Goal: Task Accomplishment & Management: Use online tool/utility

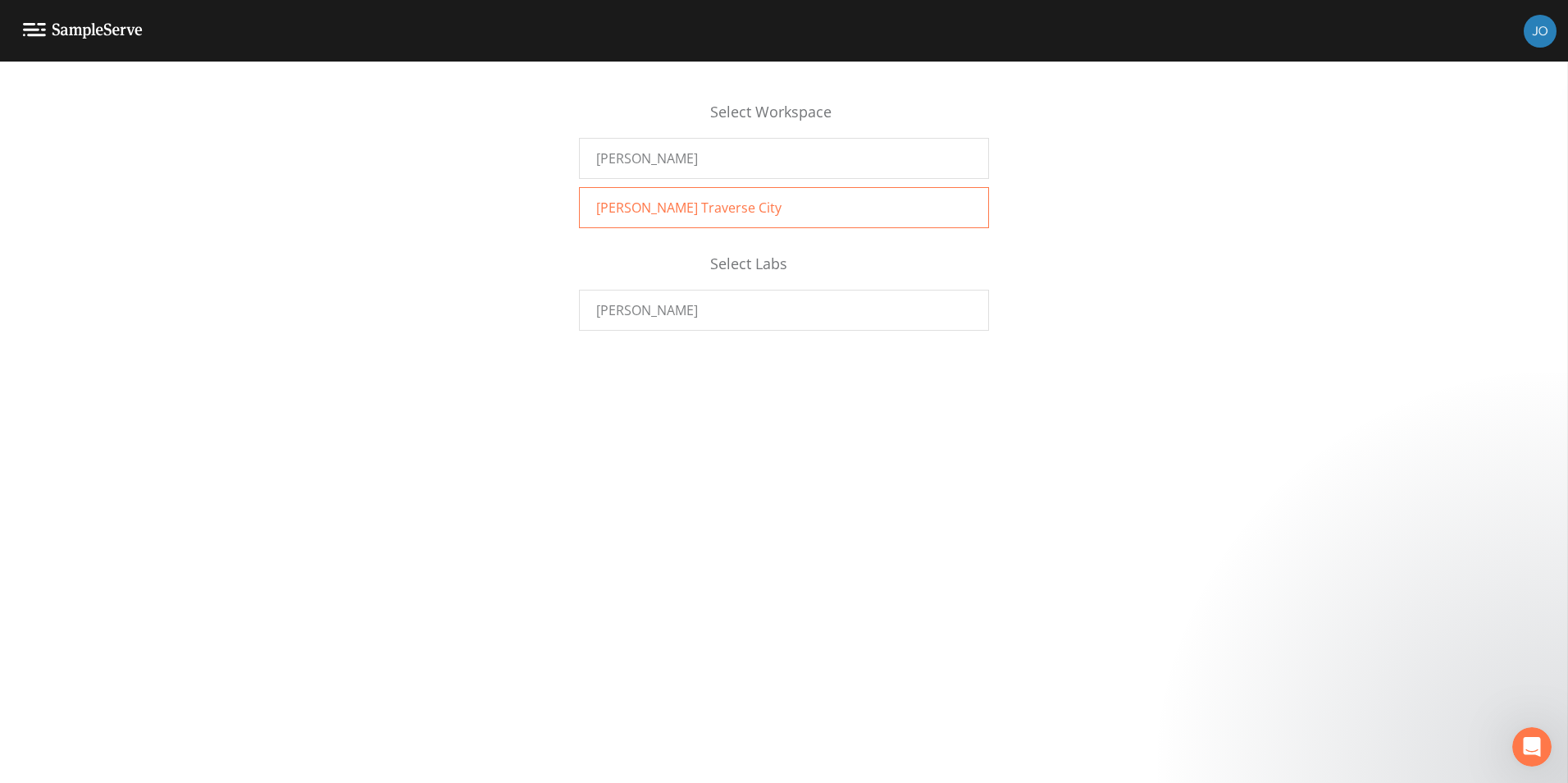
click at [733, 205] on div "[PERSON_NAME] Traverse City" at bounding box center [784, 207] width 410 height 41
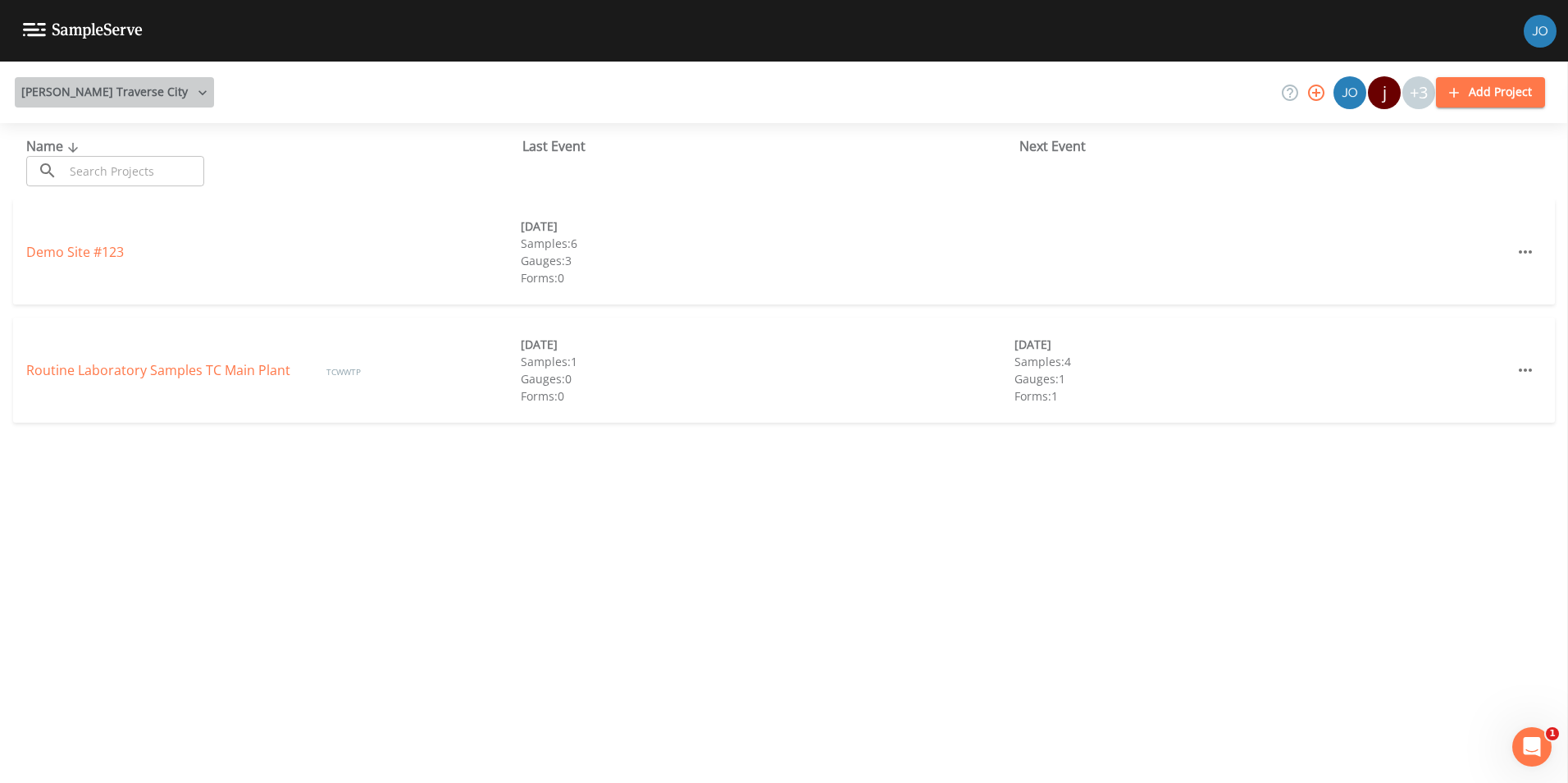
click at [122, 92] on button "[PERSON_NAME] Traverse City" at bounding box center [114, 93] width 199 height 31
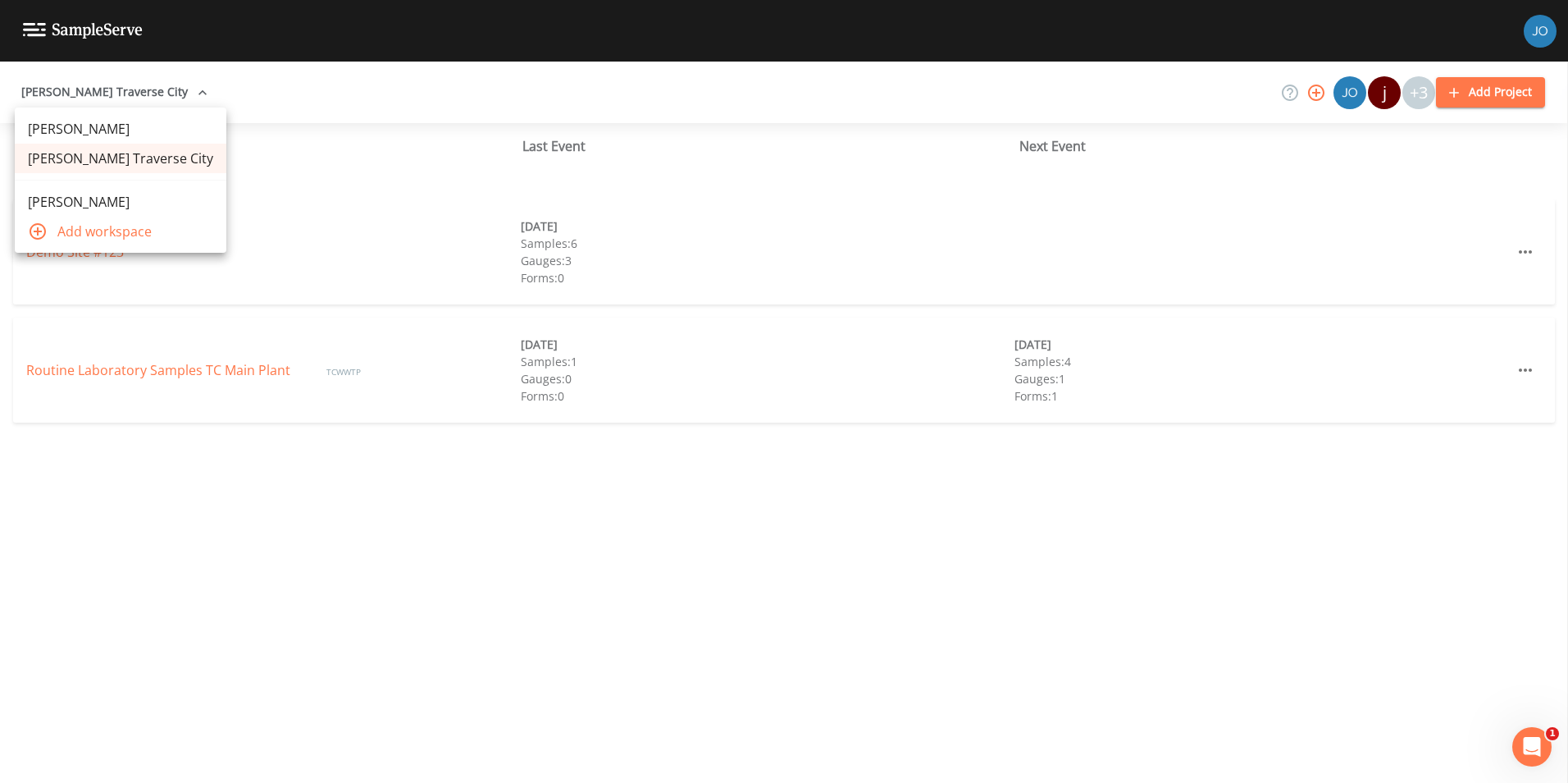
click at [122, 92] on div at bounding box center [784, 392] width 1568 height 783
click at [32, 38] on link at bounding box center [71, 31] width 143 height 61
drag, startPoint x: 331, startPoint y: 526, endPoint x: 325, endPoint y: 545, distance: 19.9
click at [325, 545] on div "Name ​ ​ Last Event Next Event Demo Site #123 03/10/2021 Samples: 6 Gauges: 3 F…" at bounding box center [784, 453] width 1568 height 660
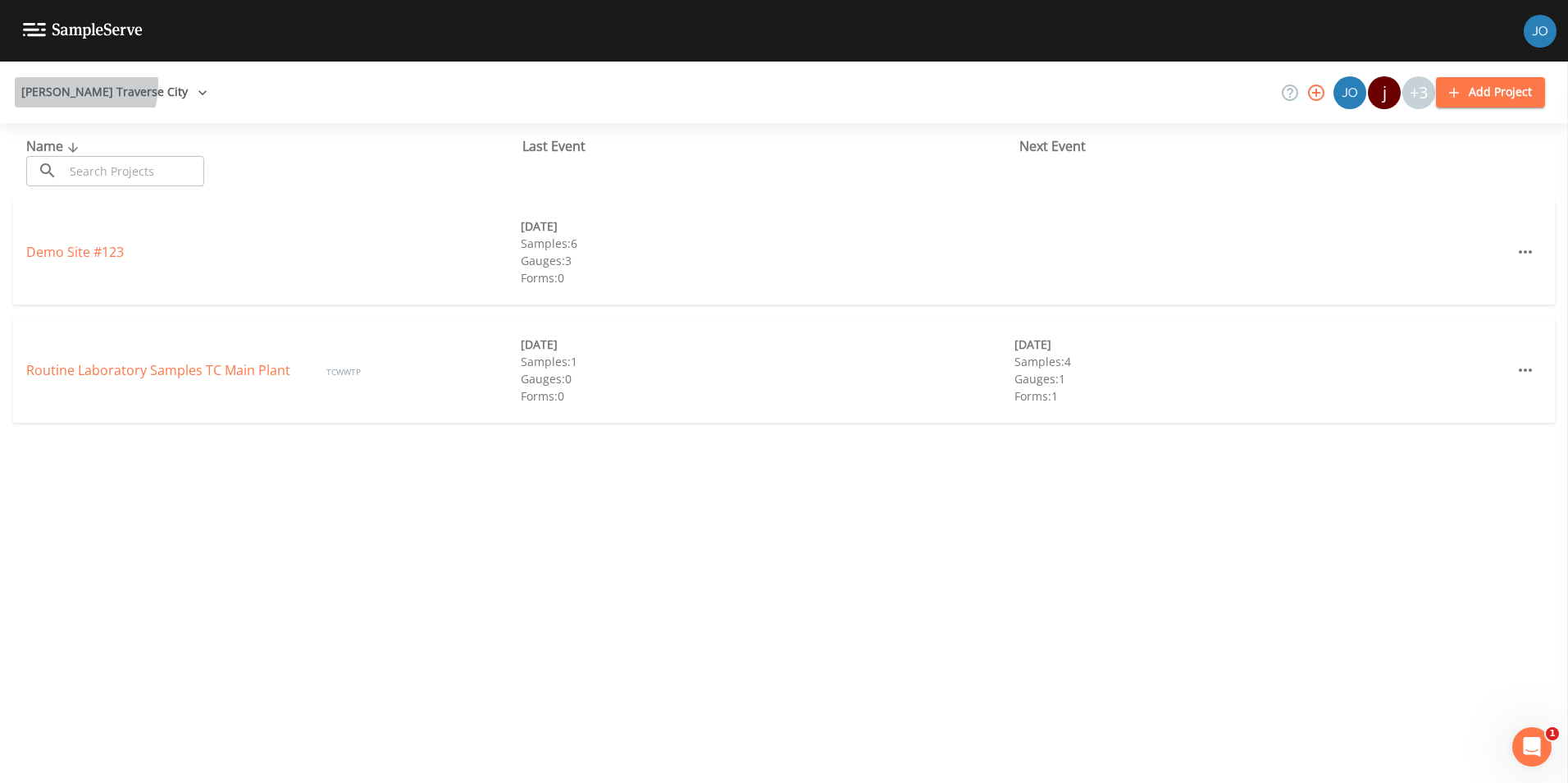
click at [76, 85] on button "[PERSON_NAME] Traverse City" at bounding box center [114, 93] width 199 height 31
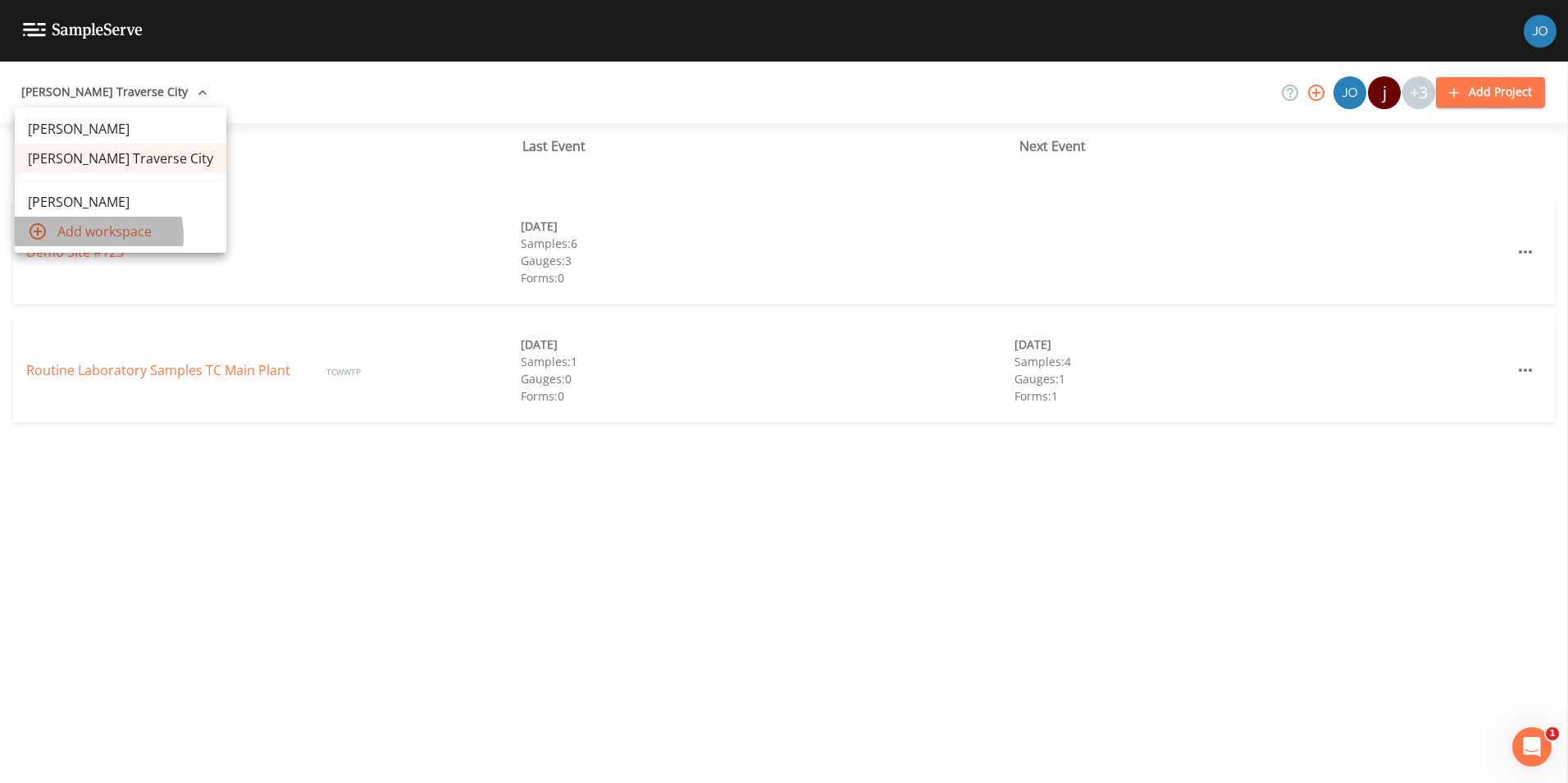
click at [98, 236] on span "Add workspace" at bounding box center [135, 231] width 156 height 20
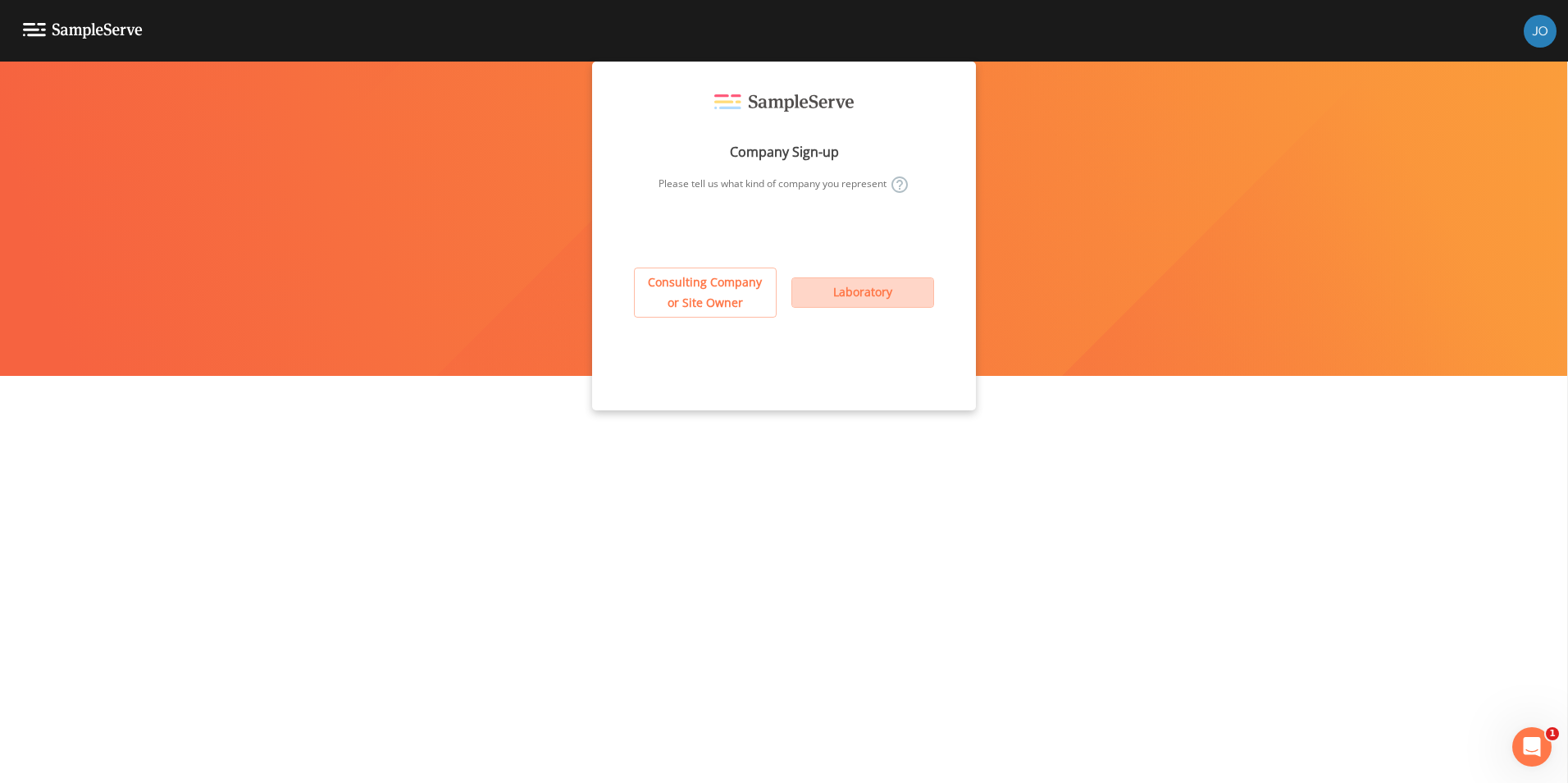
click at [846, 291] on button "Laboratory" at bounding box center [862, 293] width 143 height 31
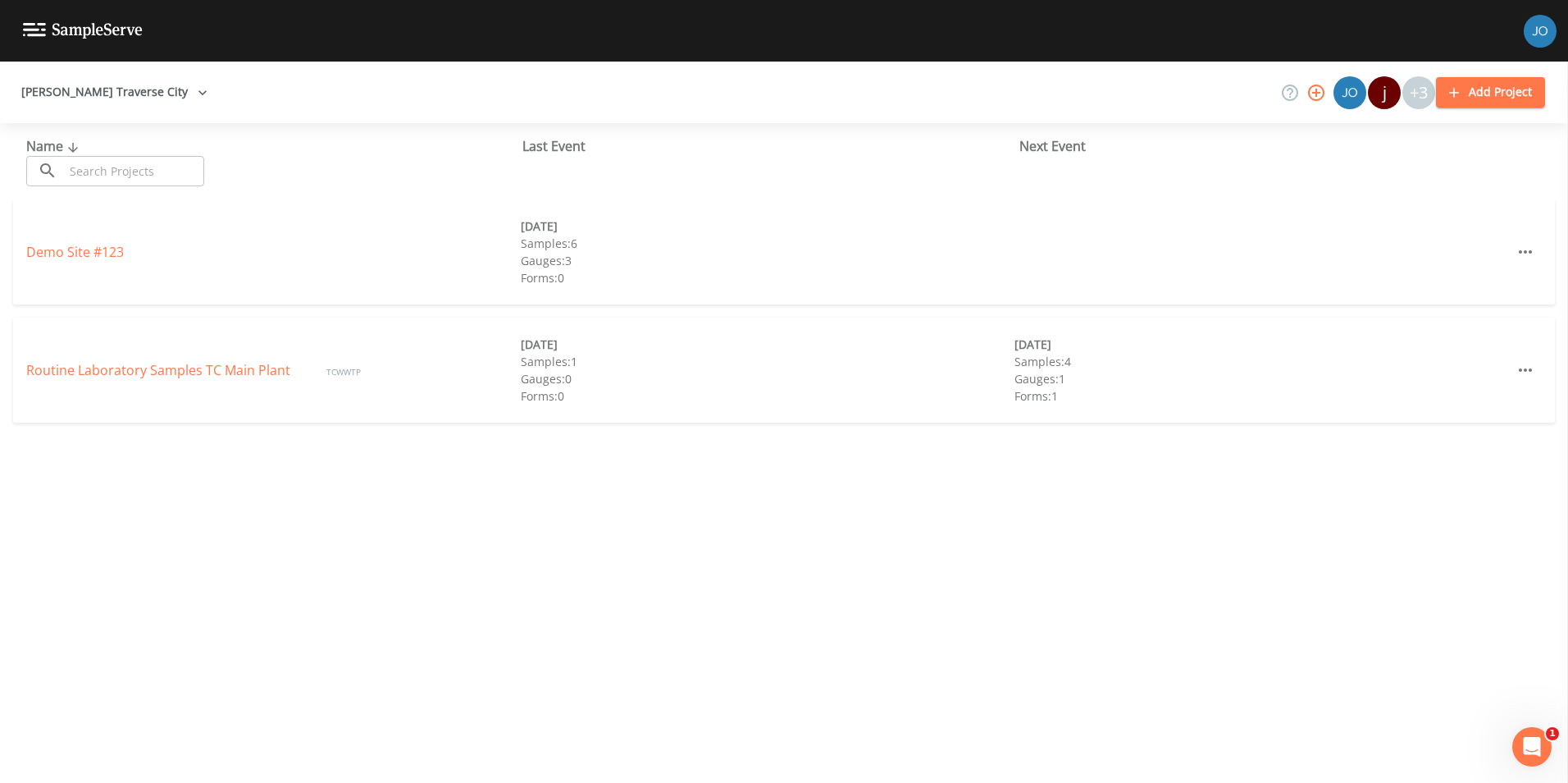
click at [71, 84] on button "[PERSON_NAME] Traverse City" at bounding box center [114, 93] width 199 height 31
click at [76, 204] on link "Jacobs" at bounding box center [120, 201] width 211 height 30
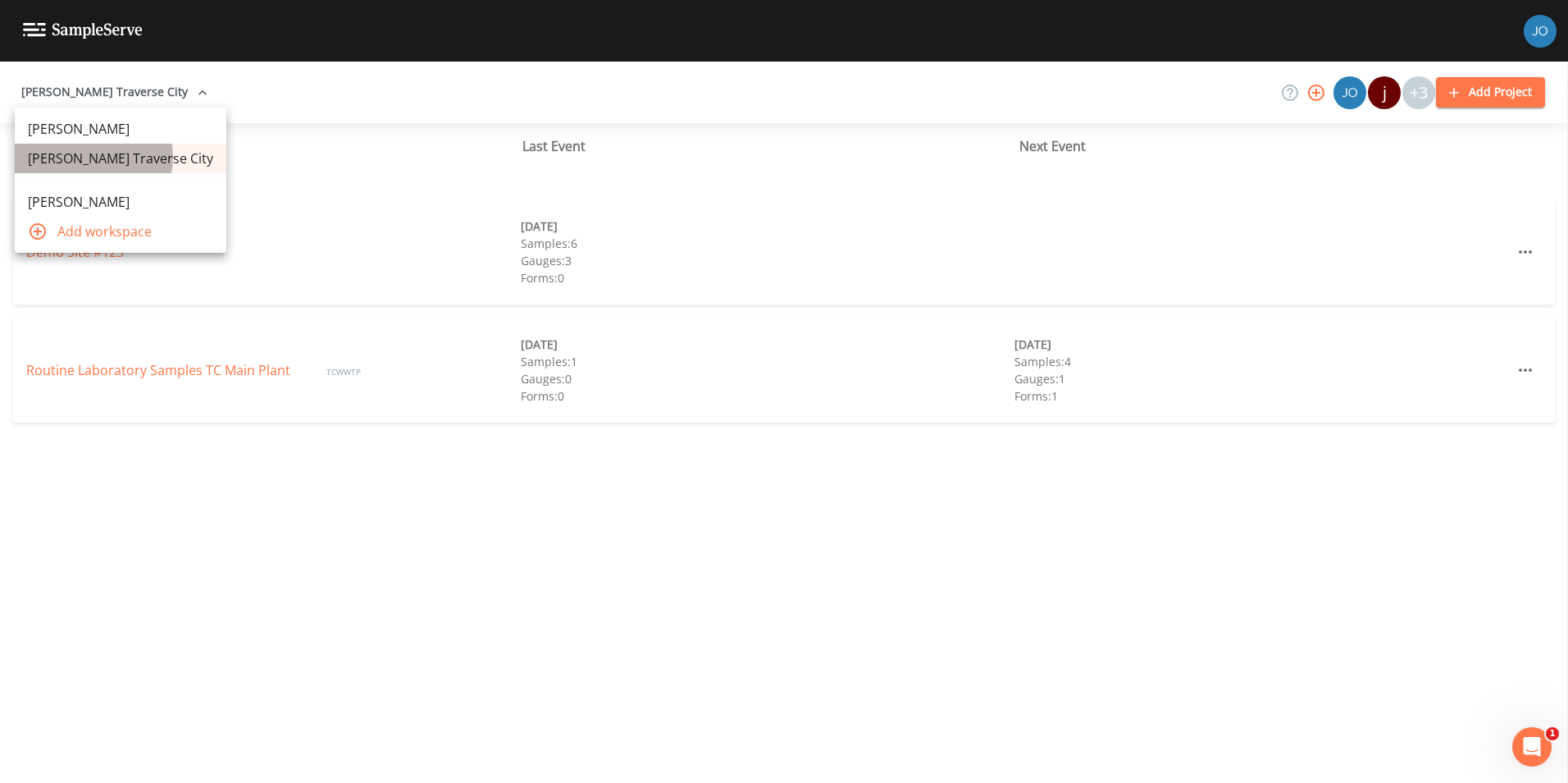
click at [93, 158] on link "[PERSON_NAME] Traverse City" at bounding box center [120, 158] width 211 height 30
click at [244, 99] on div at bounding box center [784, 392] width 1568 height 783
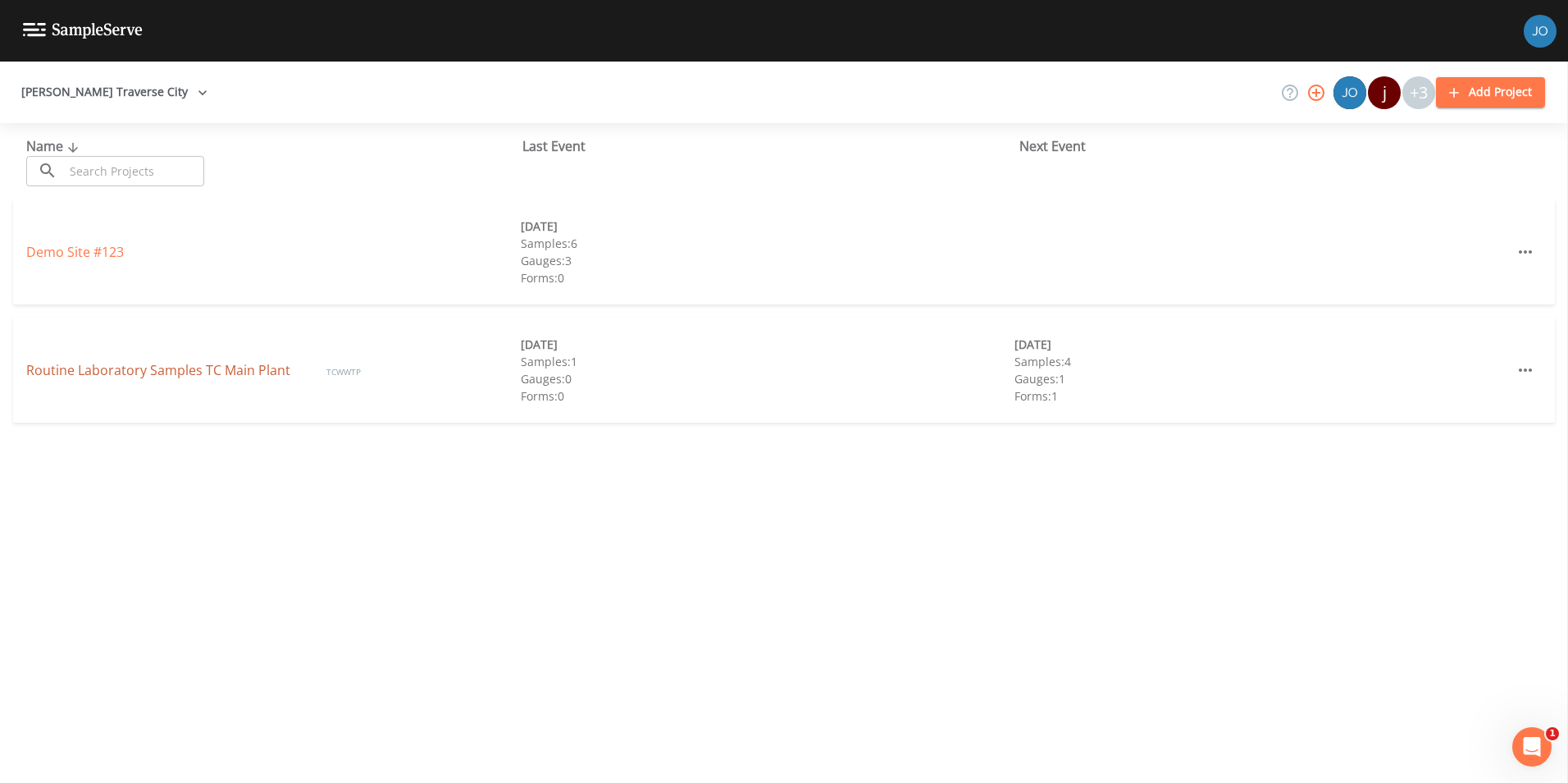
click at [233, 365] on link "Routine Laboratory Samples TC Main Plant" at bounding box center [160, 369] width 268 height 18
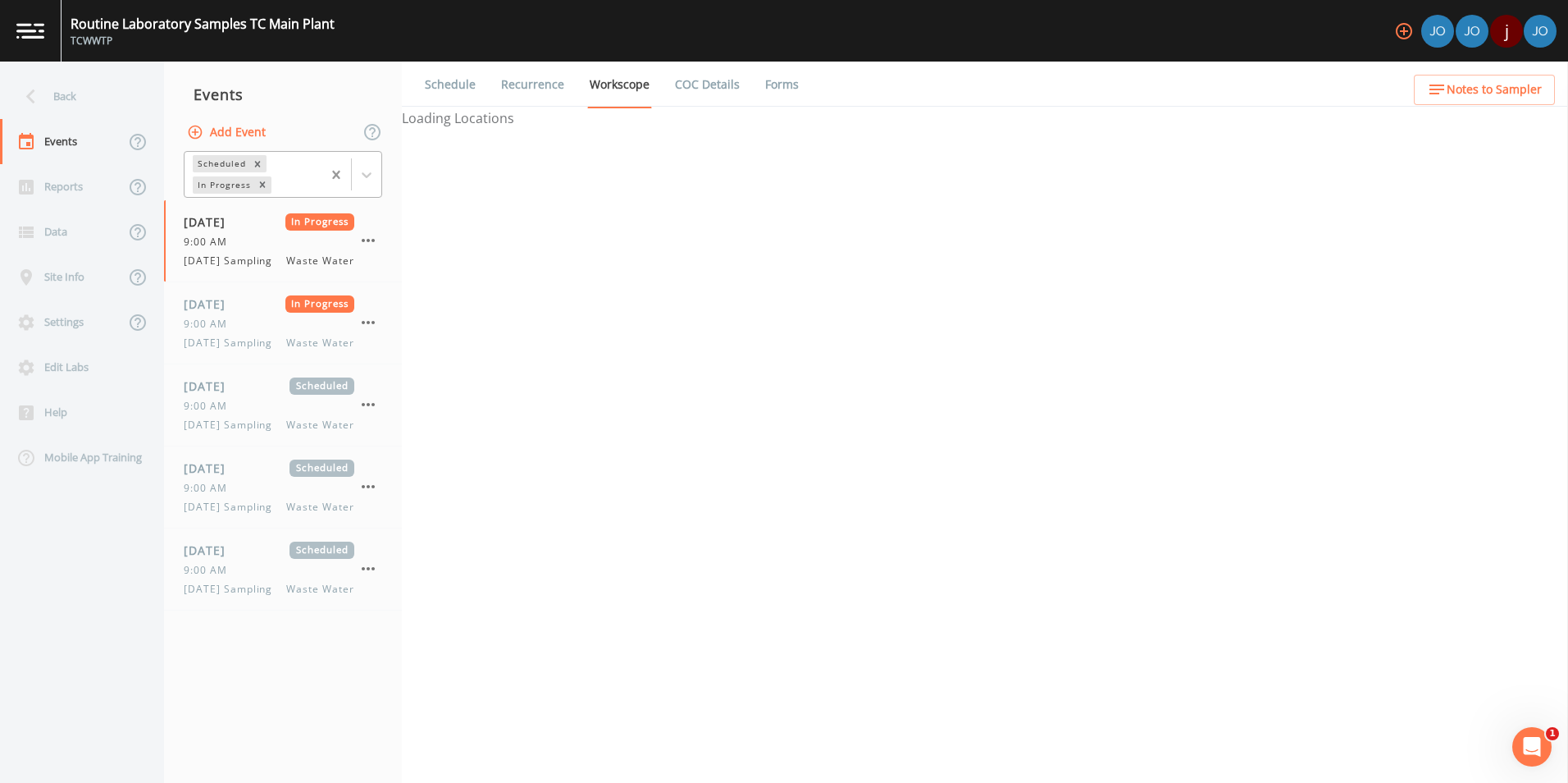
select select "b6a3c313-748b-4795-a028-792ad310bd60"
select select "092b3f94-5697-4c94-9891-da161916fdbb"
select select "b6a3c313-748b-4795-a028-792ad310bd60"
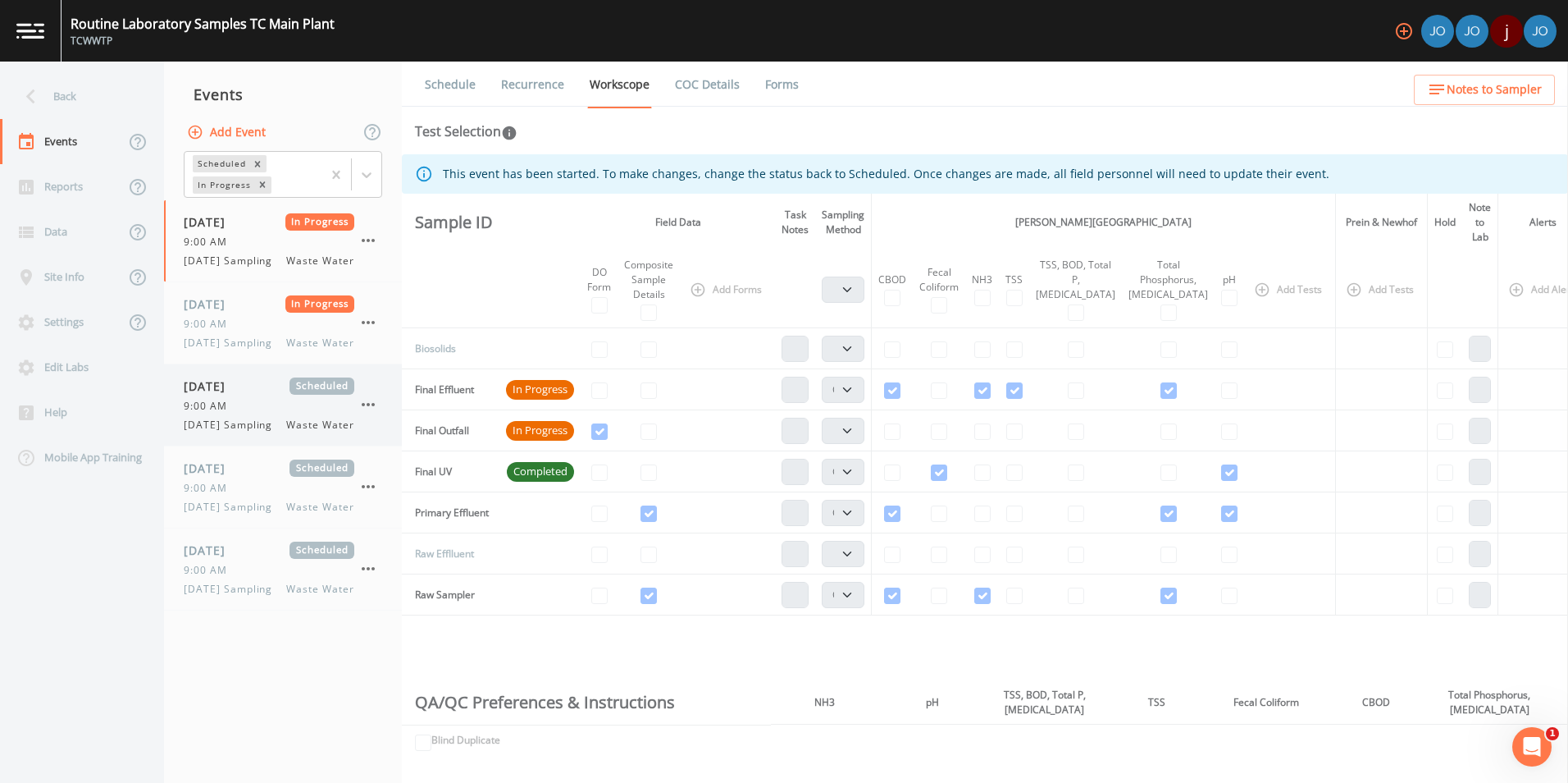
click at [232, 414] on span "9:00 AM" at bounding box center [210, 406] width 54 height 14
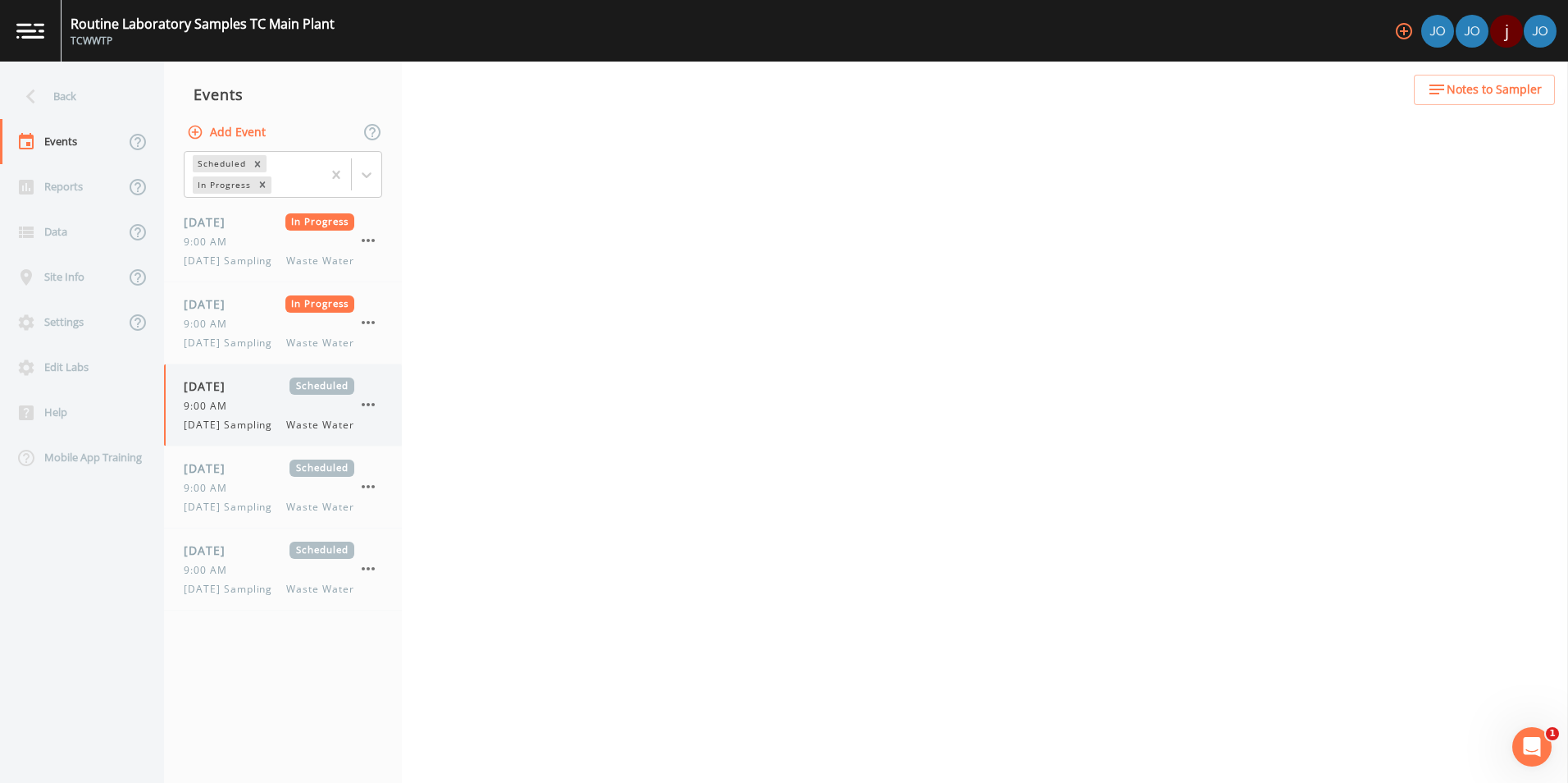
select select "b6a3c313-748b-4795-a028-792ad310bd60"
select select "092b3f94-5697-4c94-9891-da161916fdbb"
select select "b6a3c313-748b-4795-a028-792ad310bd60"
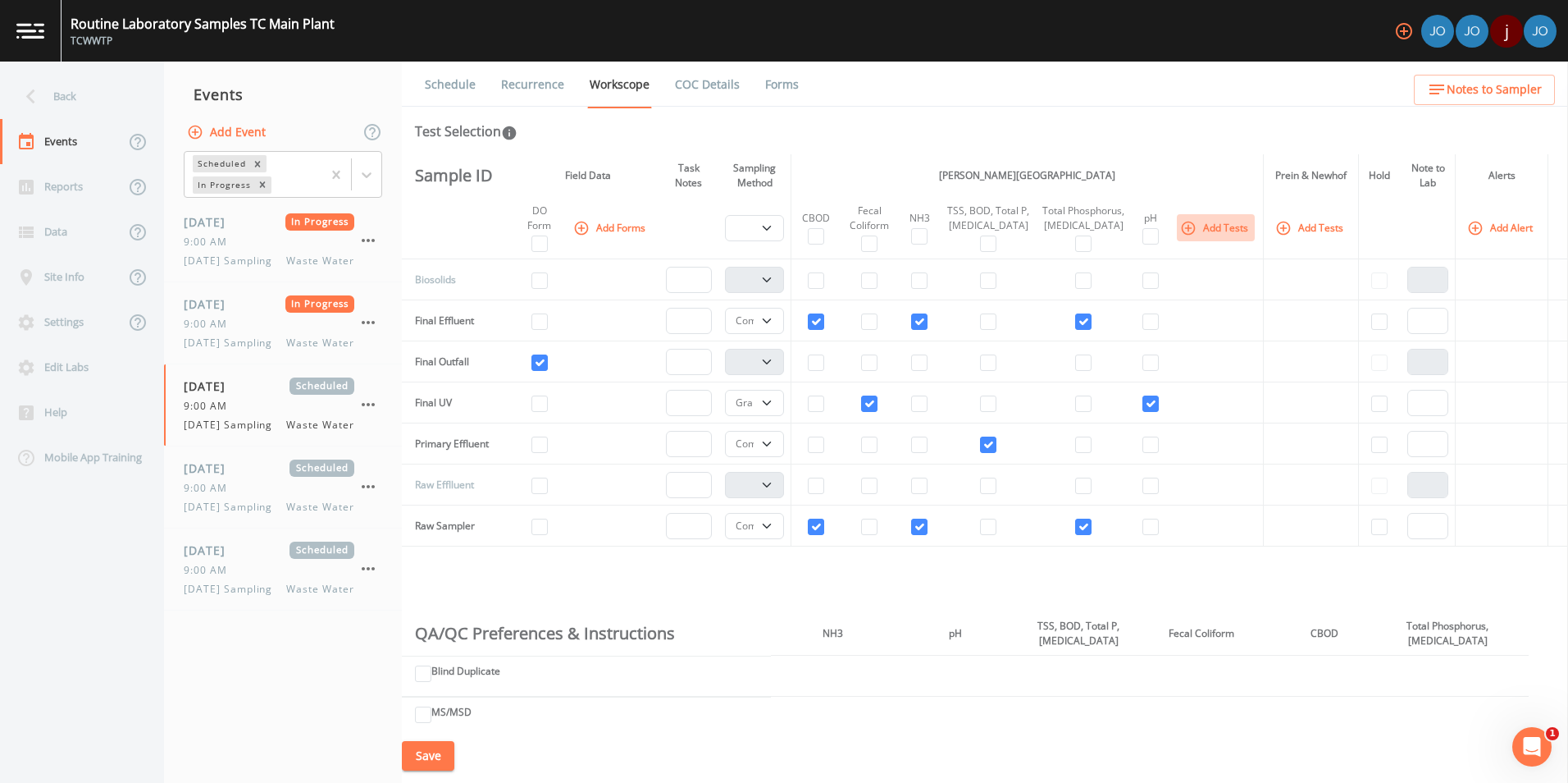
click at [1183, 237] on button "Add Tests" at bounding box center [1215, 228] width 77 height 27
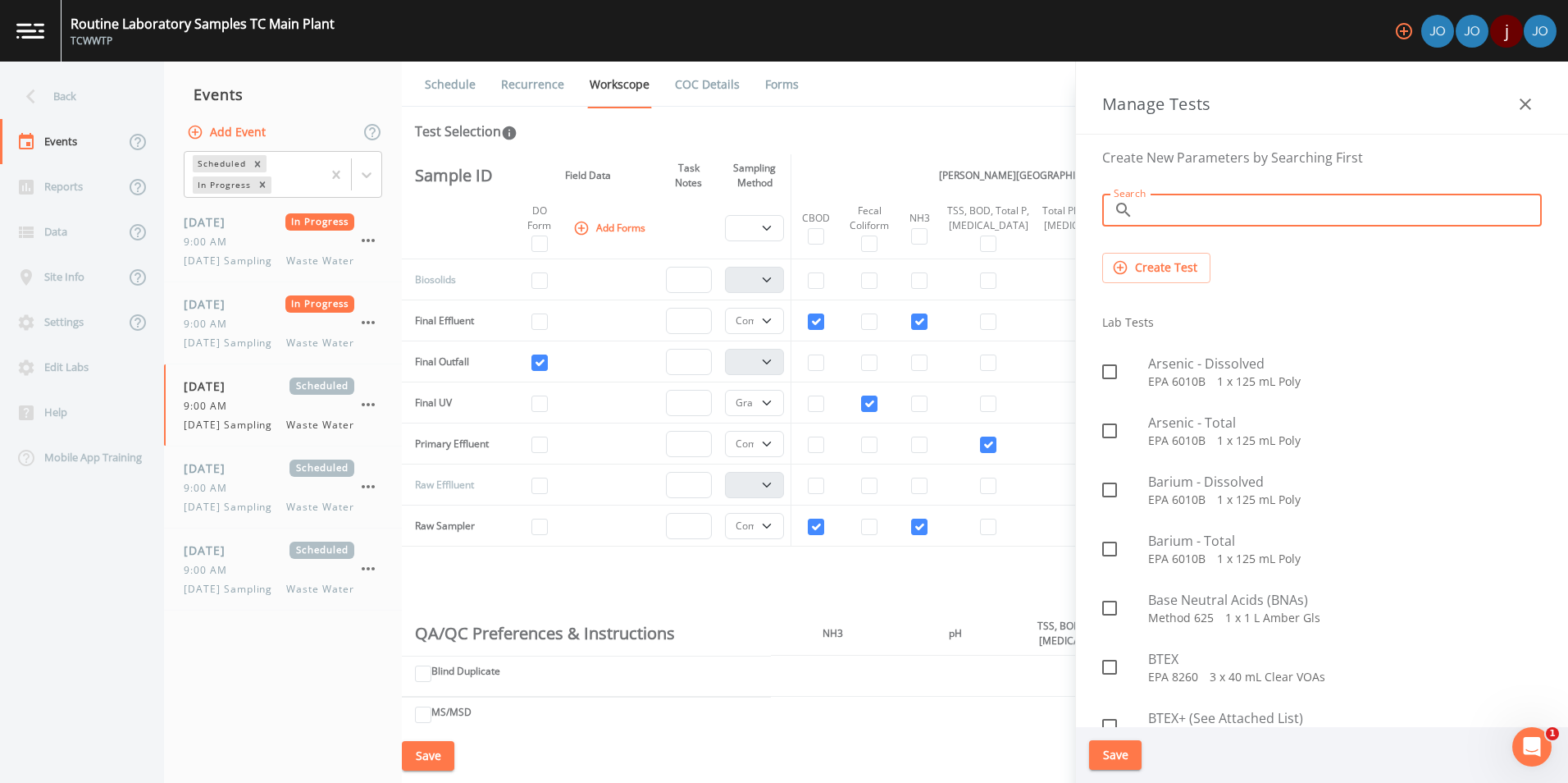
click at [1183, 211] on input "Search" at bounding box center [1341, 210] width 402 height 33
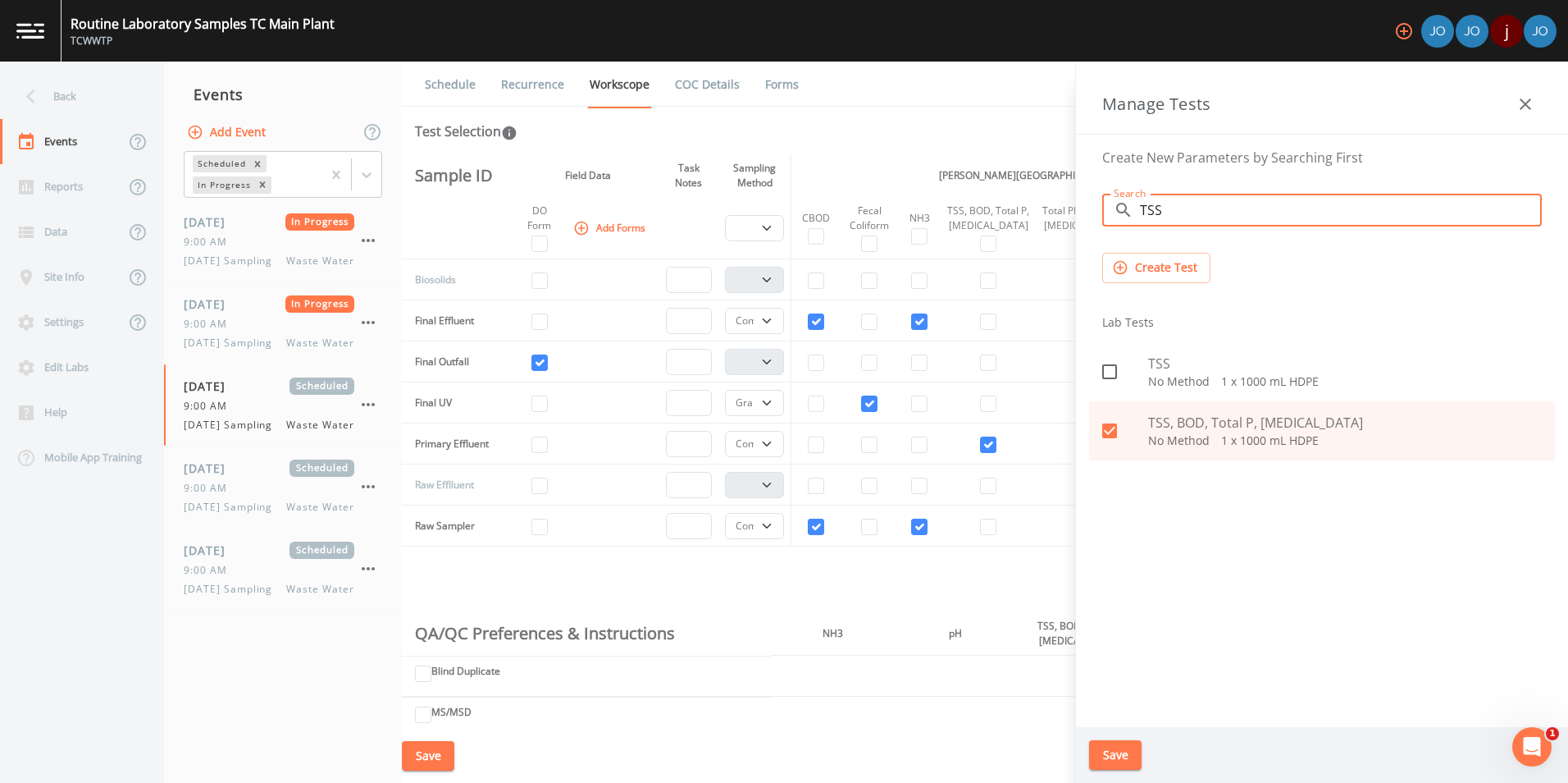
type input "TSS"
click at [1112, 370] on icon at bounding box center [1110, 371] width 20 height 20
checkbox input "true"
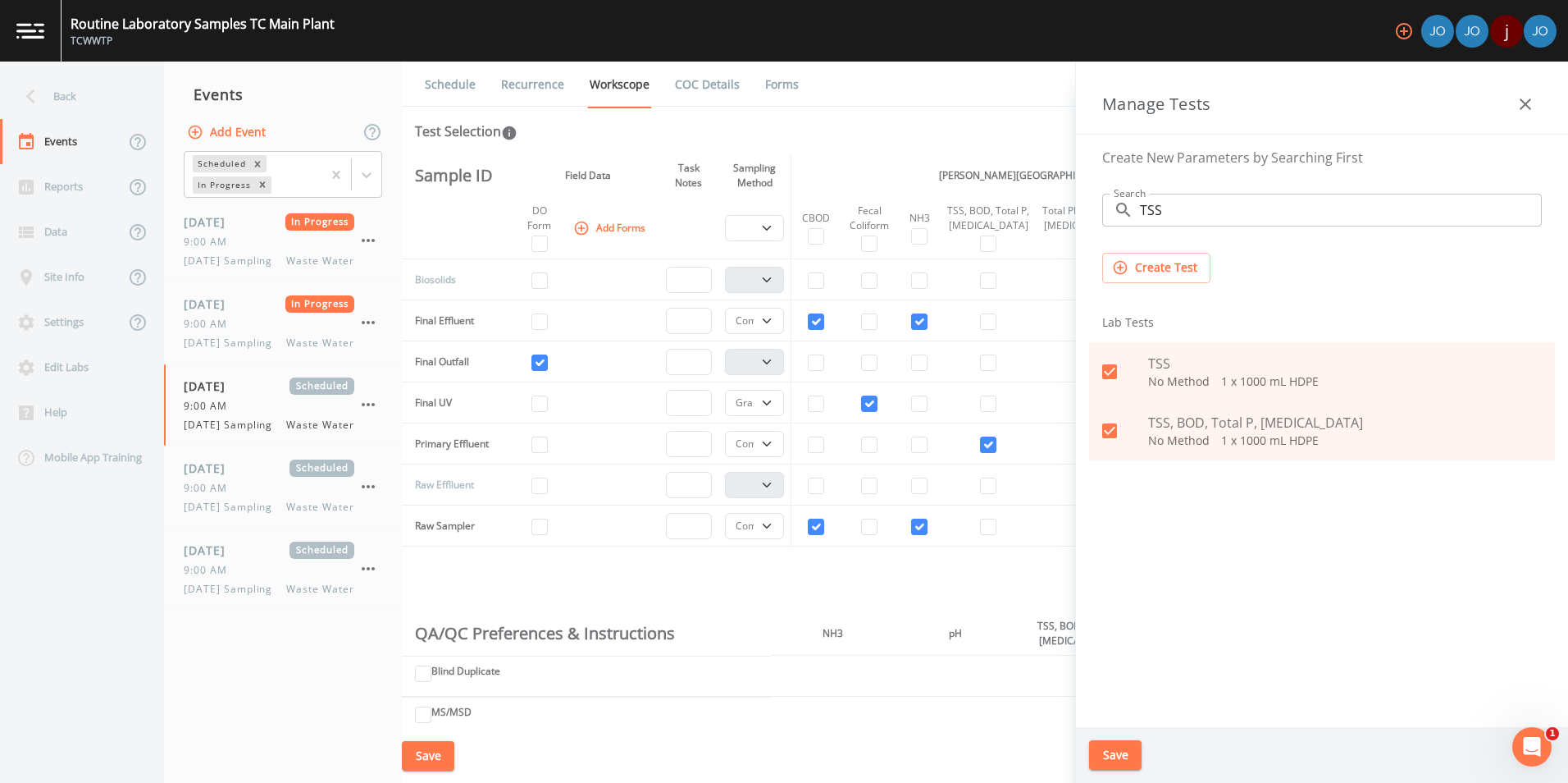
click at [1112, 435] on icon at bounding box center [1109, 430] width 14 height 14
checkbox input "false"
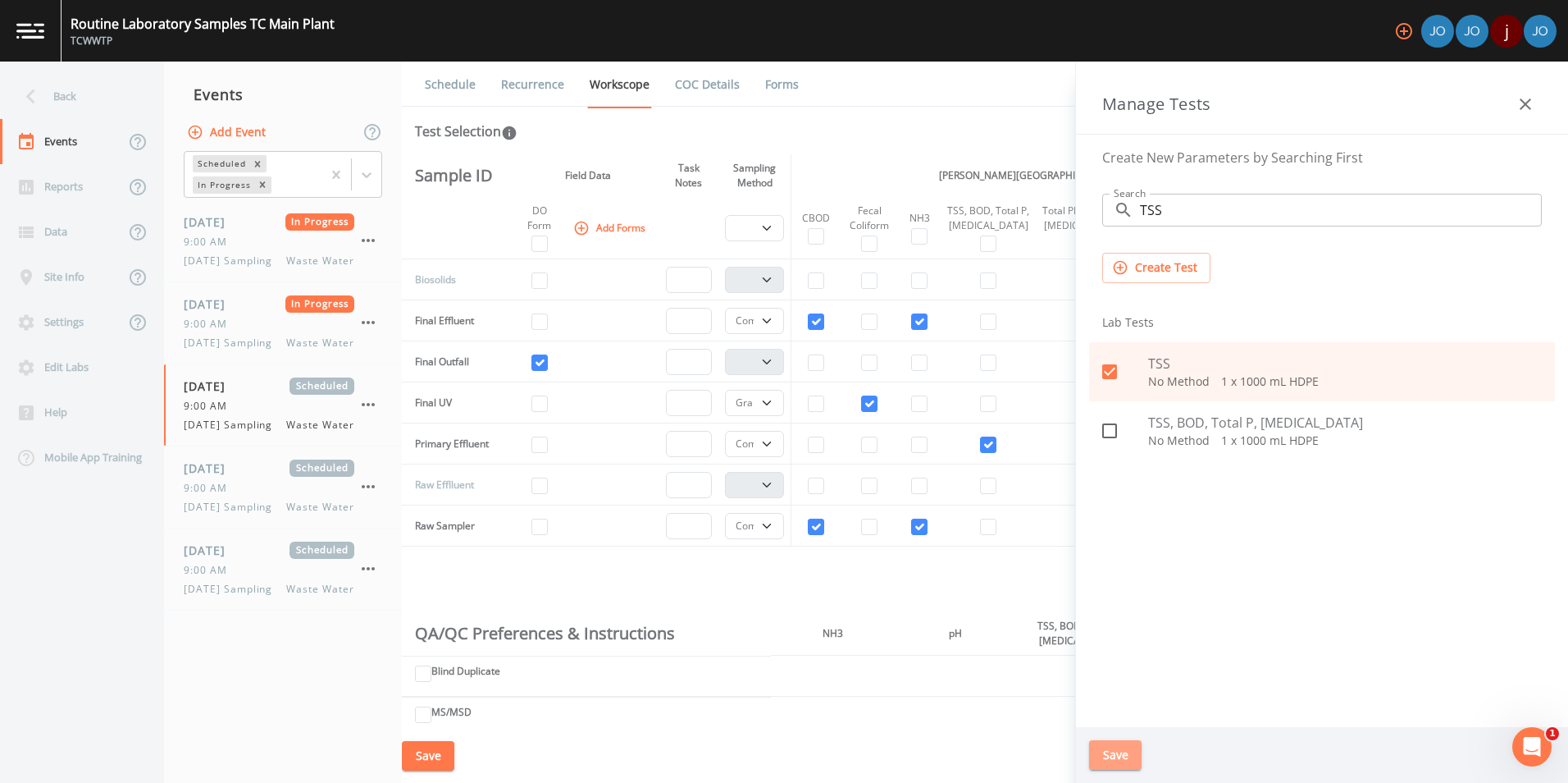
click at [1105, 757] on button "Save" at bounding box center [1115, 755] width 53 height 31
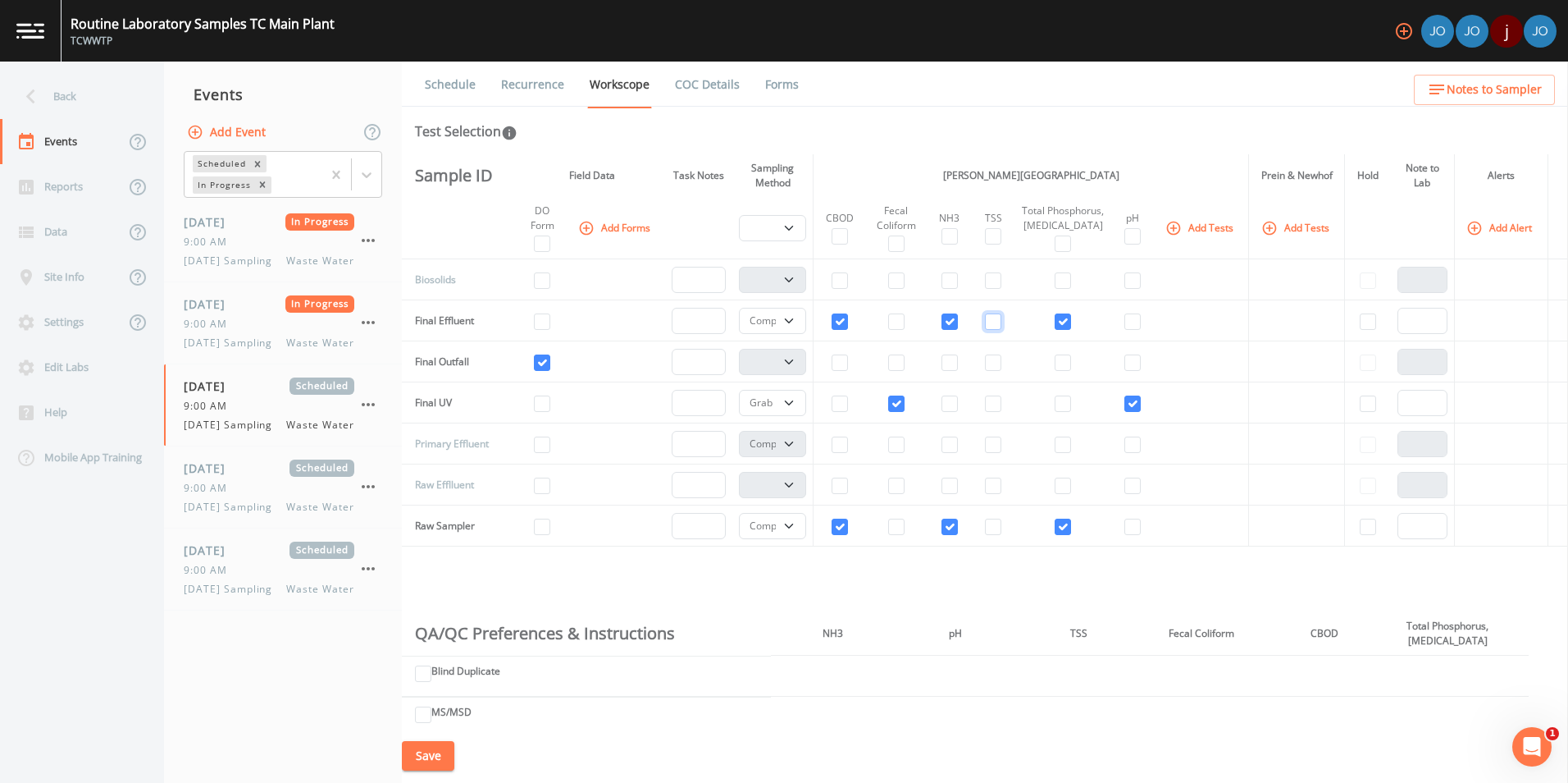
click at [996, 330] on input "checkbox" at bounding box center [993, 322] width 16 height 16
checkbox input "true"
click at [1002, 453] on input "checkbox" at bounding box center [993, 444] width 16 height 16
checkbox input "true"
click at [1177, 231] on button "Add Tests" at bounding box center [1201, 228] width 77 height 27
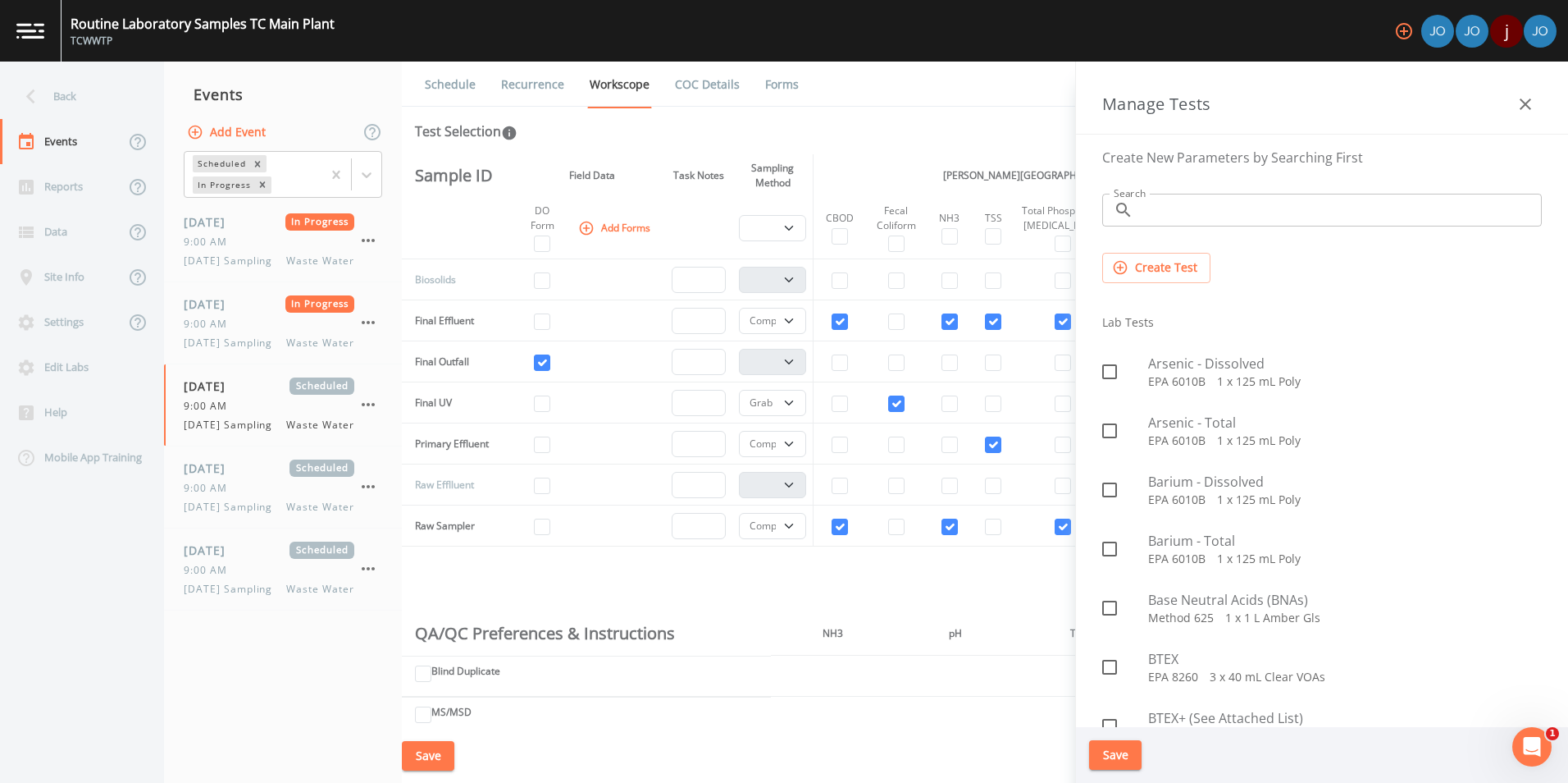
click at [1199, 219] on input "Search" at bounding box center [1341, 210] width 402 height 33
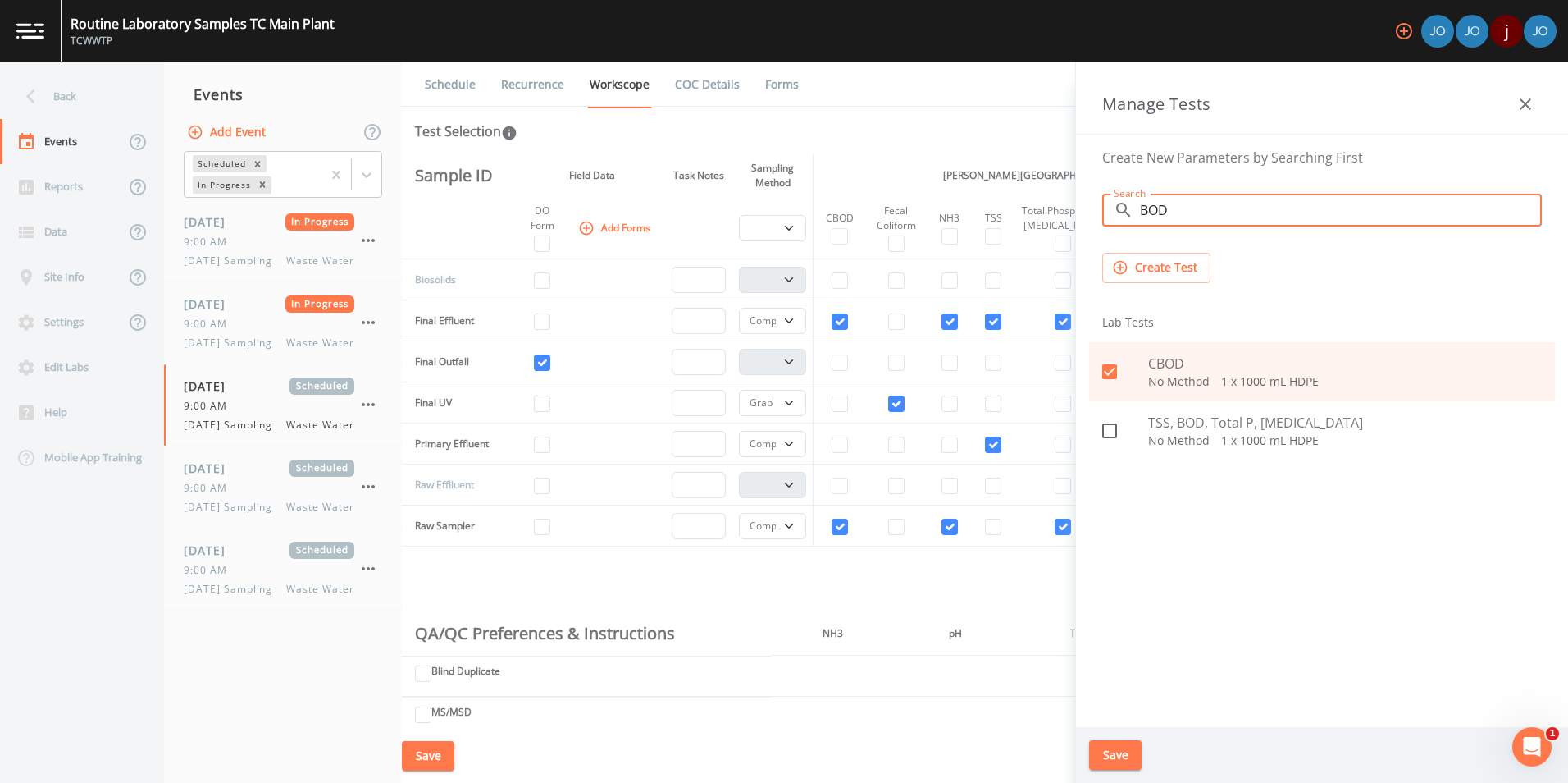
type input "BOD"
click at [1158, 265] on button "Create Test" at bounding box center [1156, 268] width 108 height 31
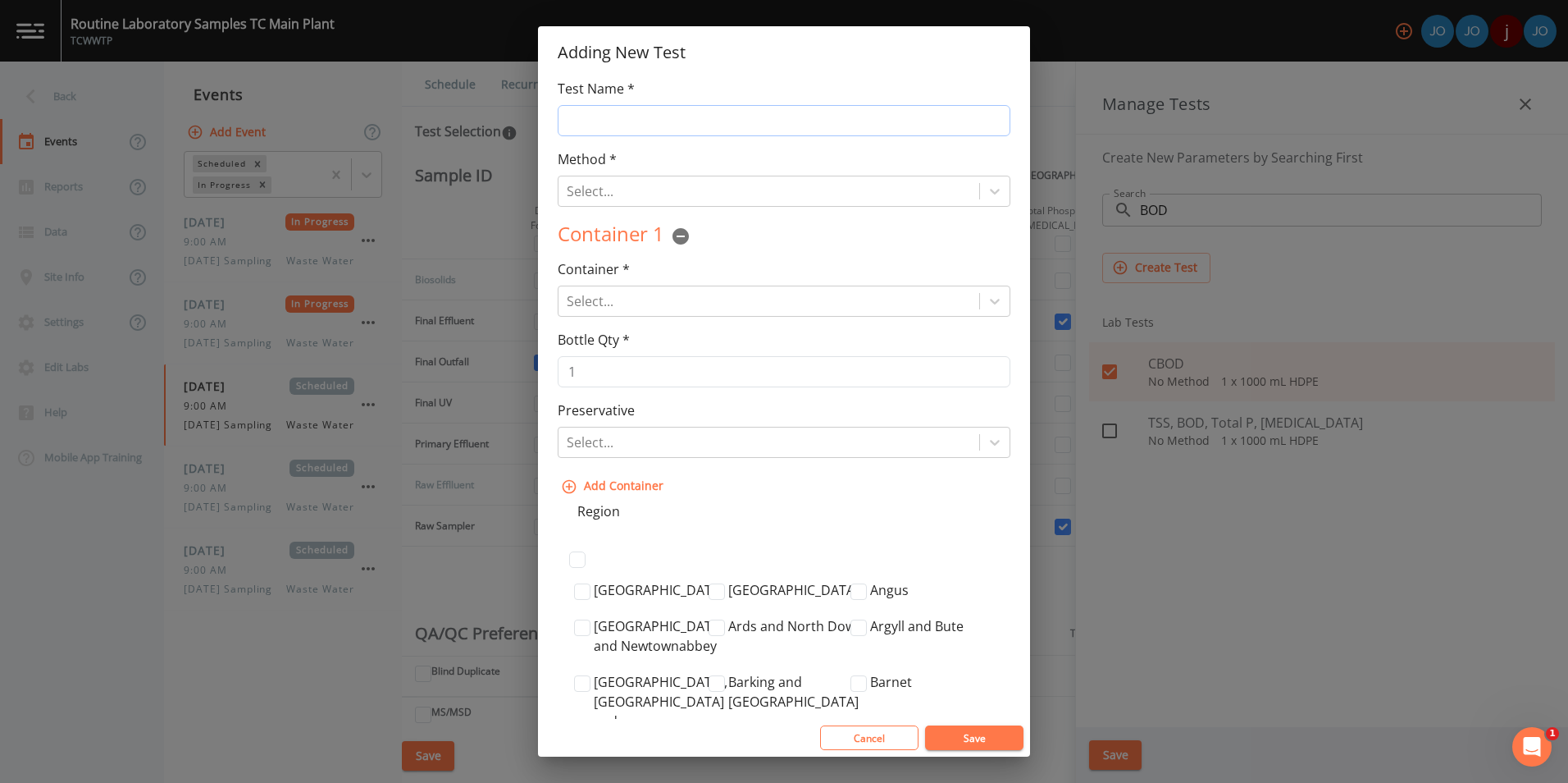
click at [634, 117] on input "Test Name *" at bounding box center [784, 121] width 453 height 32
type input "BOD"
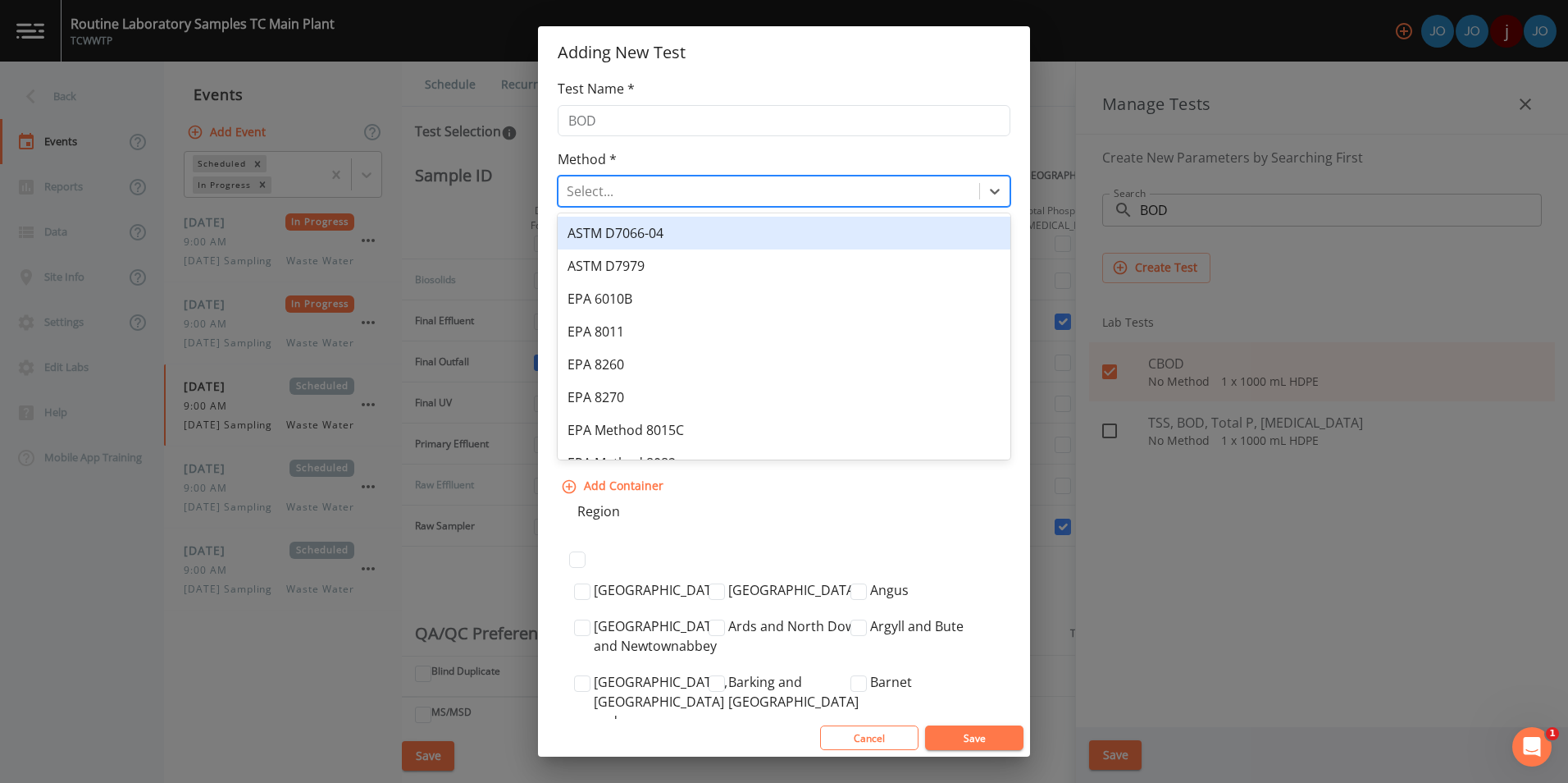
click at [657, 200] on div at bounding box center [768, 191] width 405 height 23
type input "SM5210B2016 Online"
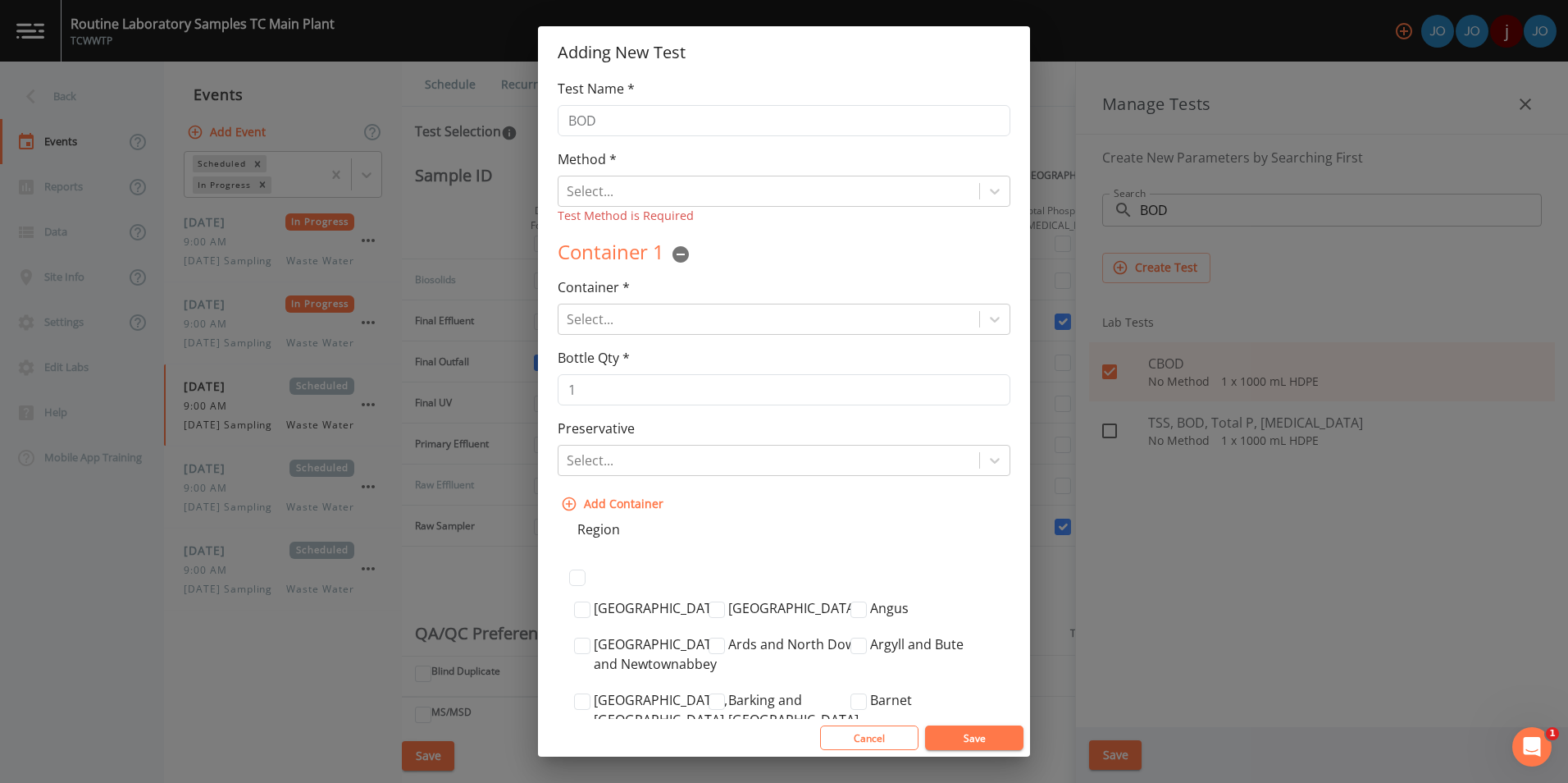
drag, startPoint x: 724, startPoint y: 164, endPoint x: 691, endPoint y: 215, distance: 60.7
click at [725, 164] on div "Method * Select... Test Method is Required Test Method is Required" at bounding box center [784, 187] width 453 height 76
drag, startPoint x: 666, startPoint y: 302, endPoint x: 660, endPoint y: 310, distance: 10.0
click at [665, 302] on div "Container * Select... Container Type is Required" at bounding box center [784, 306] width 453 height 57
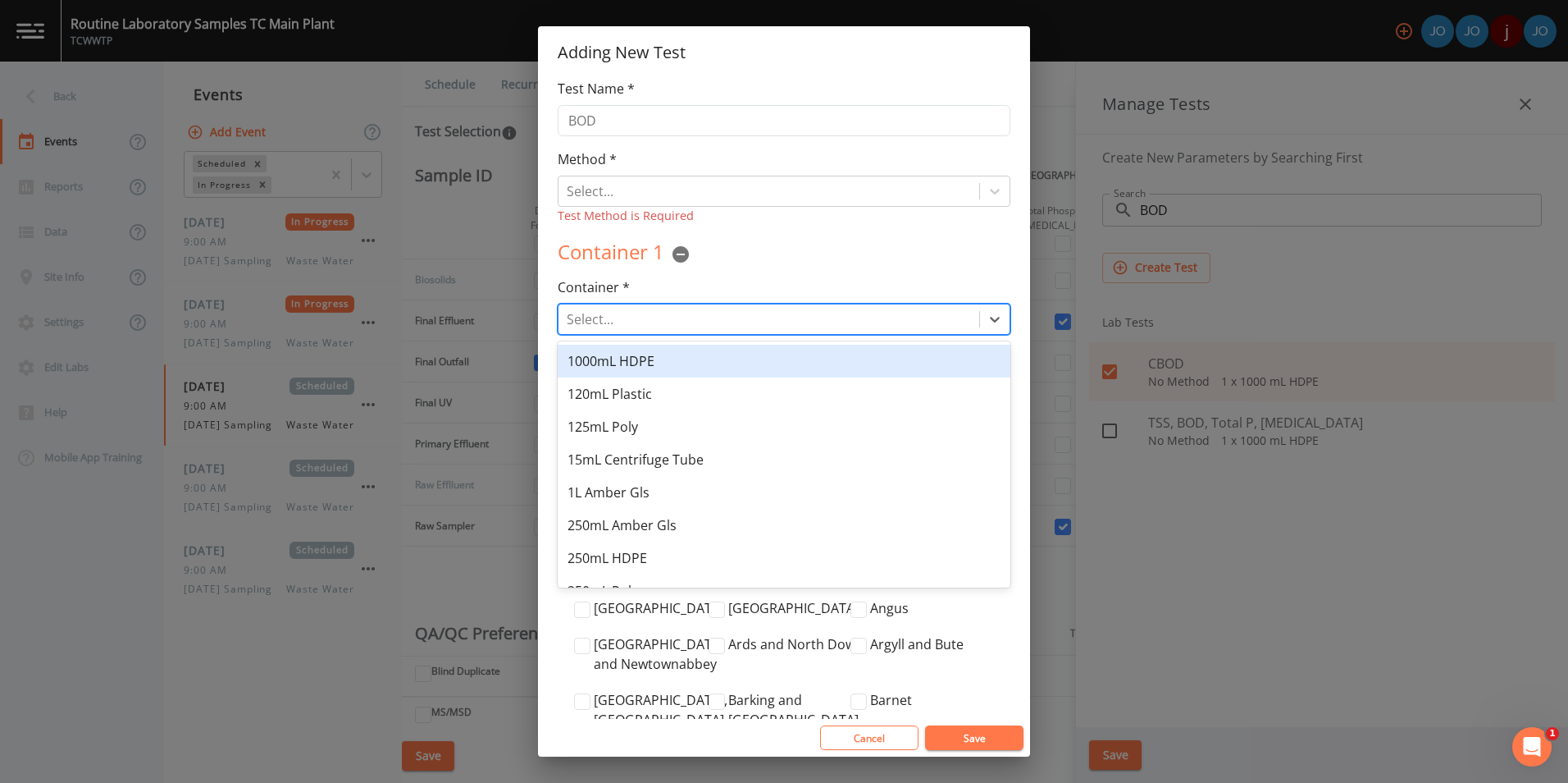
click at [658, 316] on div at bounding box center [768, 320] width 405 height 23
click at [652, 186] on div at bounding box center [768, 191] width 405 height 23
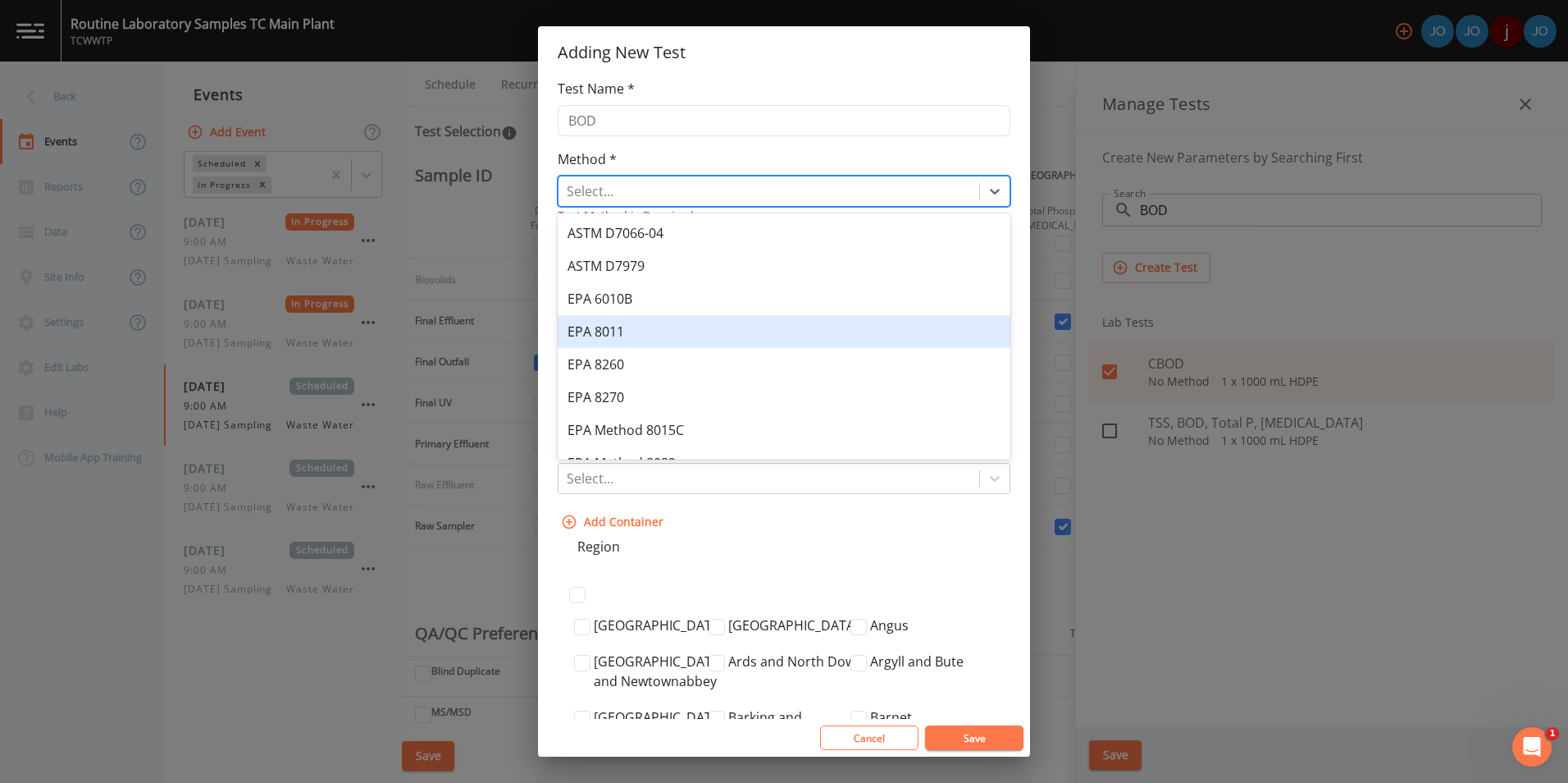
scroll to position [253, 0]
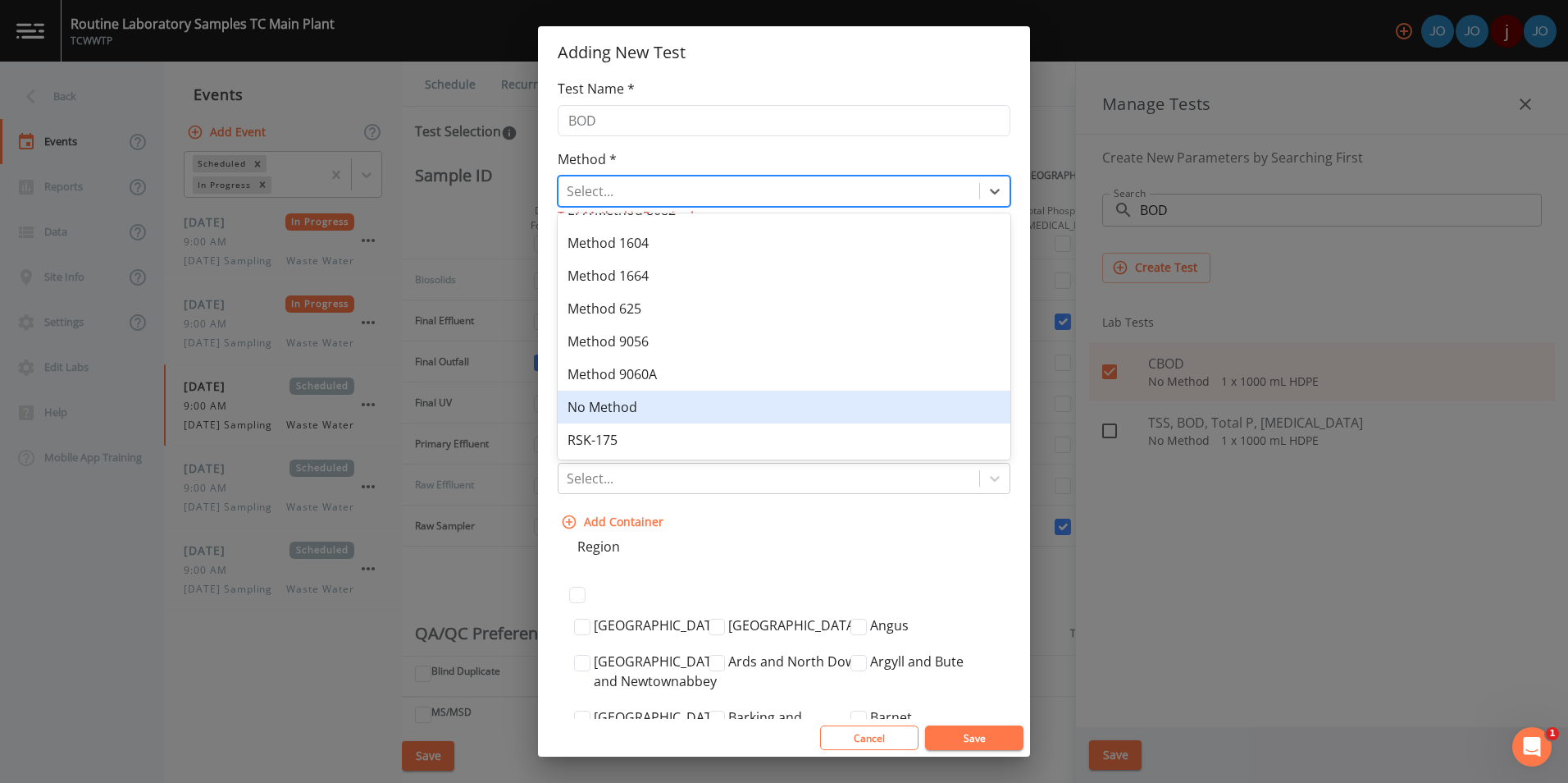
click at [666, 410] on div "No Method" at bounding box center [784, 407] width 453 height 33
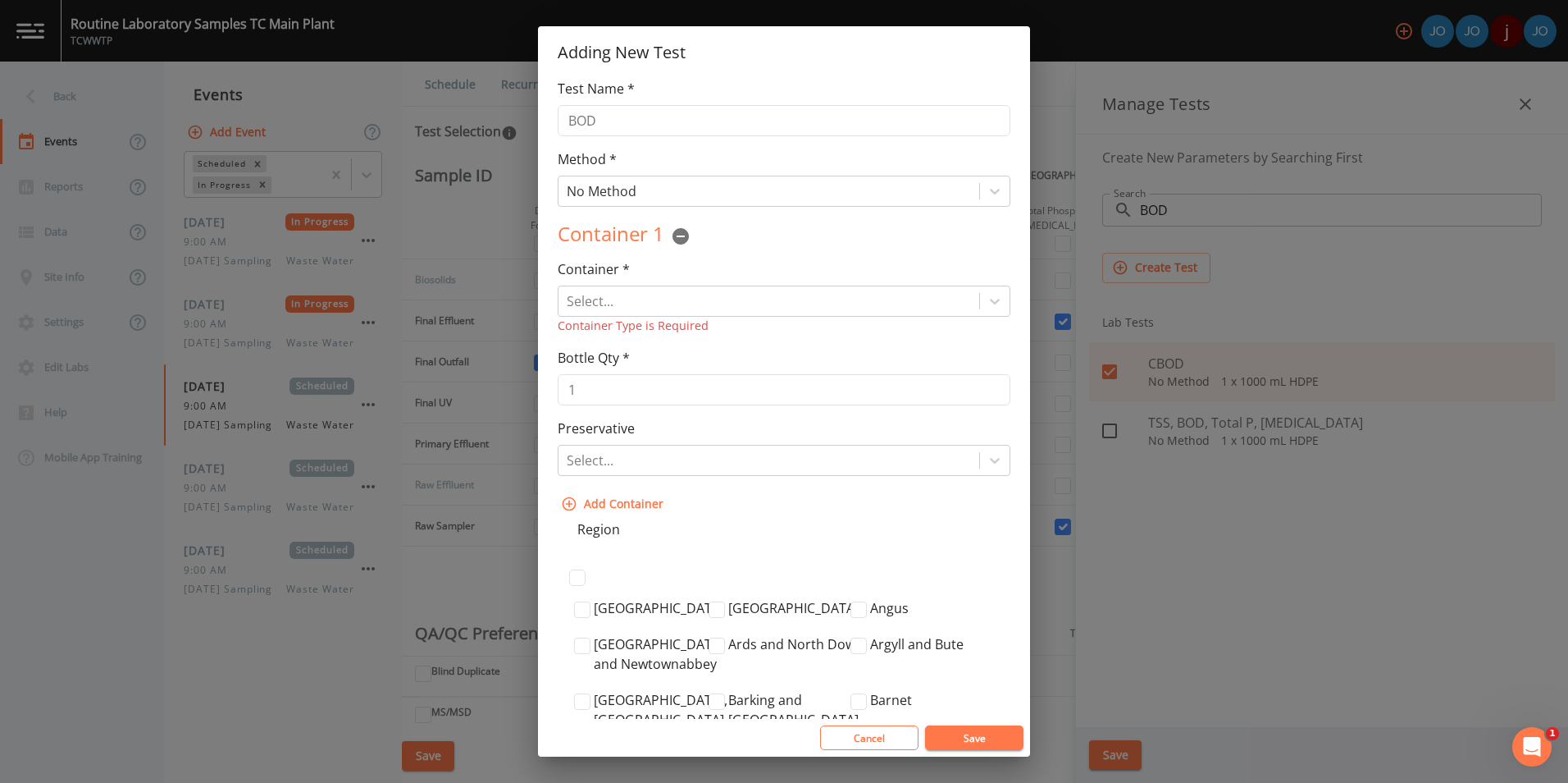
click at [837, 223] on div "Container 1" at bounding box center [784, 236] width 453 height 33
click at [709, 290] on div at bounding box center [768, 302] width 405 height 23
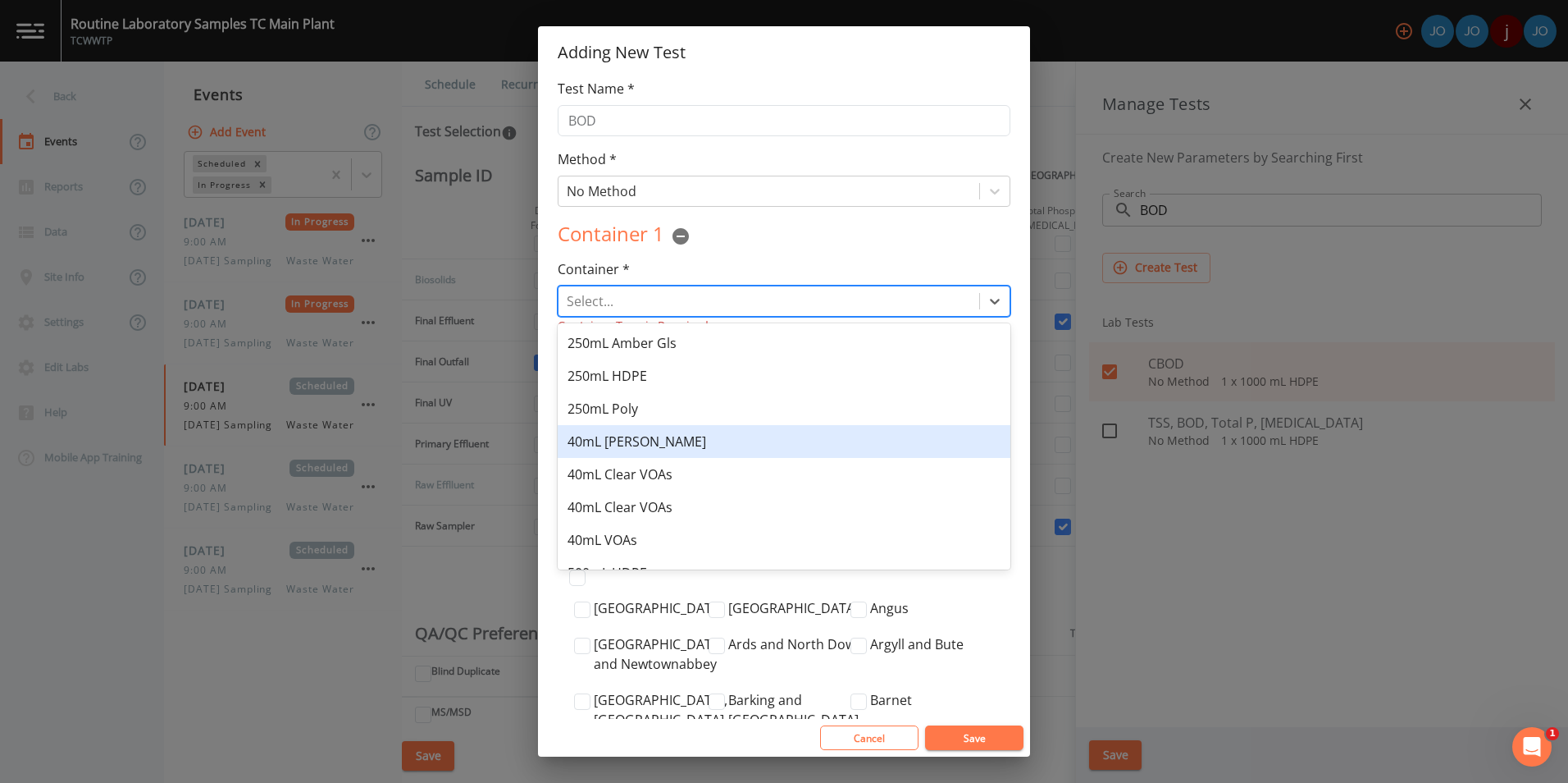
scroll to position [220, 0]
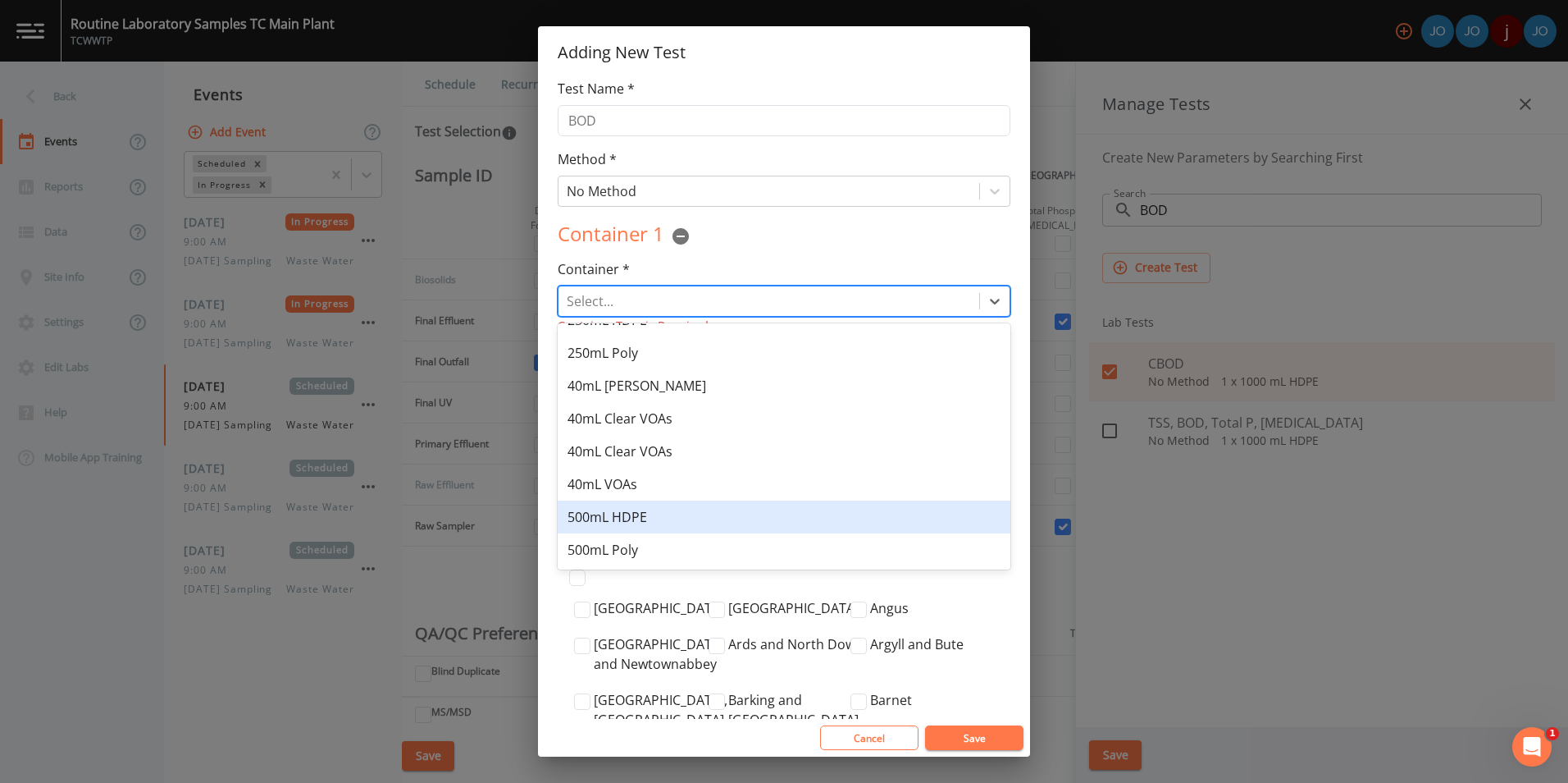
click at [647, 518] on div "500mL HDPE" at bounding box center [784, 517] width 453 height 33
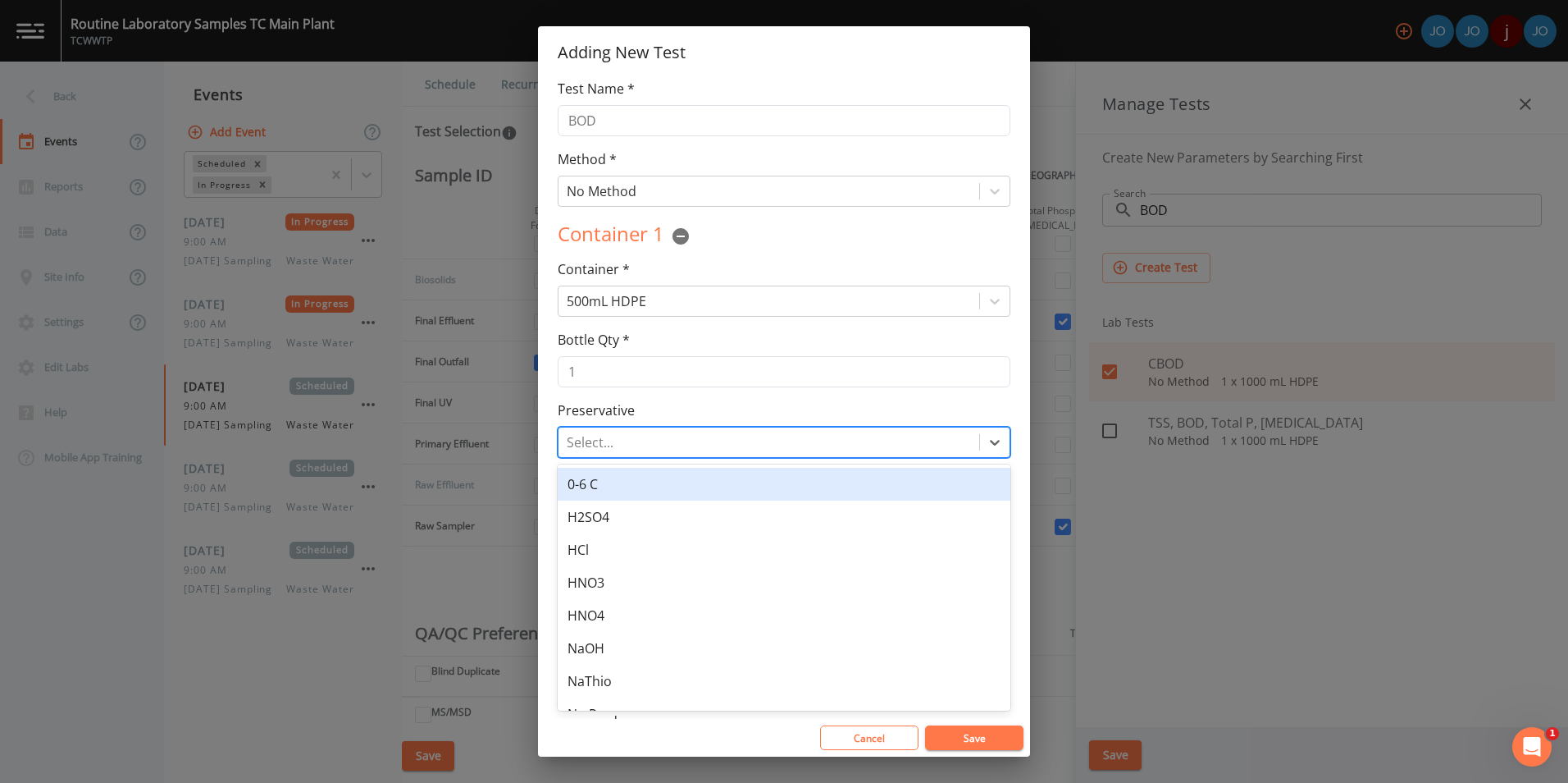
click at [675, 447] on div at bounding box center [768, 442] width 405 height 23
click at [651, 489] on div "0-6 C" at bounding box center [784, 484] width 453 height 33
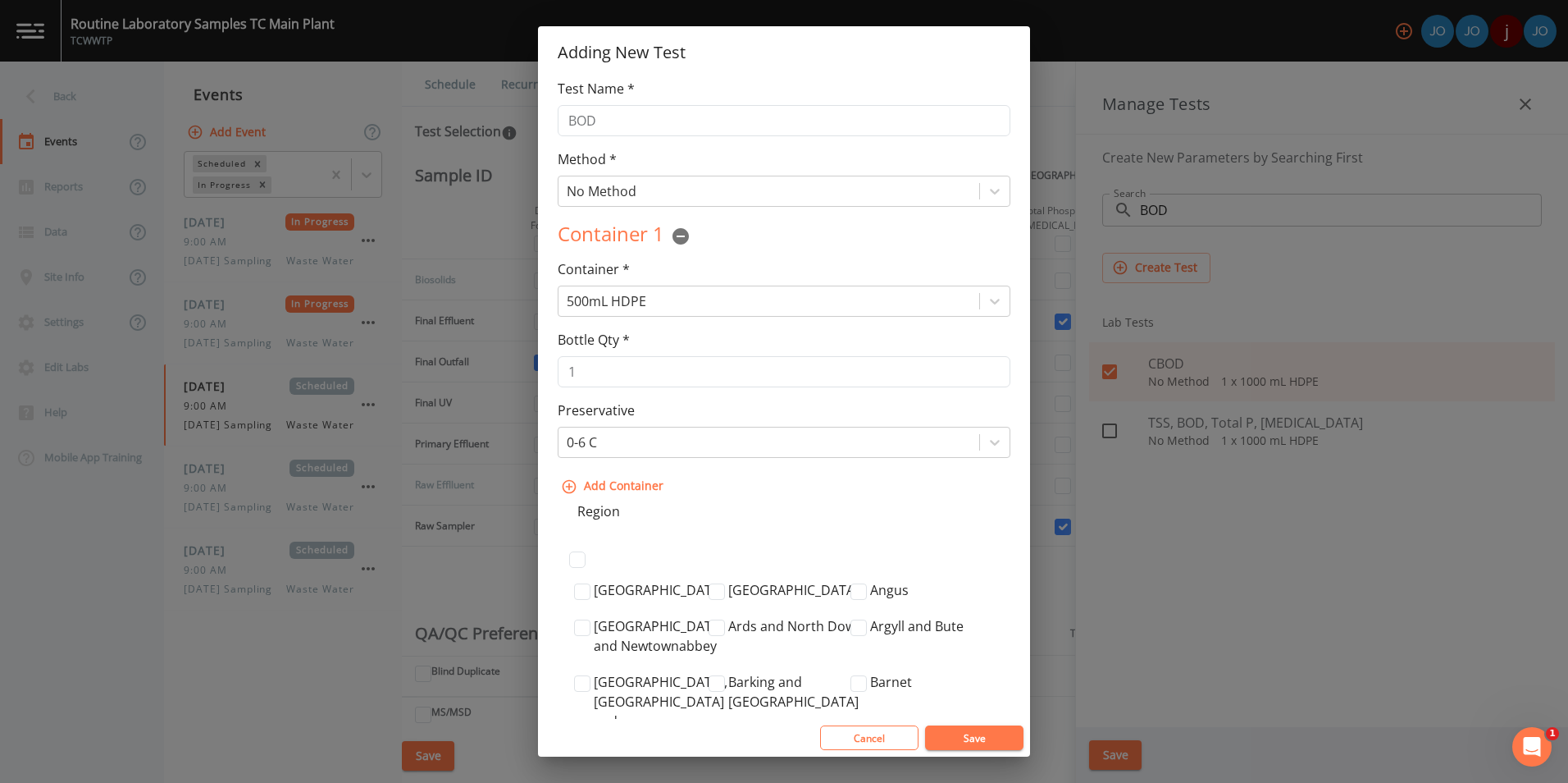
click at [976, 738] on button "Save" at bounding box center [974, 738] width 99 height 25
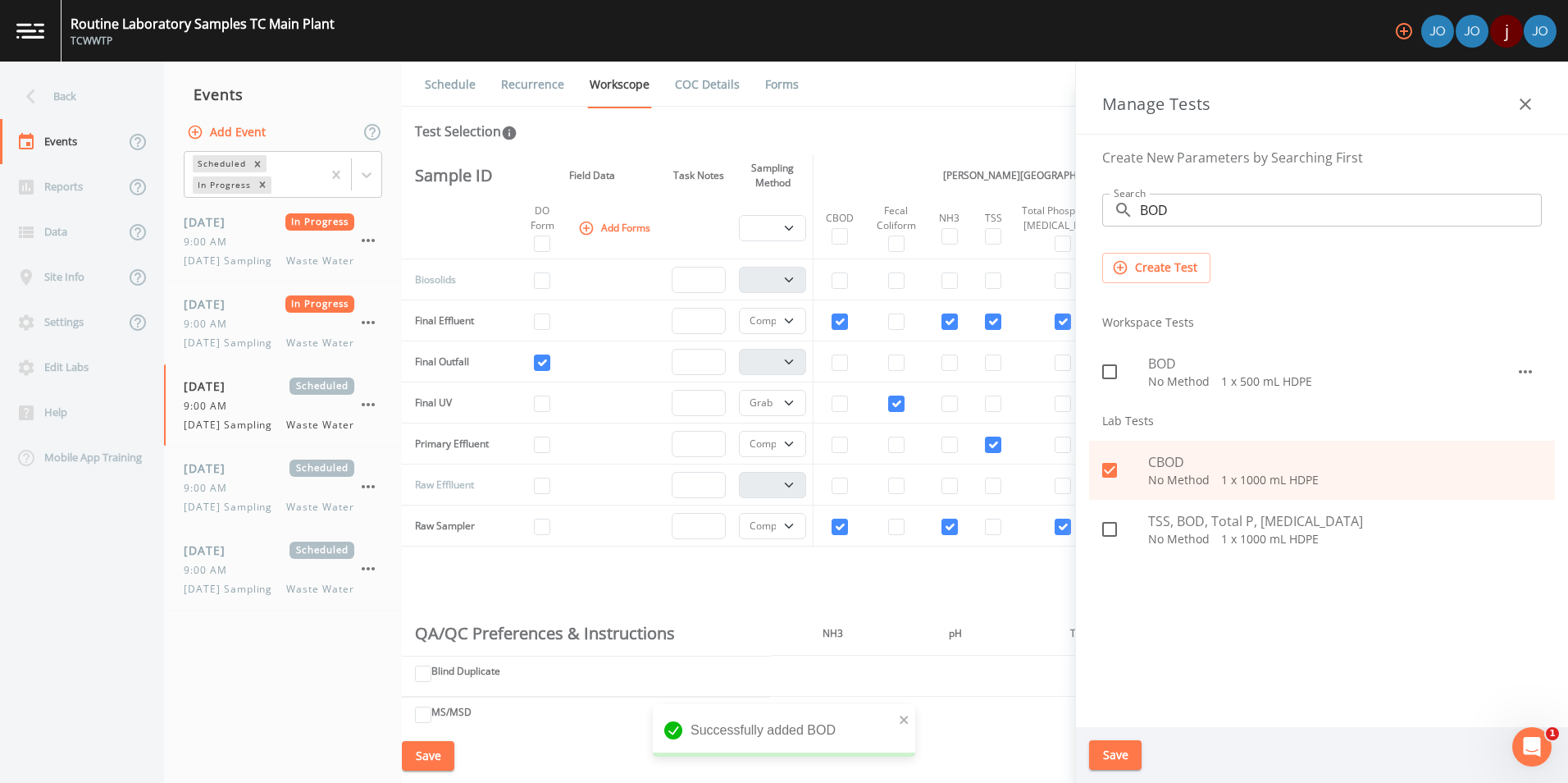
drag, startPoint x: 1115, startPoint y: 749, endPoint x: 1138, endPoint y: 698, distance: 55.9
click at [1138, 698] on div "Manage Tests Create New Parameters by Searching First Search ​ BOD Search Creat…" at bounding box center [1322, 422] width 492 height 722
click at [1107, 378] on icon at bounding box center [1109, 371] width 14 height 14
checkbox input "true"
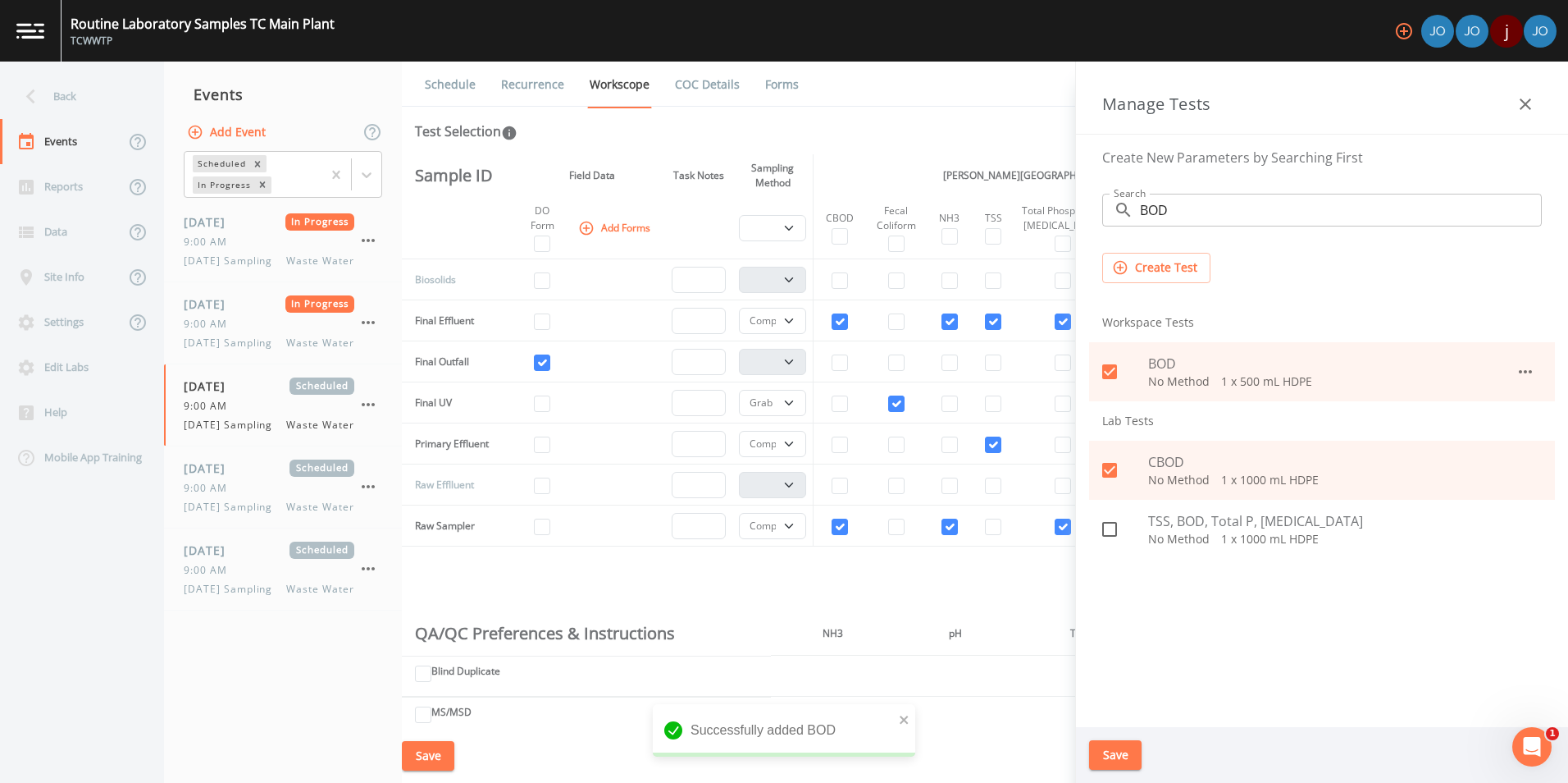
click at [1118, 753] on button "Save" at bounding box center [1115, 755] width 53 height 31
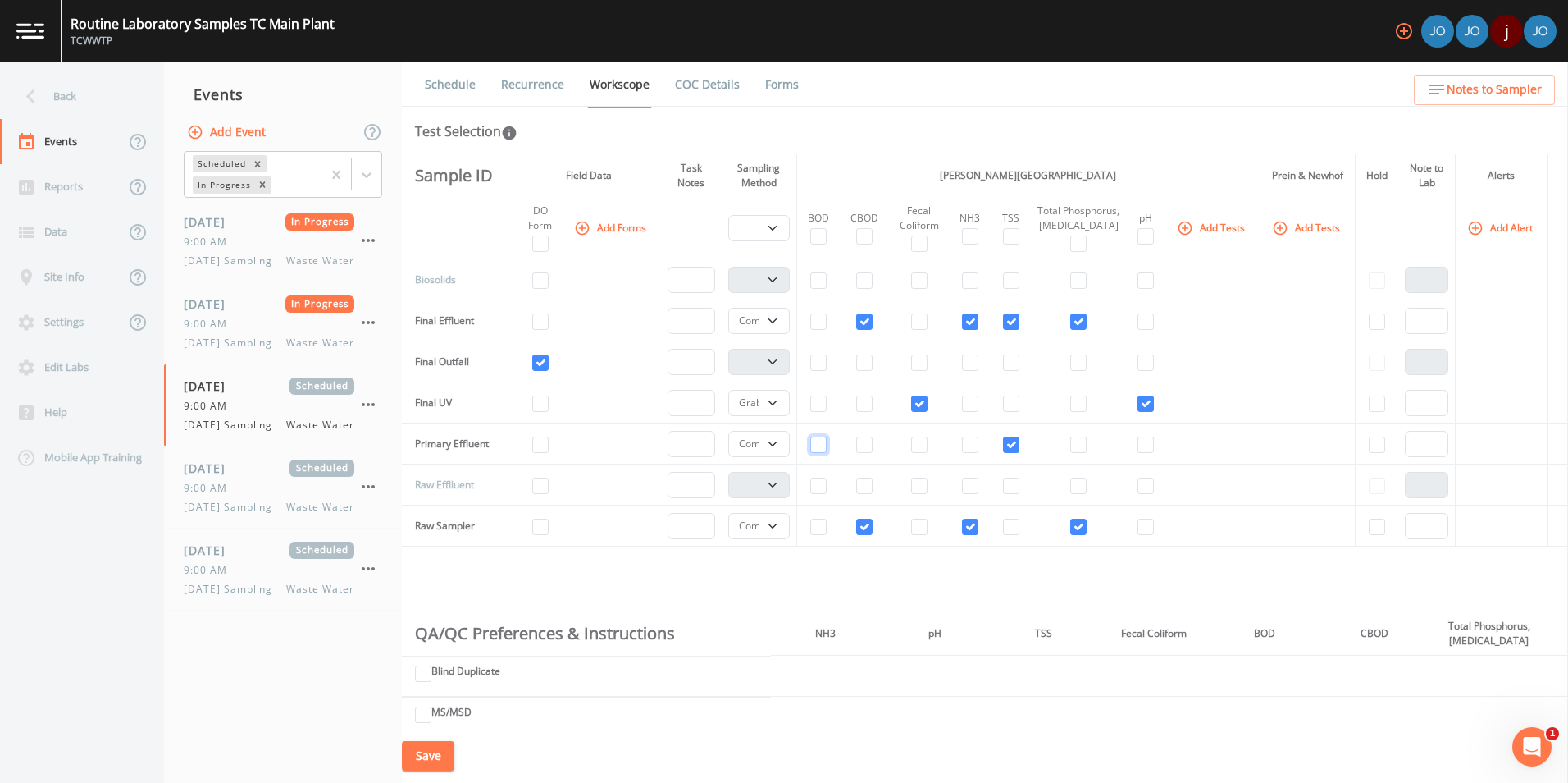
click at [826, 453] on input "checkbox" at bounding box center [818, 444] width 16 height 16
checkbox input "true"
click at [820, 535] on input "checkbox" at bounding box center [818, 526] width 16 height 16
checkbox input "true"
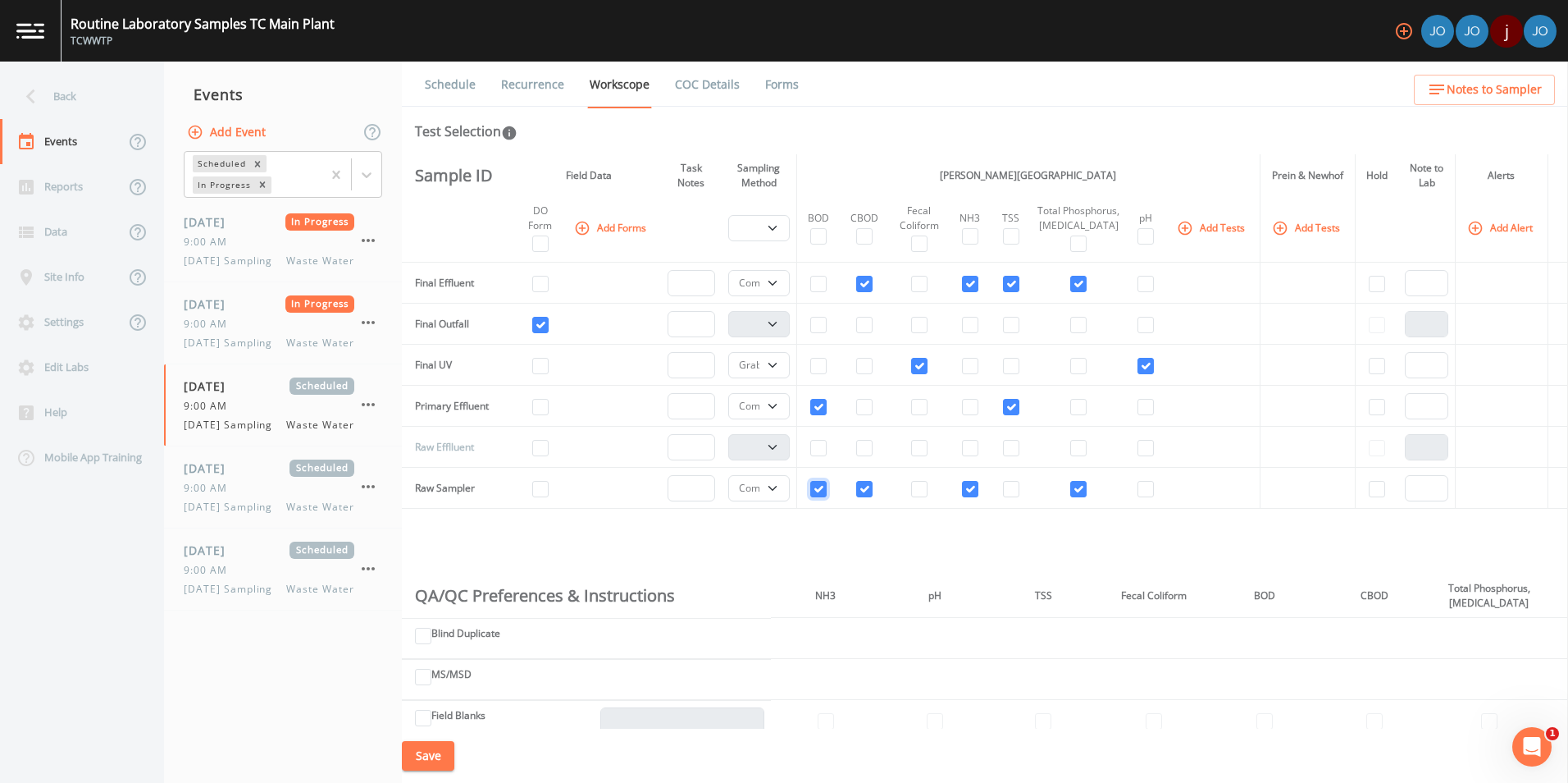
scroll to position [0, 0]
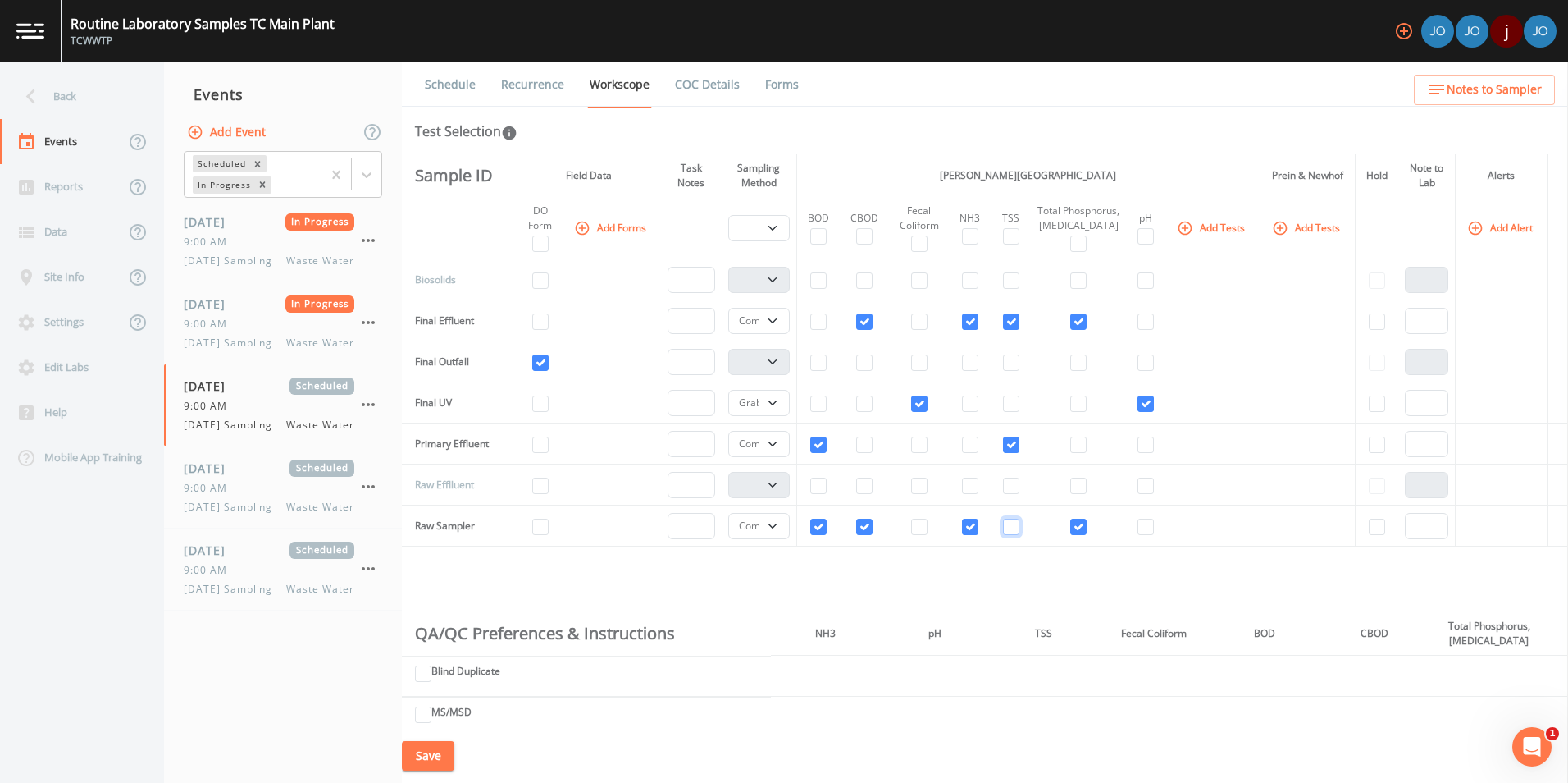
click at [1018, 535] on input "checkbox" at bounding box center [1011, 526] width 16 height 16
checkbox input "true"
click at [975, 453] on input "checkbox" at bounding box center [970, 444] width 16 height 16
checkbox input "true"
click at [1183, 234] on button "Add Tests" at bounding box center [1212, 228] width 77 height 27
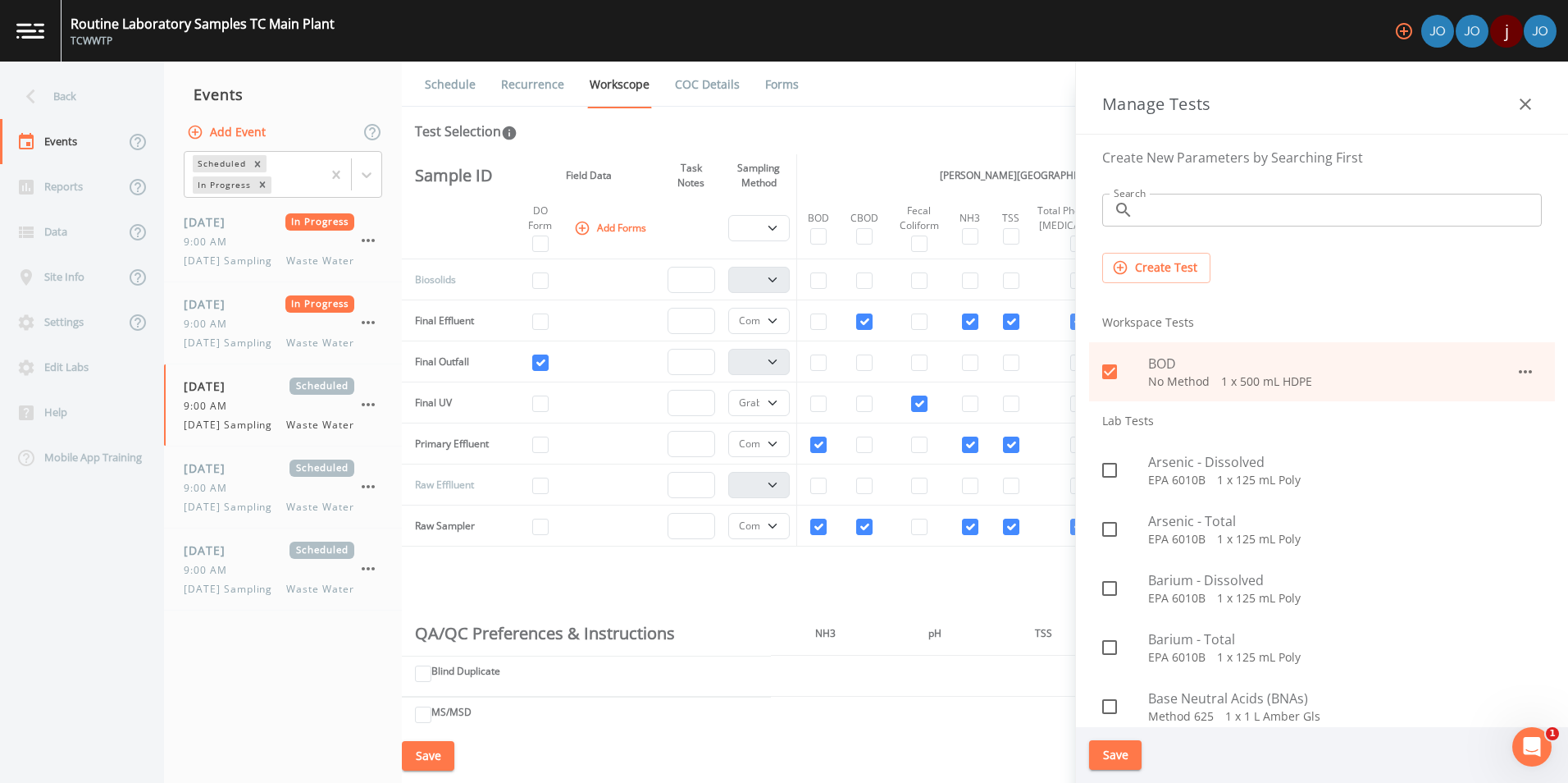
click at [1191, 221] on input "Search" at bounding box center [1341, 210] width 402 height 33
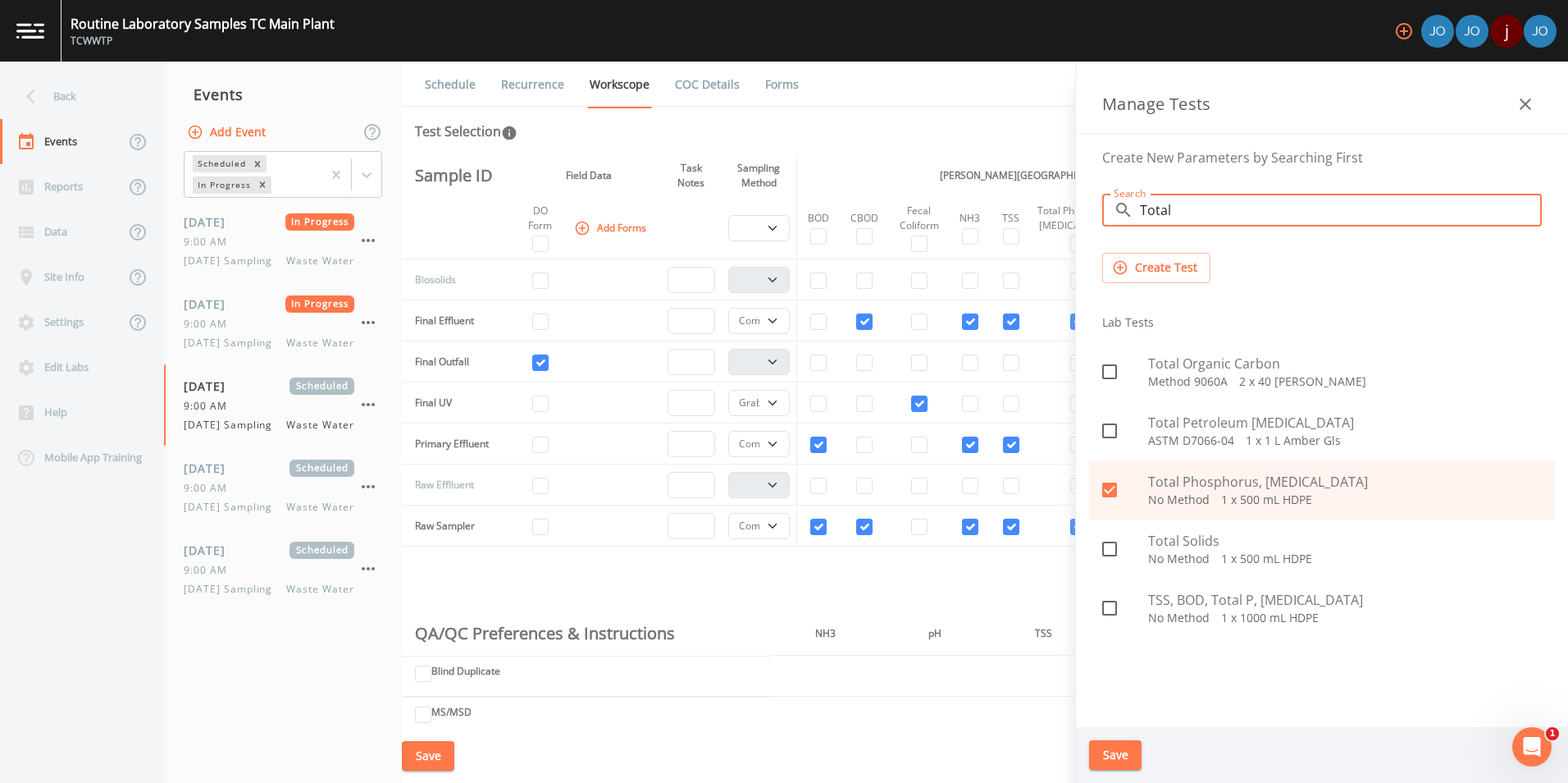
type input "Total"
click at [1175, 278] on button "Create Test" at bounding box center [1156, 268] width 108 height 31
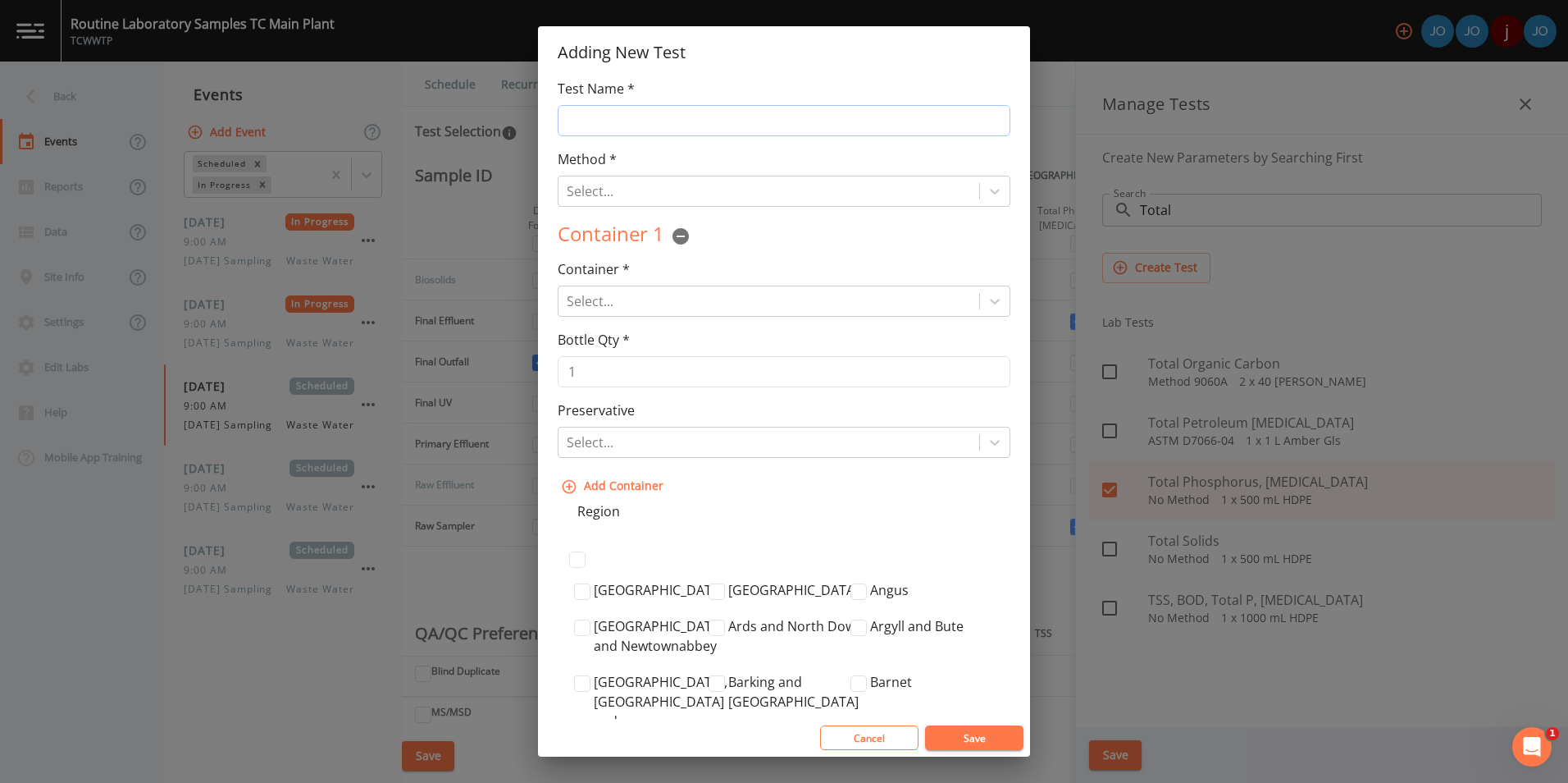
click at [875, 131] on input "Test Name *" at bounding box center [784, 121] width 453 height 32
type input "Total Phosphorous"
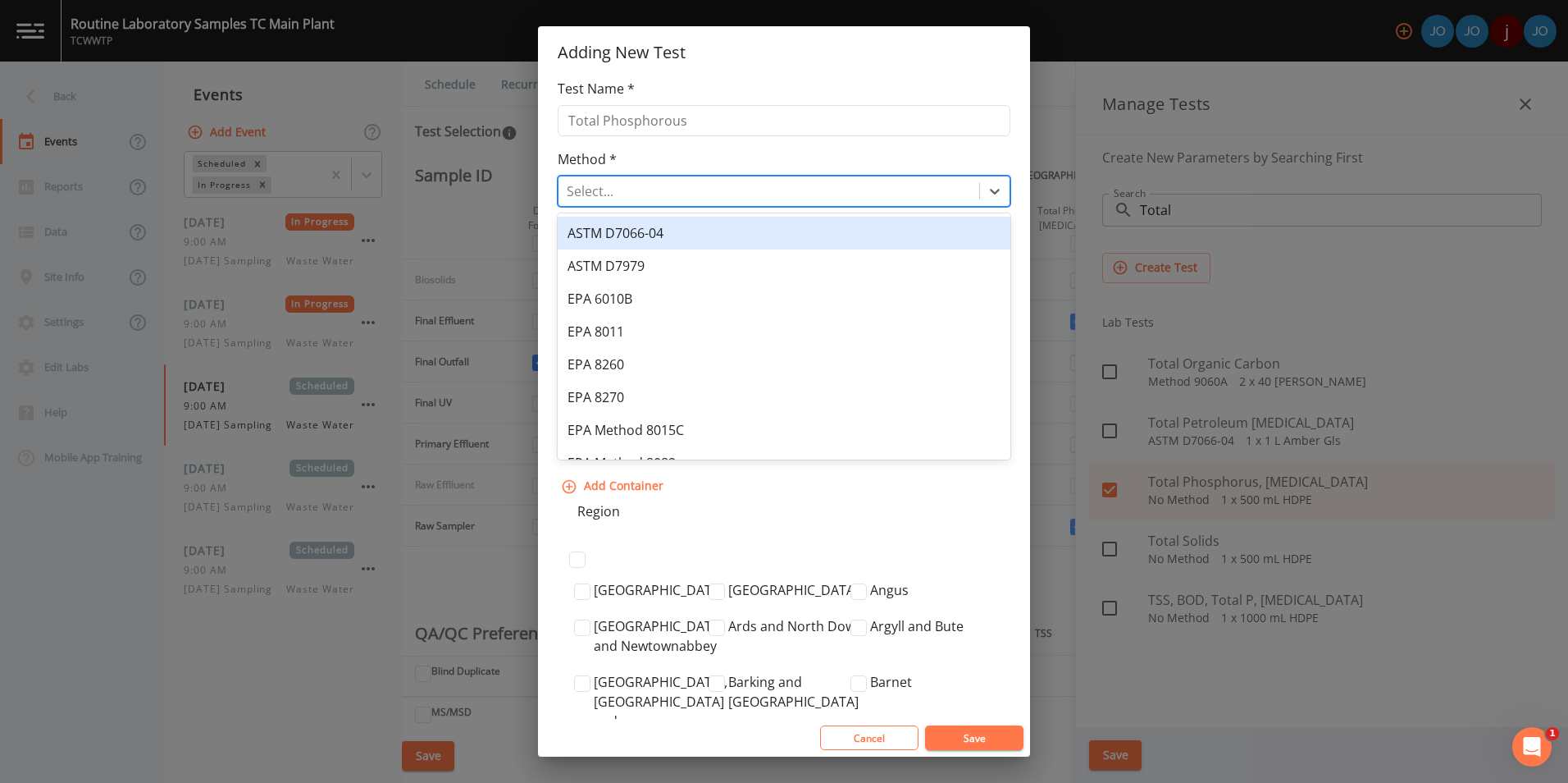
click at [807, 177] on div "Select..." at bounding box center [769, 190] width 421 height 30
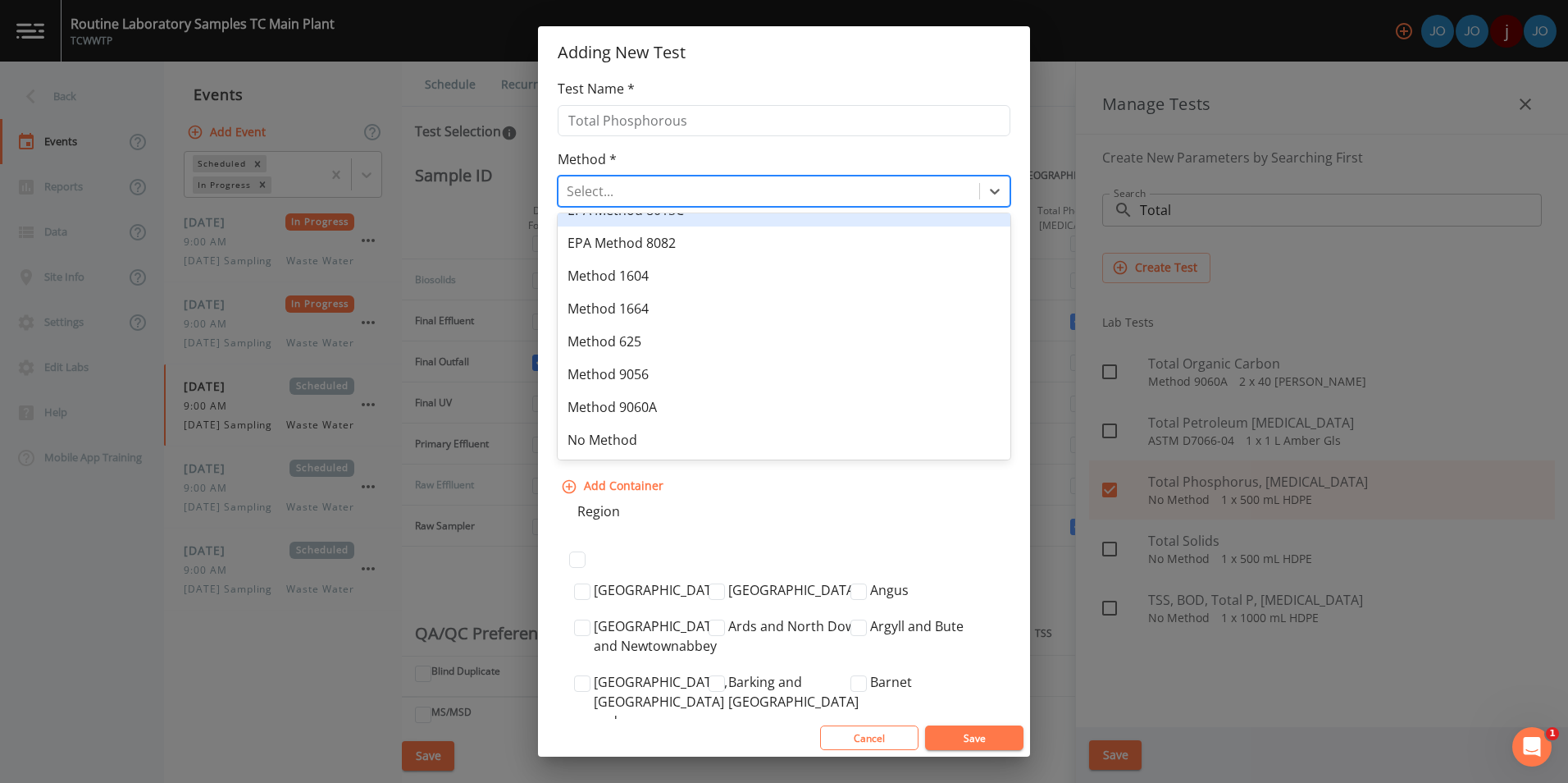
scroll to position [253, 0]
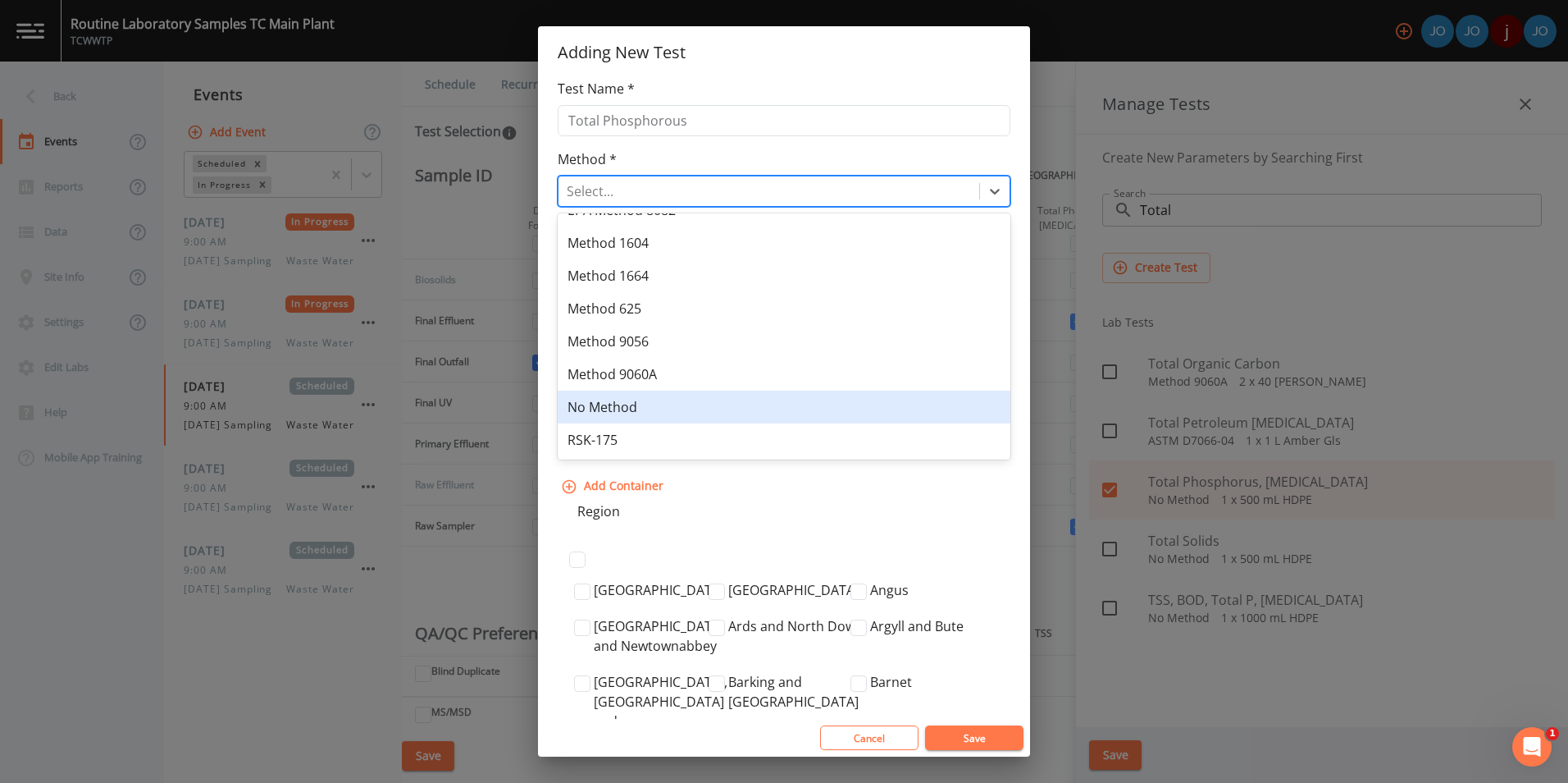
click at [721, 410] on div "No Method" at bounding box center [784, 407] width 453 height 33
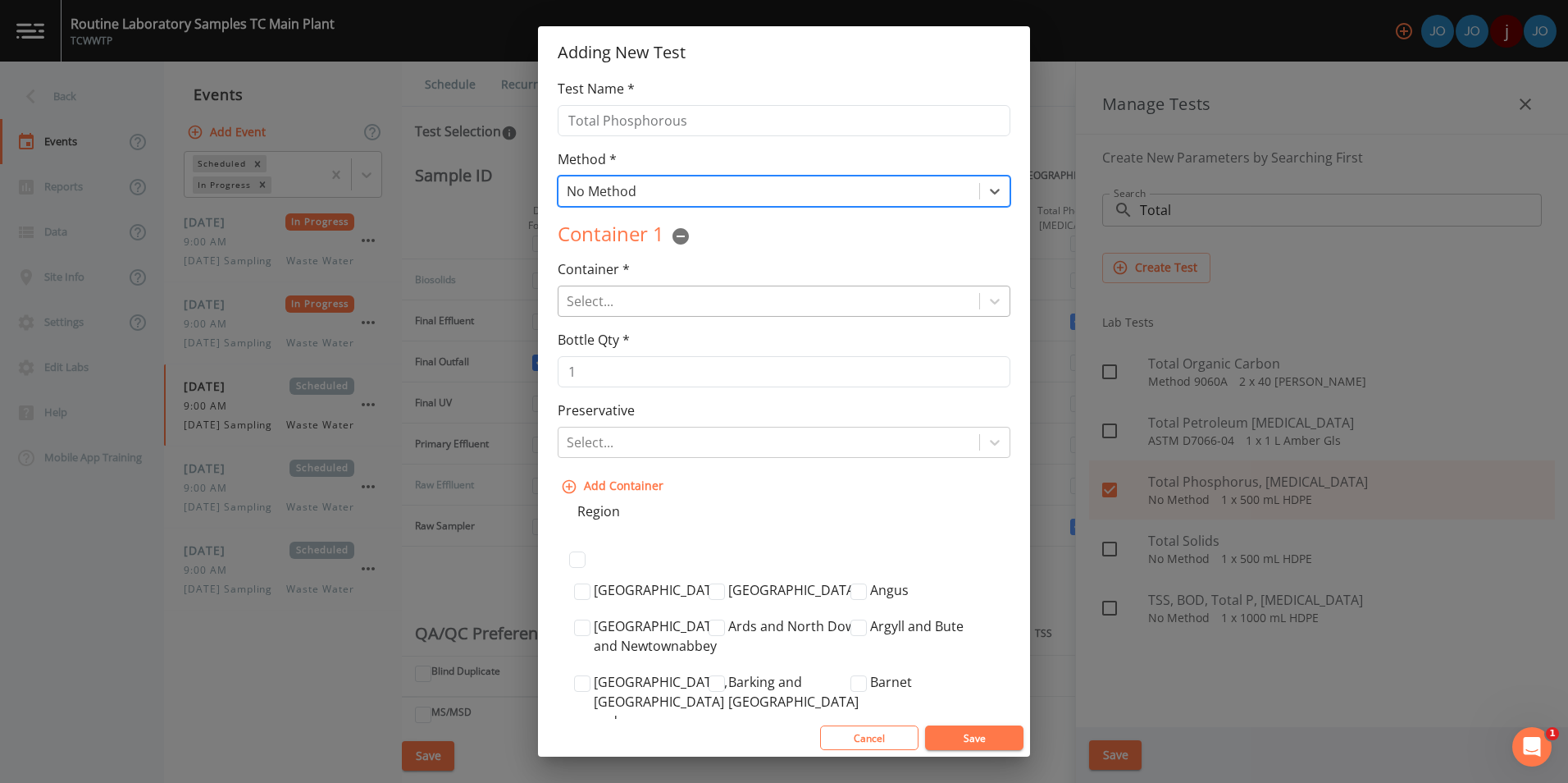
click at [703, 296] on div at bounding box center [768, 302] width 405 height 23
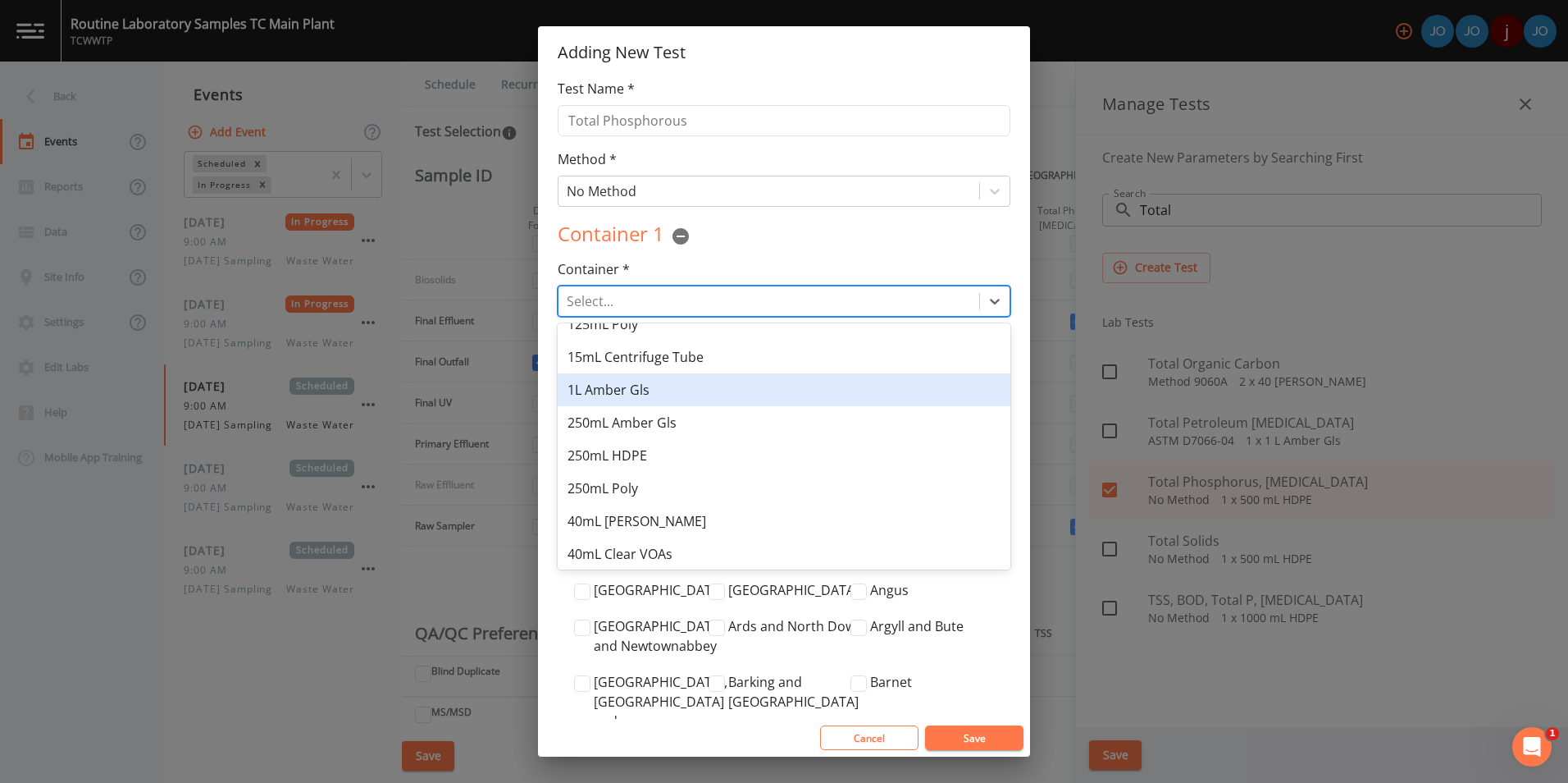
scroll to position [220, 0]
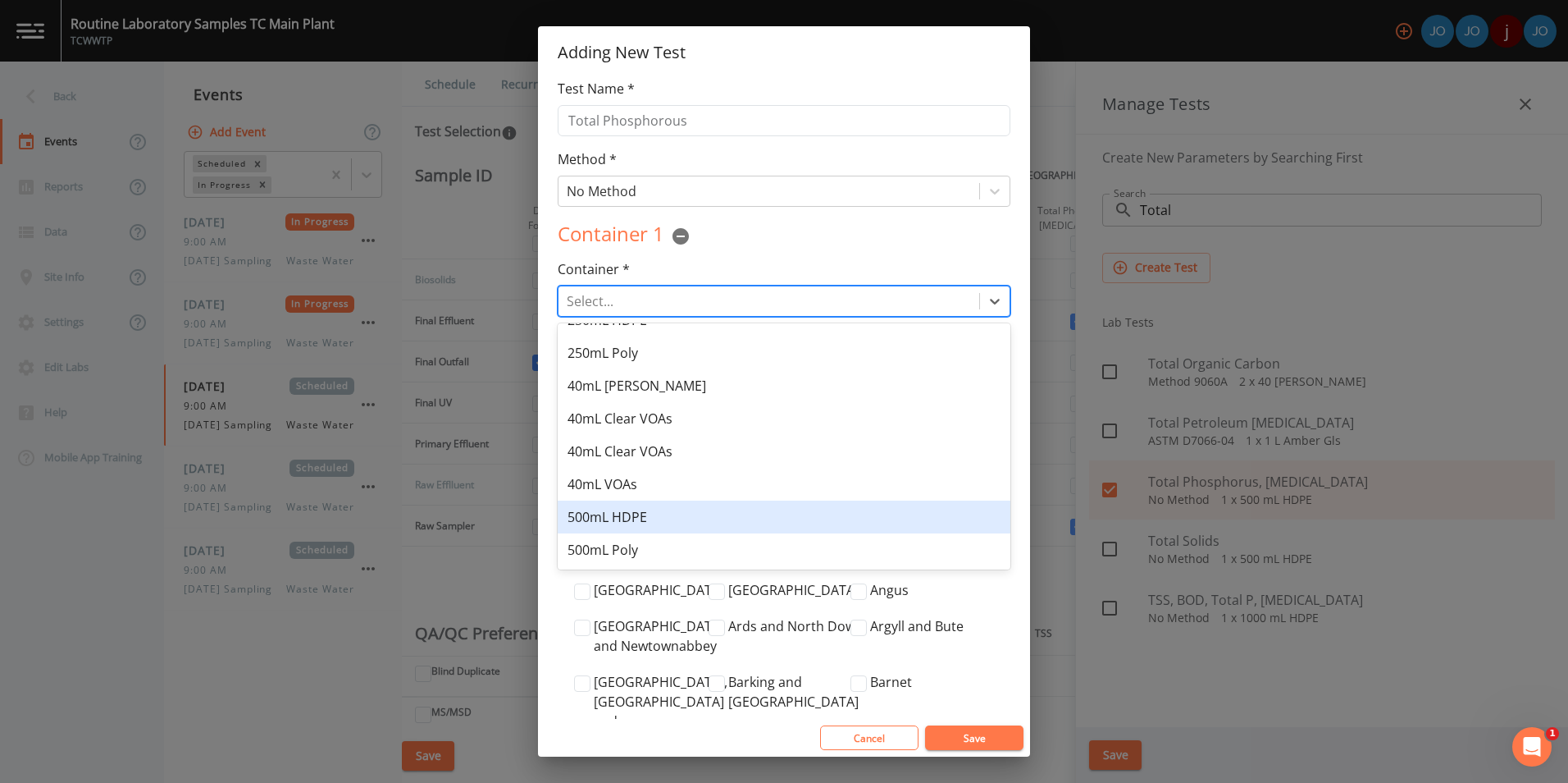
click at [635, 522] on div "500mL HDPE" at bounding box center [784, 517] width 453 height 33
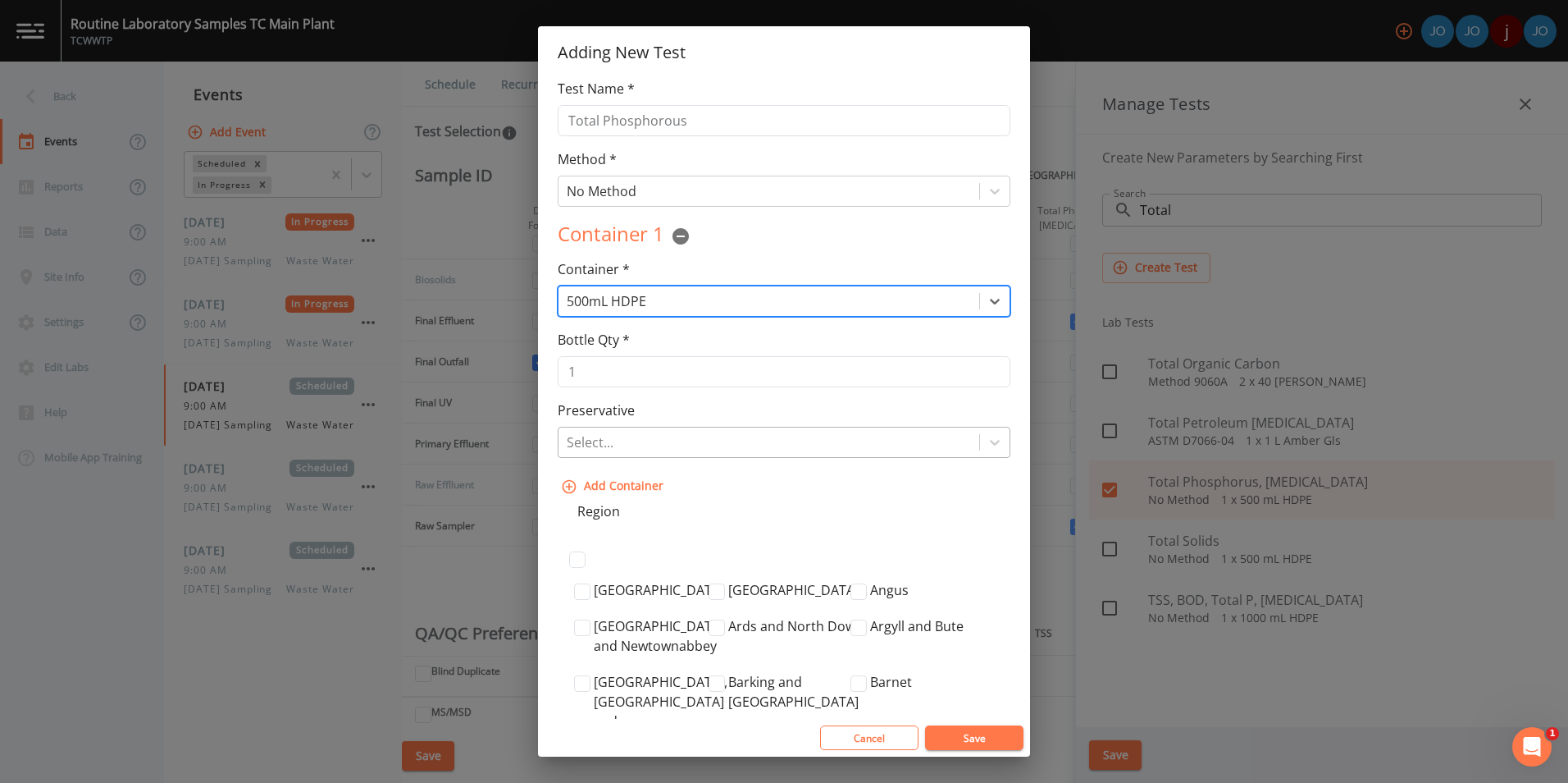
click at [665, 446] on div at bounding box center [768, 442] width 405 height 23
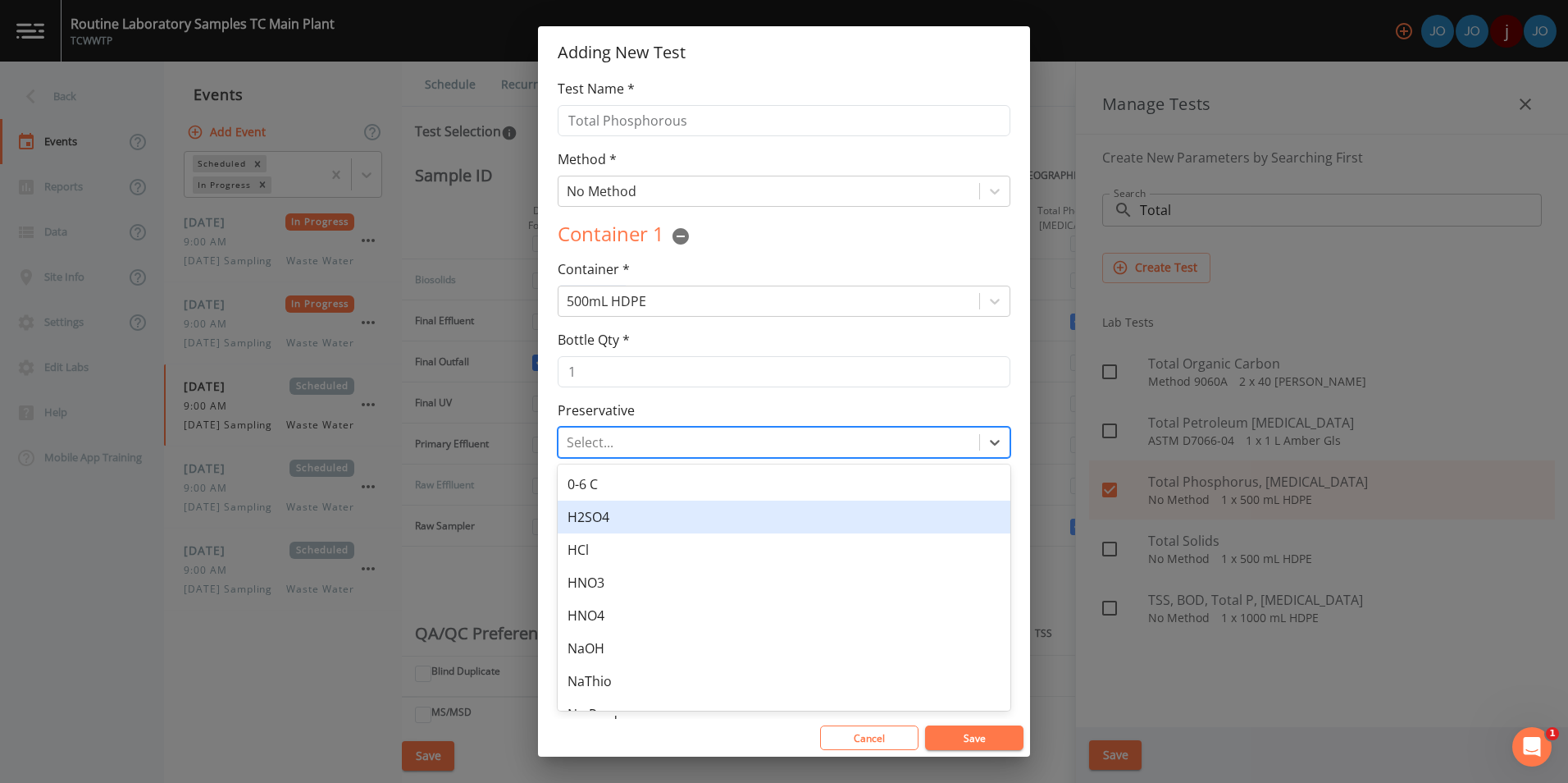
click at [651, 512] on div "H2SO4" at bounding box center [784, 517] width 453 height 33
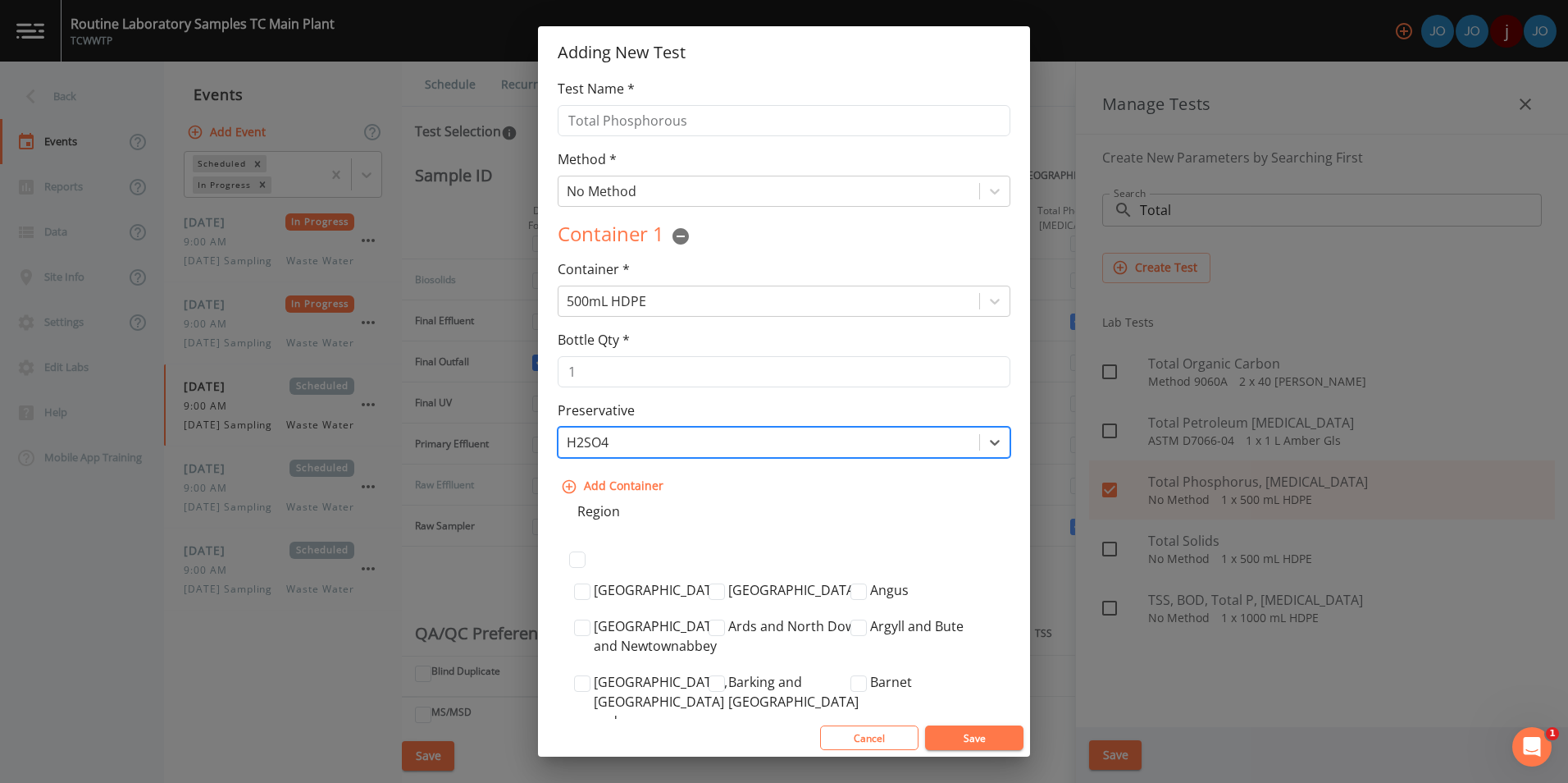
click at [963, 739] on button "Save" at bounding box center [974, 738] width 99 height 25
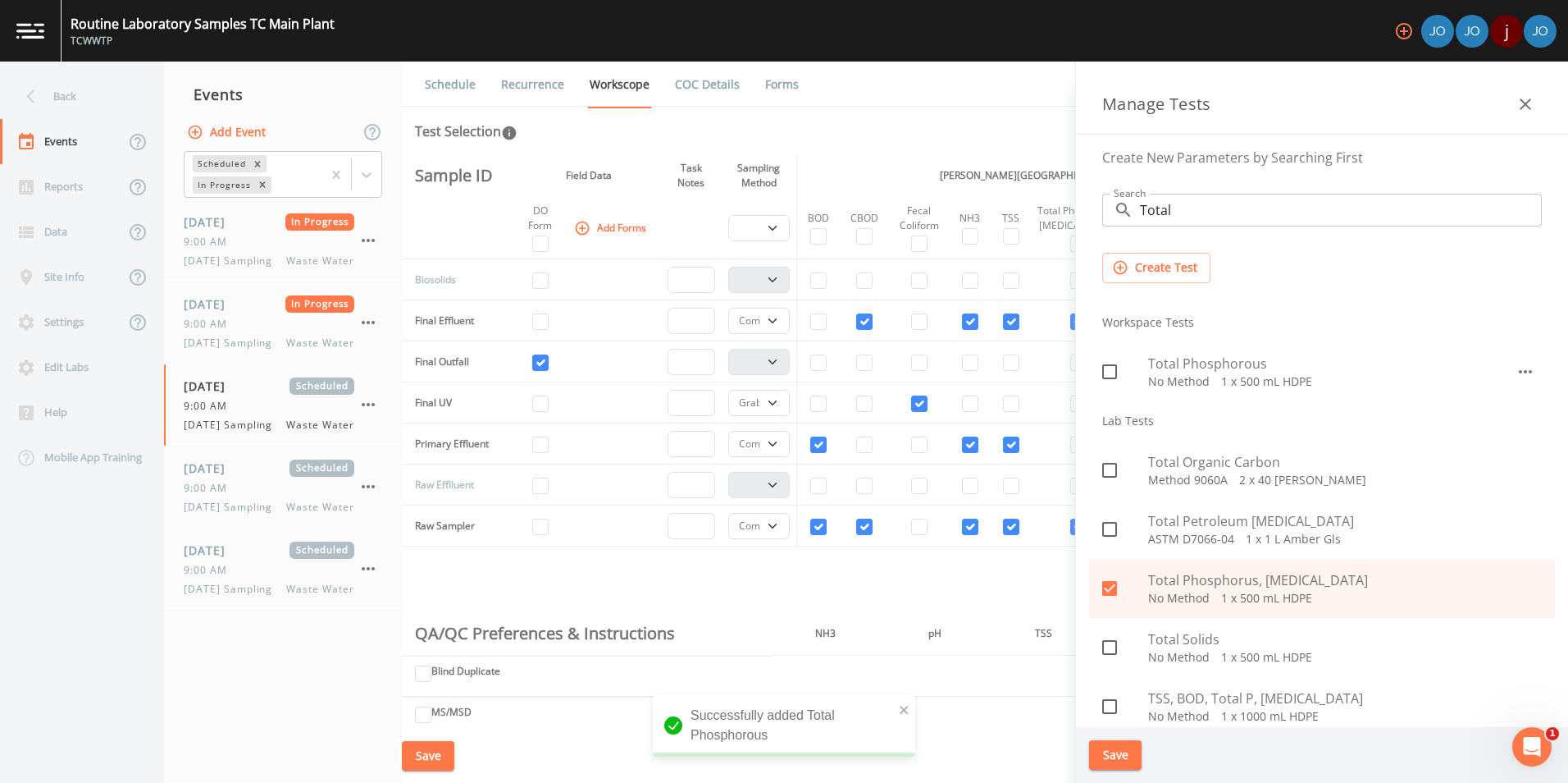
click at [1103, 753] on button "Save" at bounding box center [1115, 755] width 53 height 31
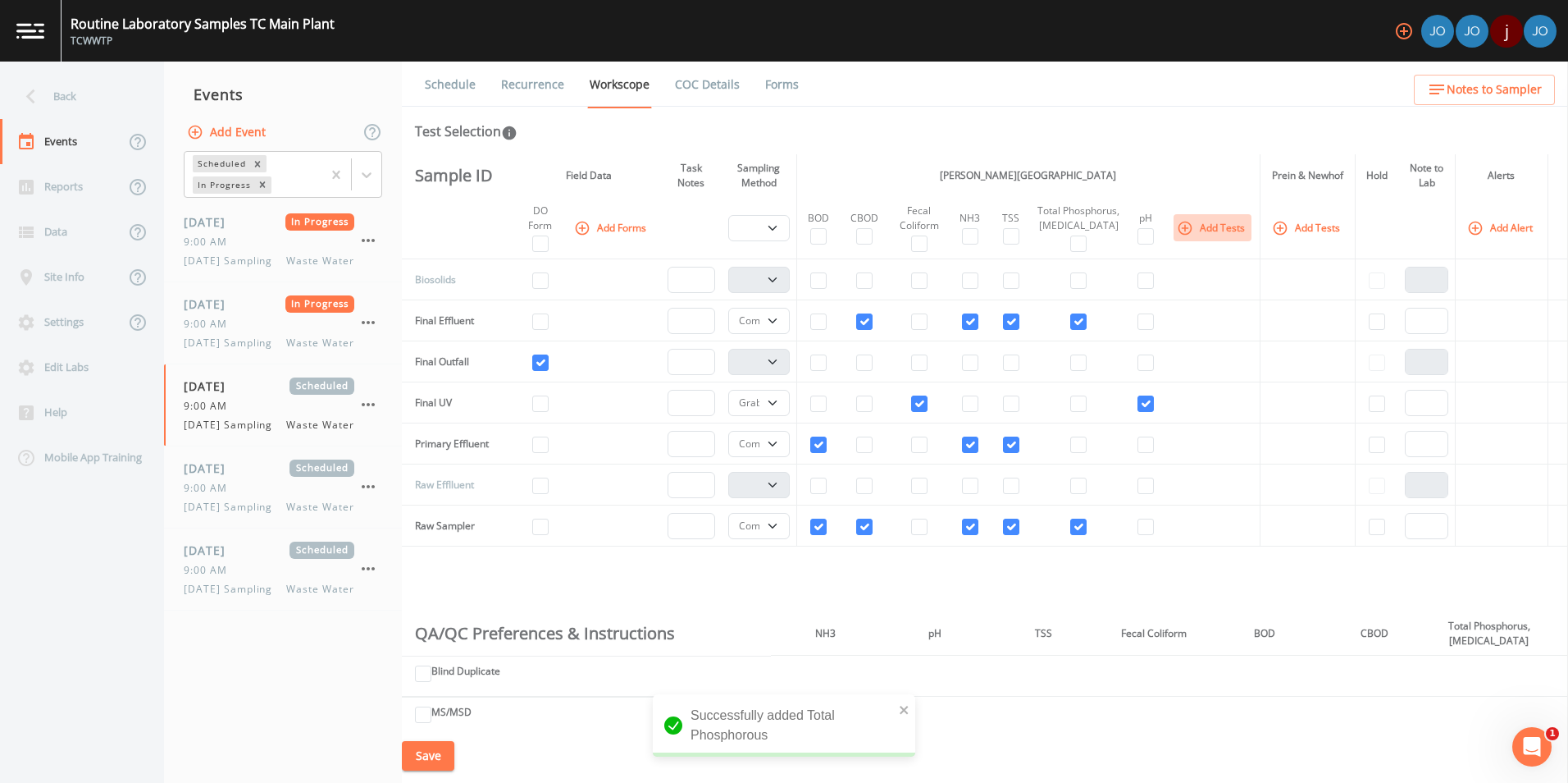
click at [1188, 231] on button "Add Tests" at bounding box center [1212, 228] width 77 height 27
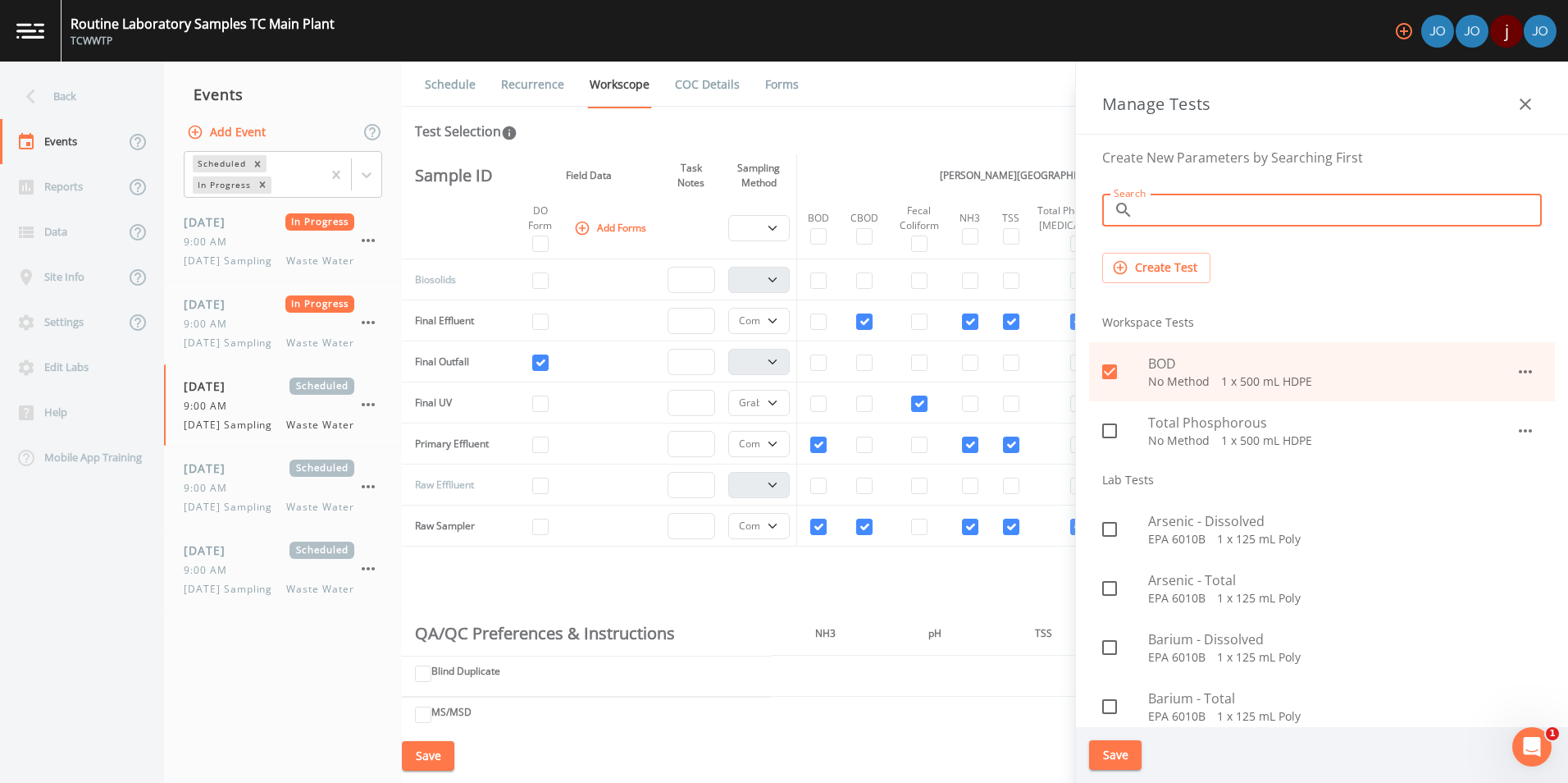
click at [1233, 216] on input "Search" at bounding box center [1341, 210] width 402 height 33
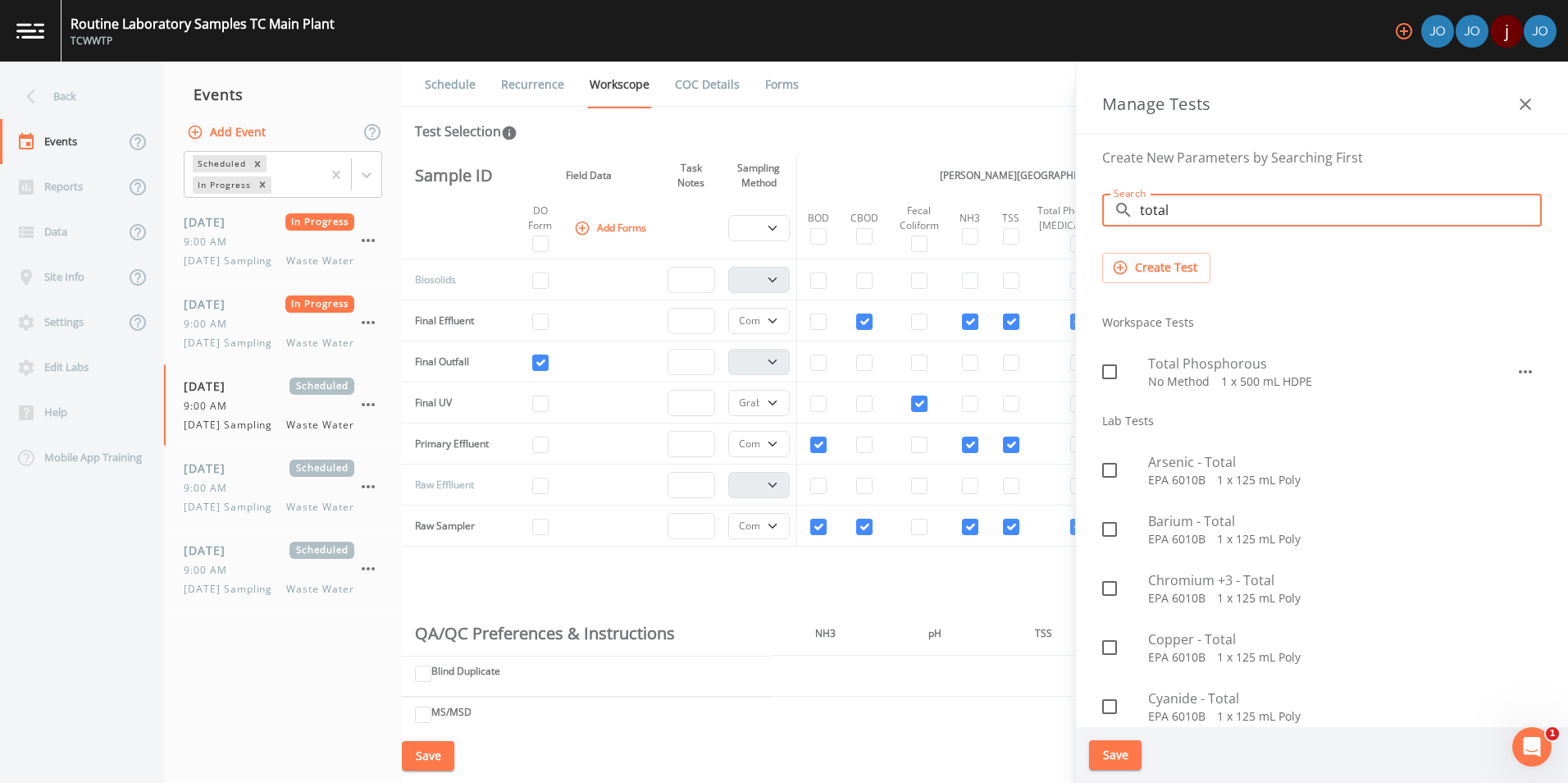
type input "total"
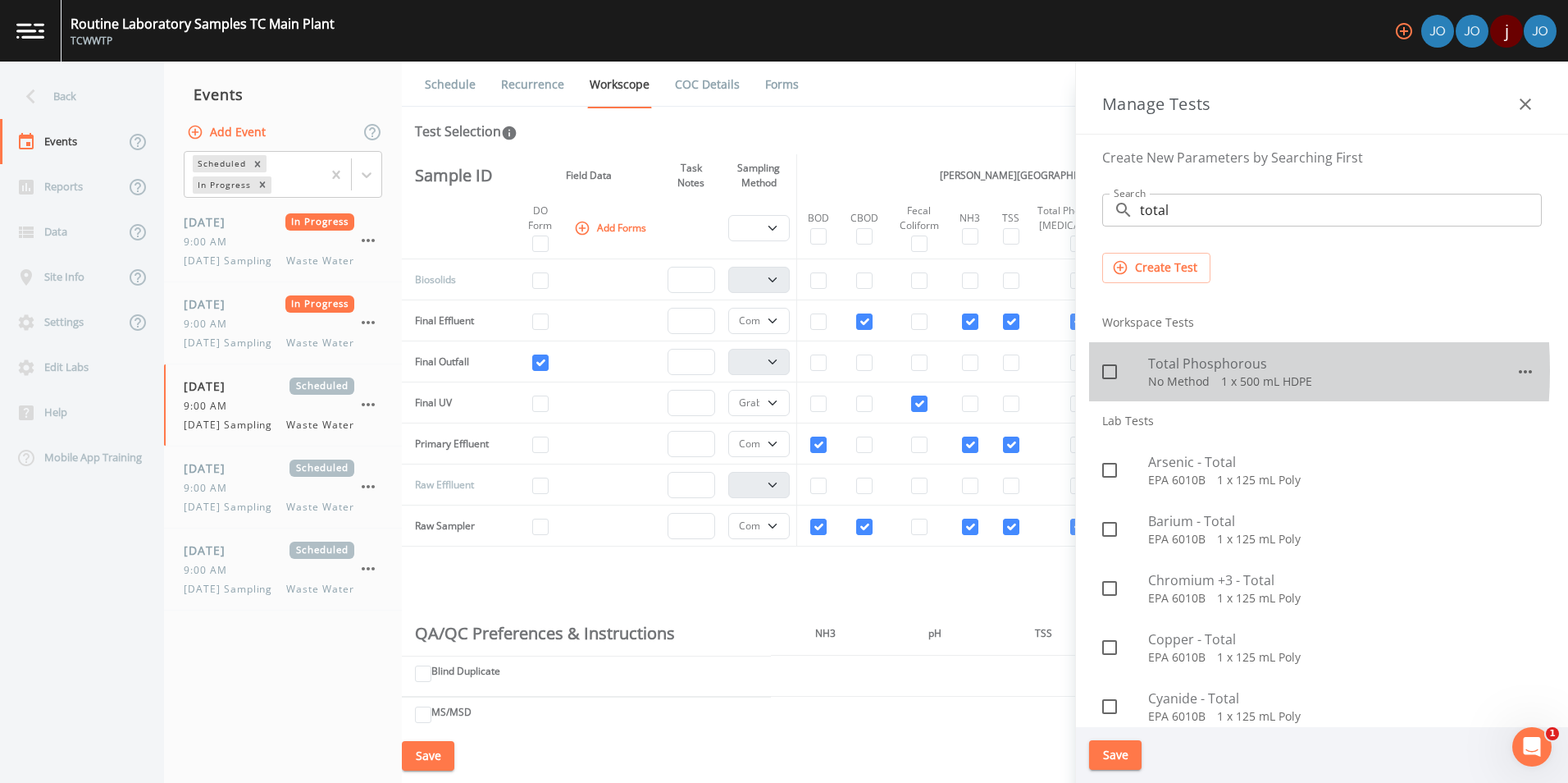
click at [1104, 370] on input "checkbox" at bounding box center [1100, 362] width 16 height 16
checkbox input "true"
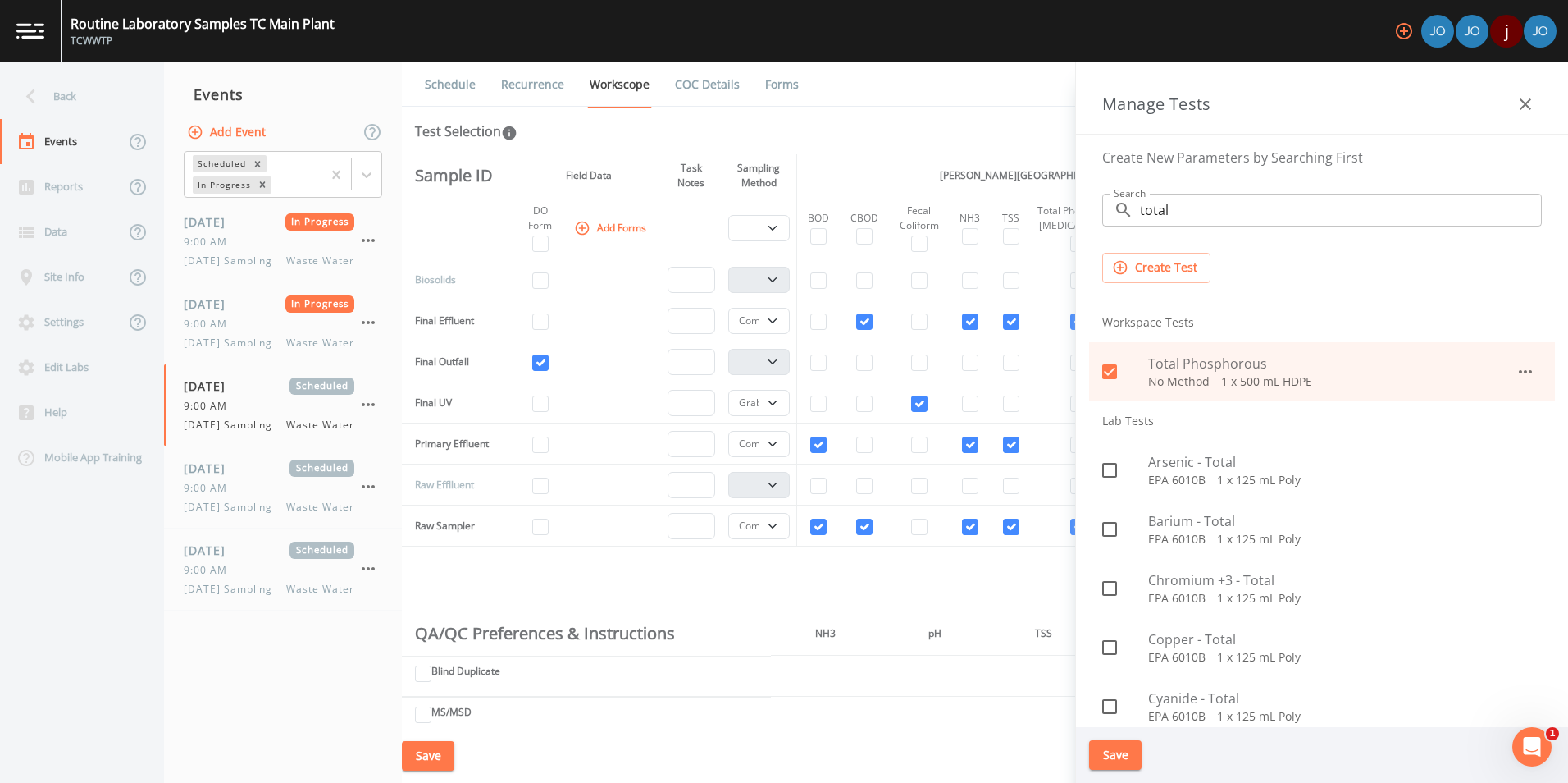
click at [1124, 745] on button "Save" at bounding box center [1115, 755] width 53 height 31
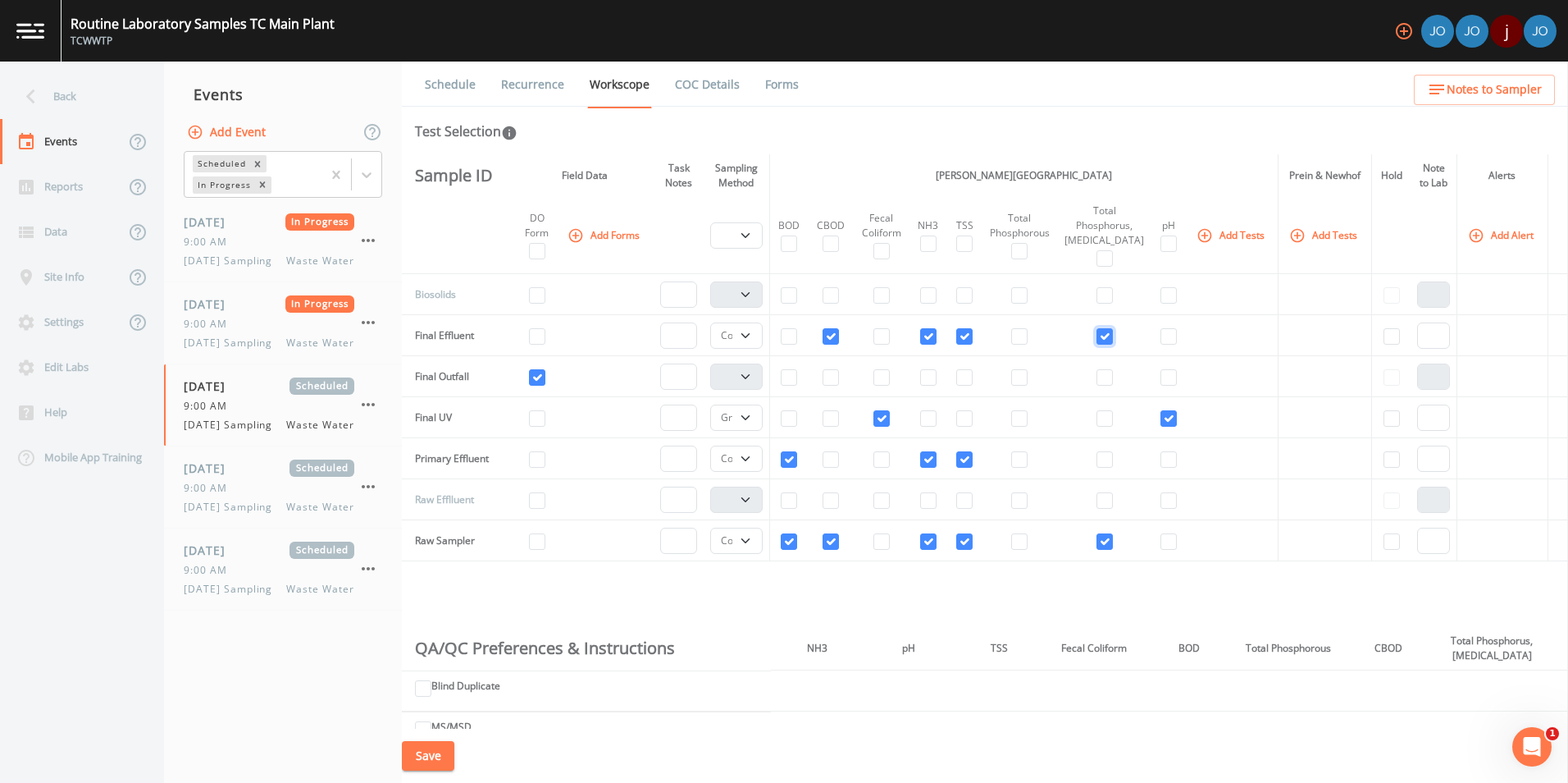
click at [1101, 338] on input "checkbox" at bounding box center [1104, 336] width 16 height 16
checkbox input "false"
click at [1025, 336] on input "checkbox" at bounding box center [1019, 336] width 16 height 16
checkbox input "true"
click at [1027, 464] on input "checkbox" at bounding box center [1019, 459] width 16 height 16
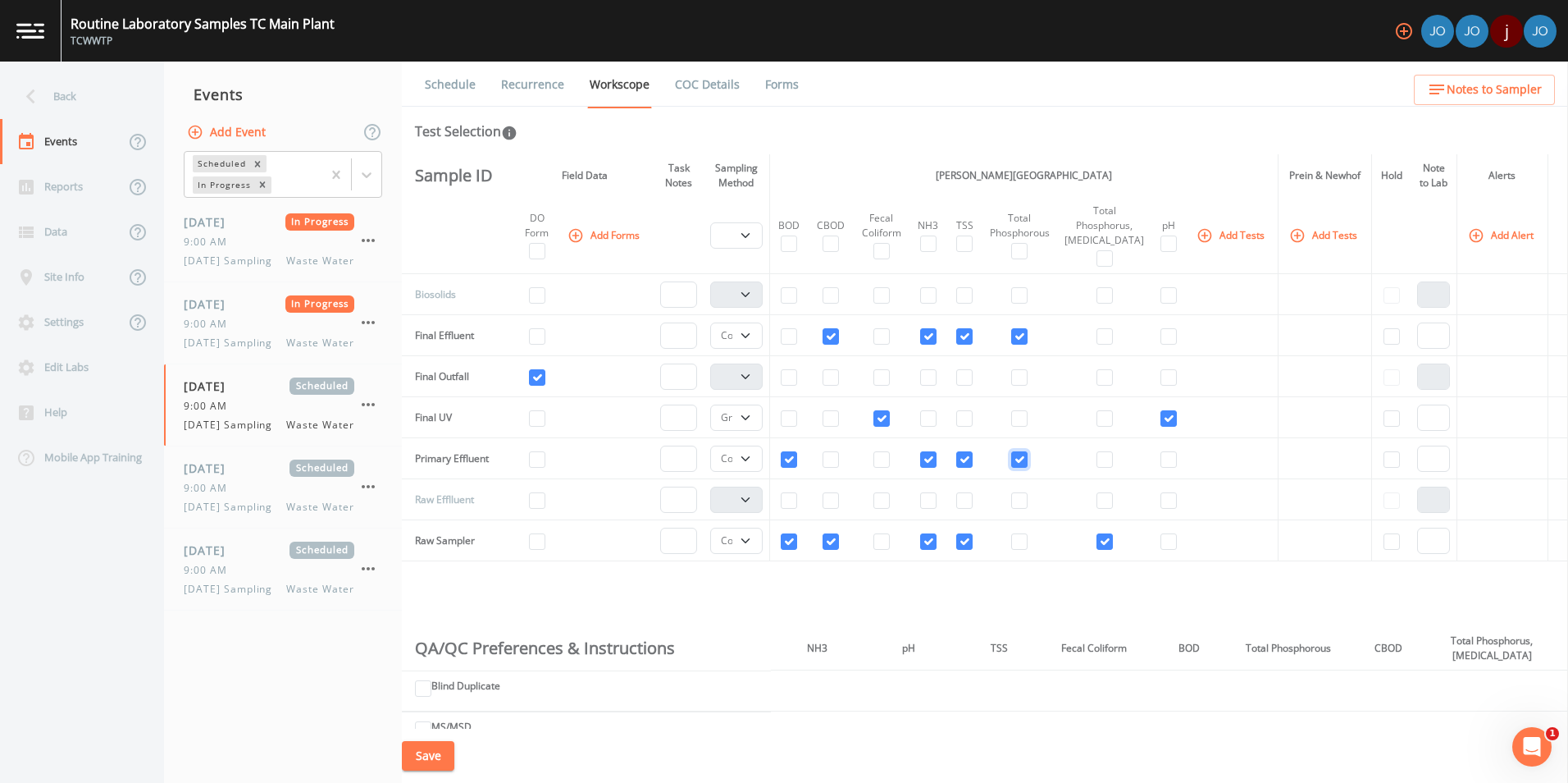
checkbox input "true"
click at [1022, 335] on input "checkbox" at bounding box center [1019, 336] width 16 height 16
checkbox input "false"
click at [1027, 461] on input "checkbox" at bounding box center [1019, 459] width 16 height 16
checkbox input "false"
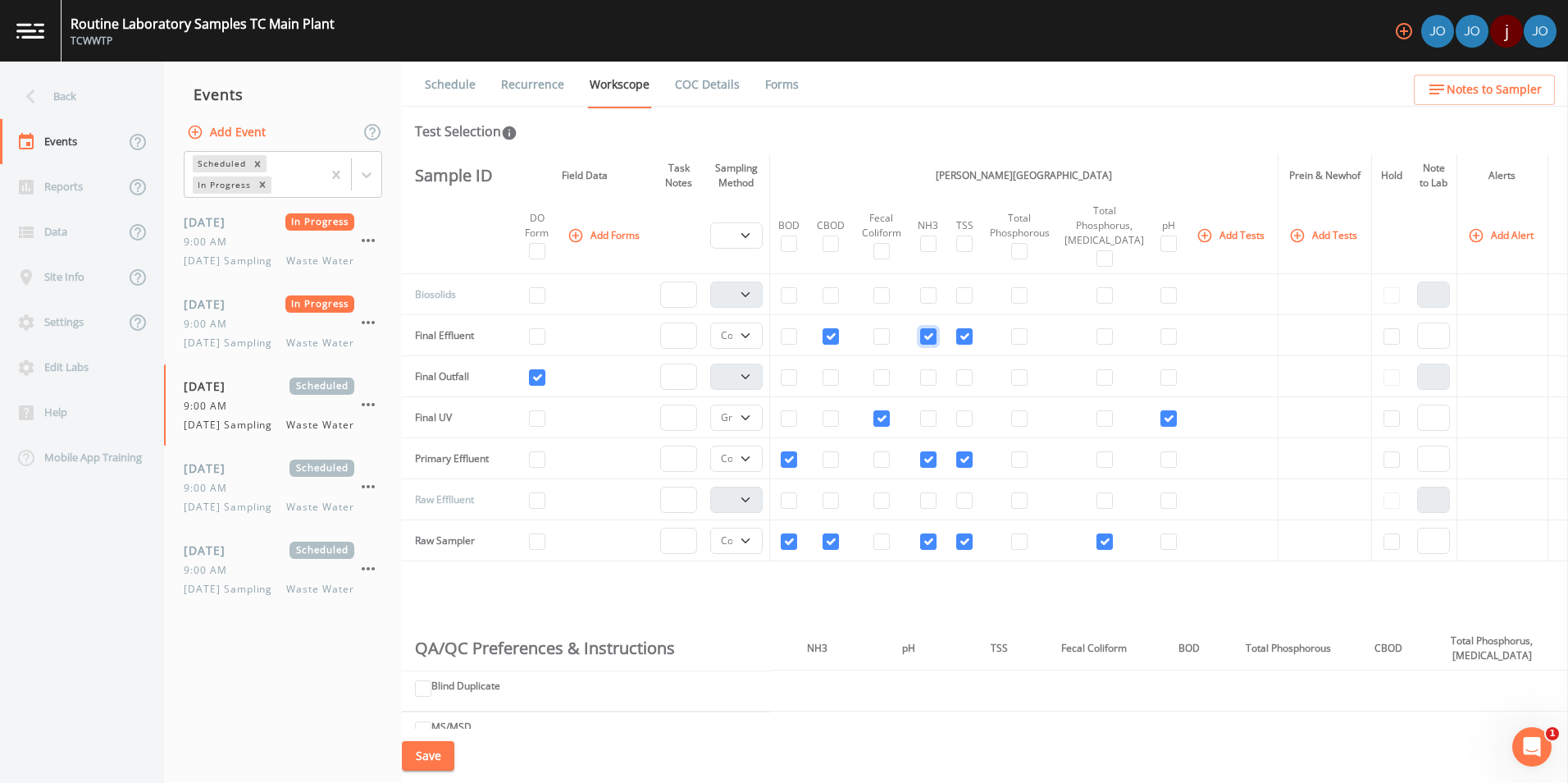
click at [937, 337] on input "checkbox" at bounding box center [928, 336] width 16 height 16
checkbox input "false"
click at [937, 460] on input "checkbox" at bounding box center [928, 459] width 16 height 16
checkbox input "false"
click at [936, 547] on input "checkbox" at bounding box center [928, 541] width 16 height 16
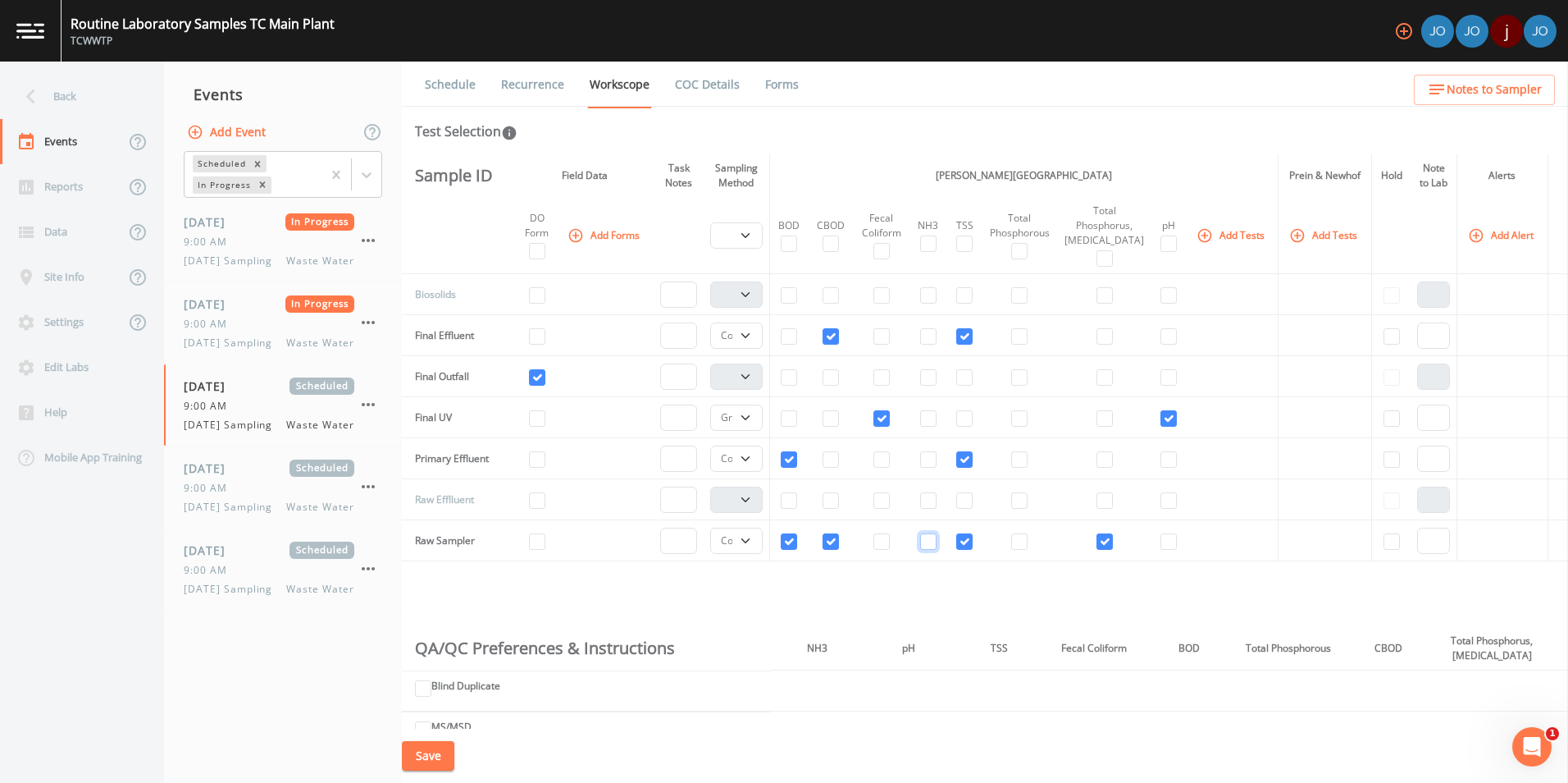
checkbox input "false"
click at [1099, 338] on input "checkbox" at bounding box center [1104, 336] width 16 height 16
checkbox input "true"
click at [1093, 459] on td at bounding box center [1104, 459] width 95 height 41
click at [1101, 463] on input "checkbox" at bounding box center [1104, 459] width 16 height 16
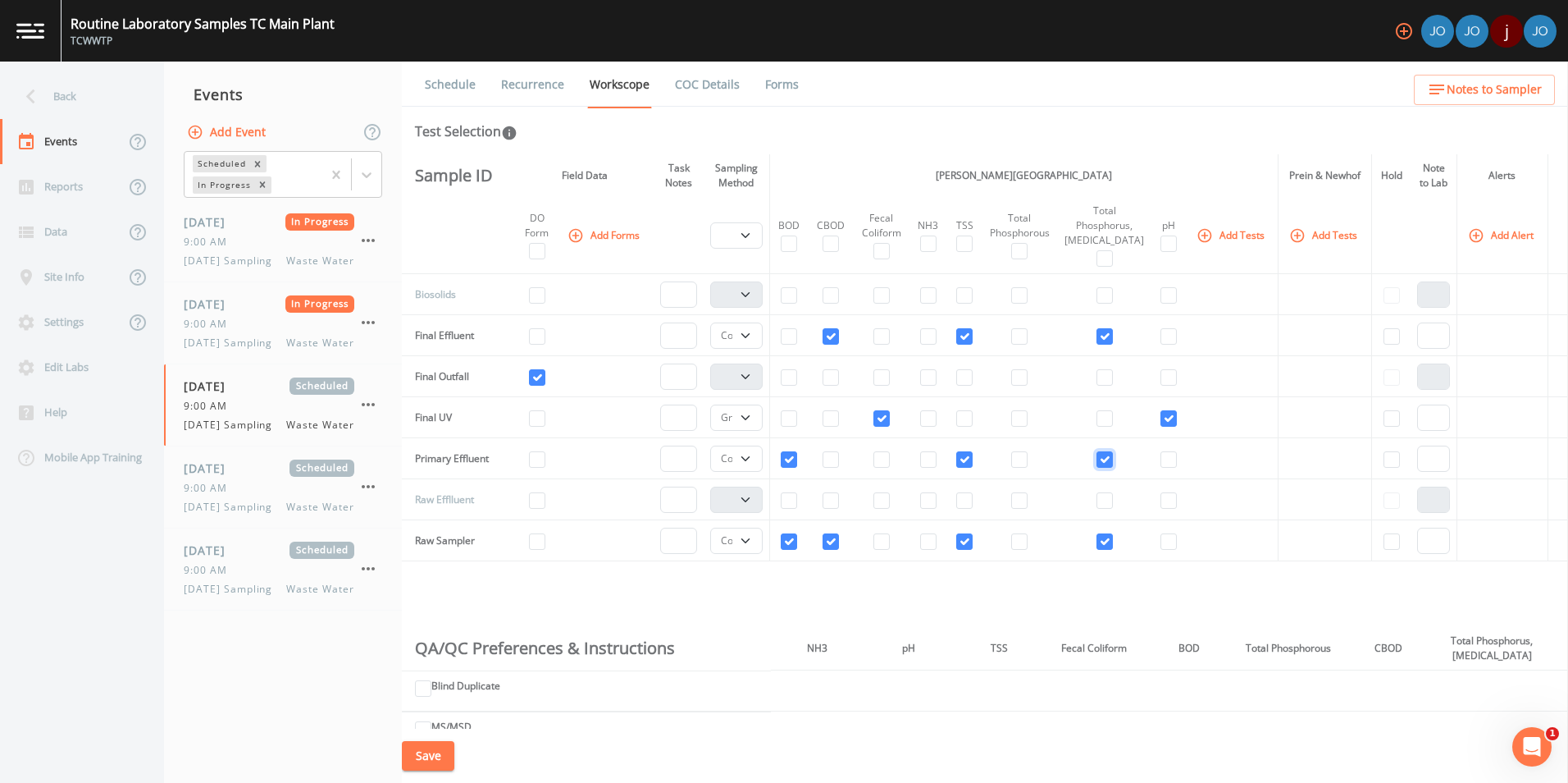
checkbox input "true"
click at [1235, 238] on button "Add Tests" at bounding box center [1231, 235] width 77 height 27
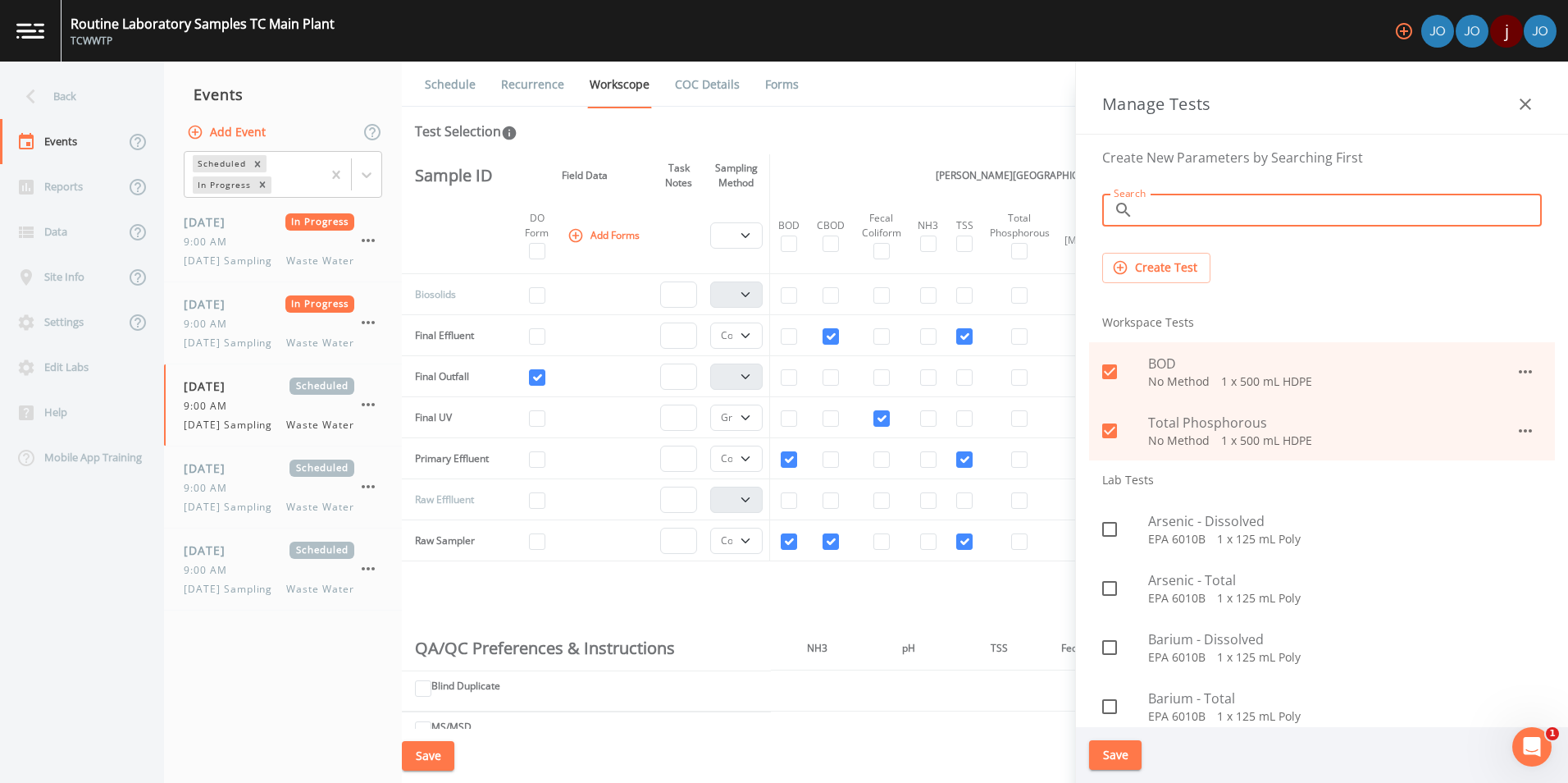
click at [1184, 204] on input "Search" at bounding box center [1341, 210] width 402 height 33
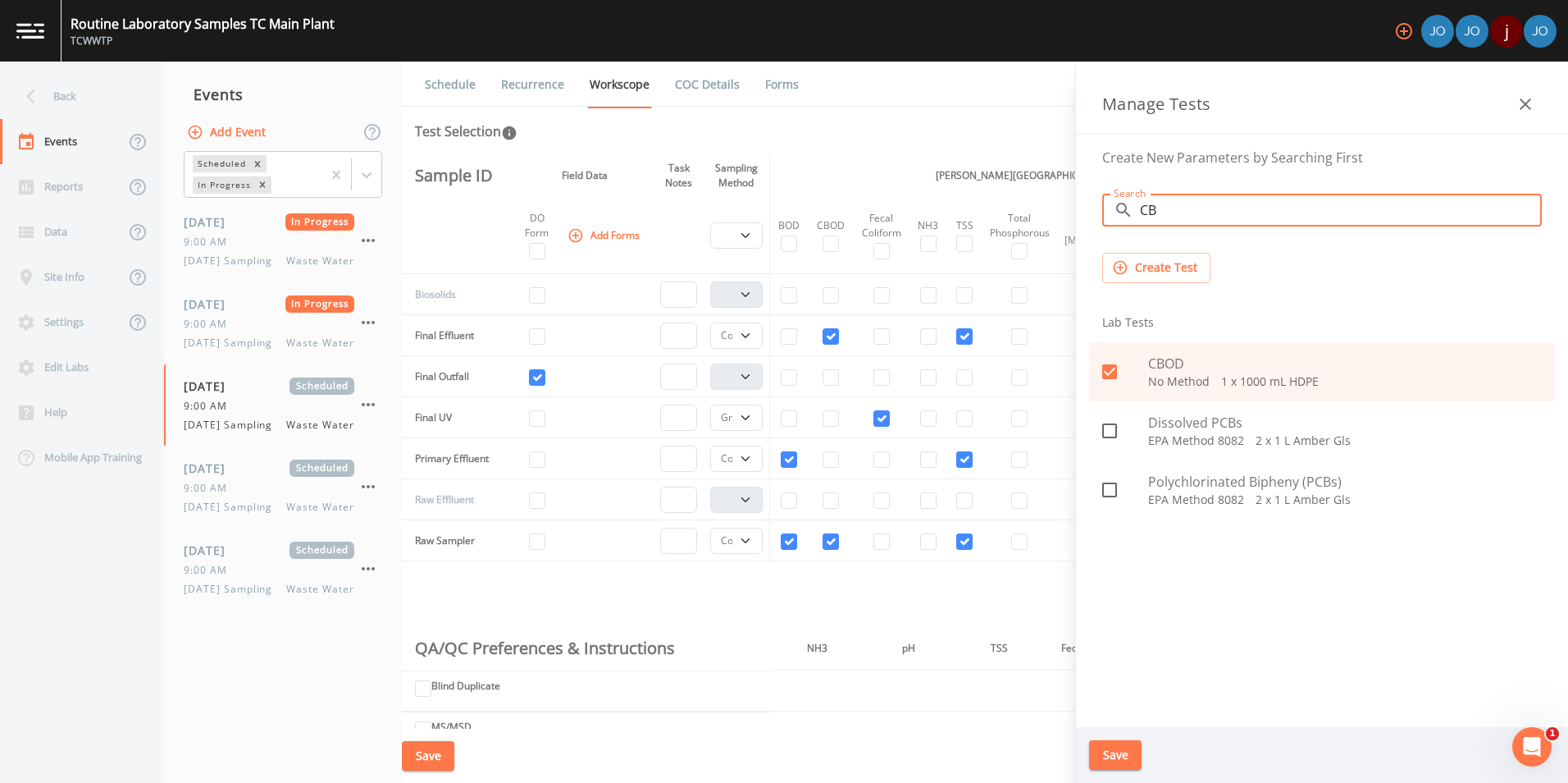
type input "C"
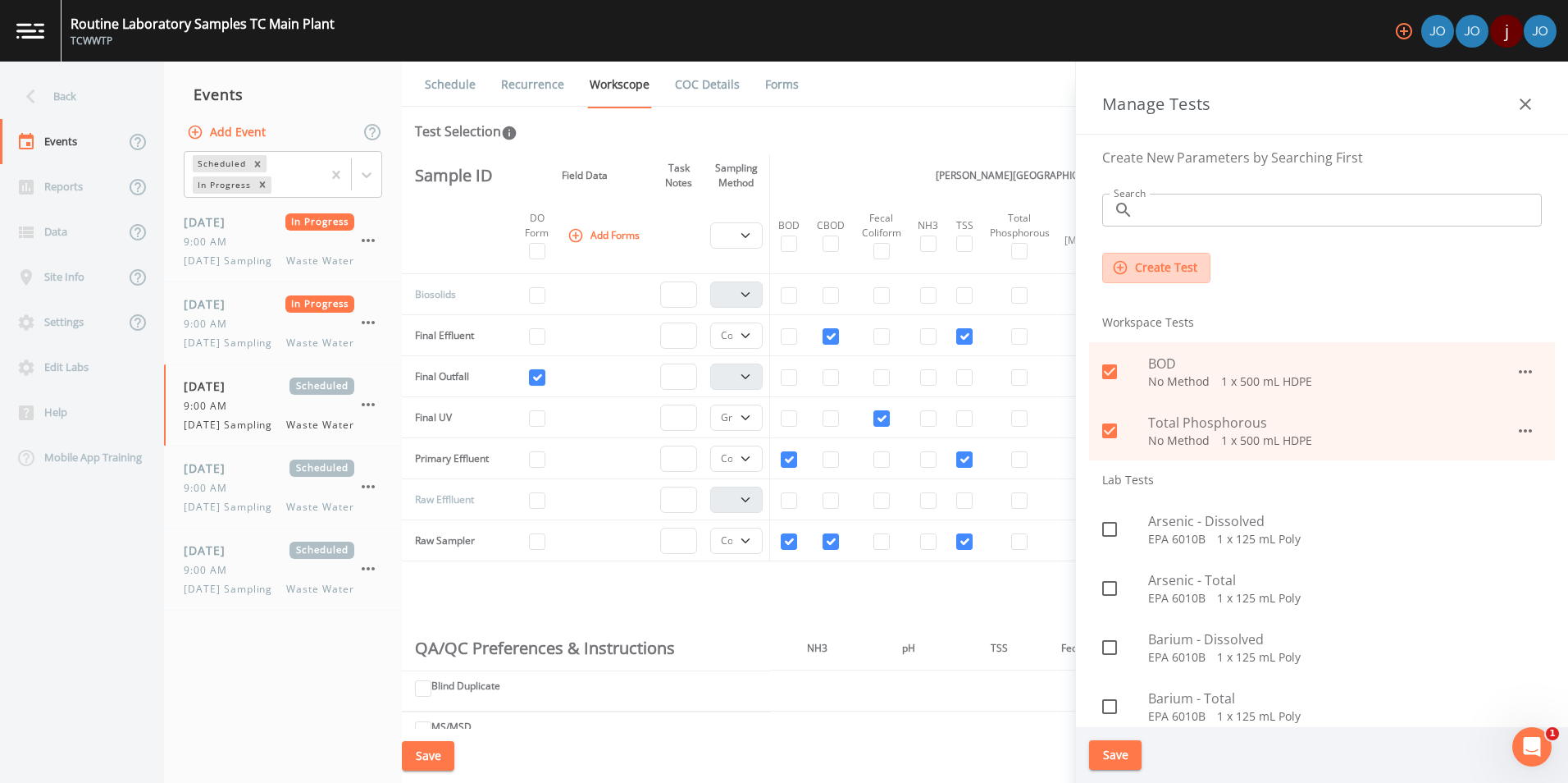
click at [1146, 259] on button "Create Test" at bounding box center [1156, 268] width 108 height 31
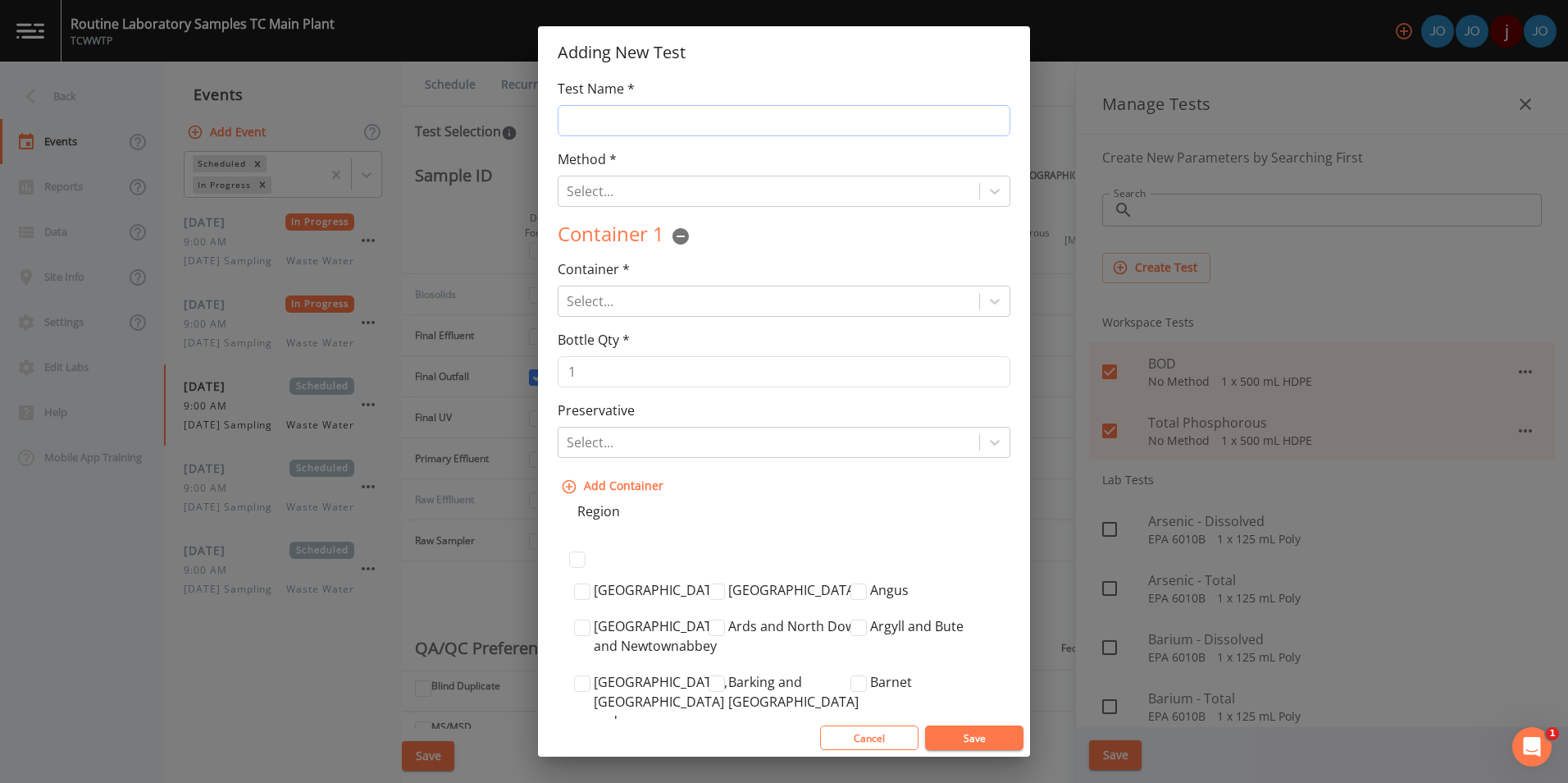
click at [754, 114] on input "Test Name *" at bounding box center [784, 121] width 453 height 32
type input "CBOD/BOD"
click at [774, 184] on div at bounding box center [768, 191] width 405 height 23
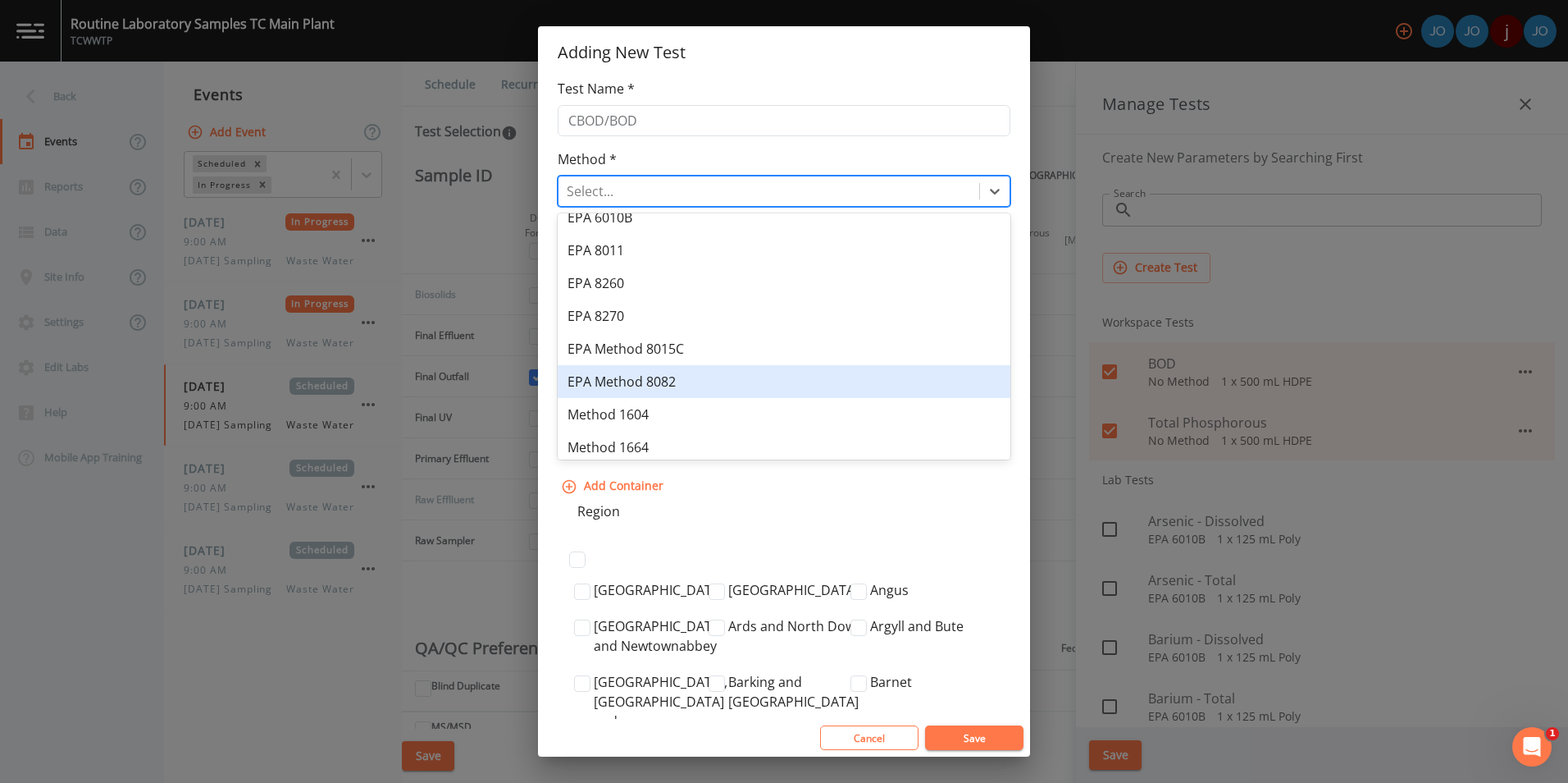
scroll to position [253, 0]
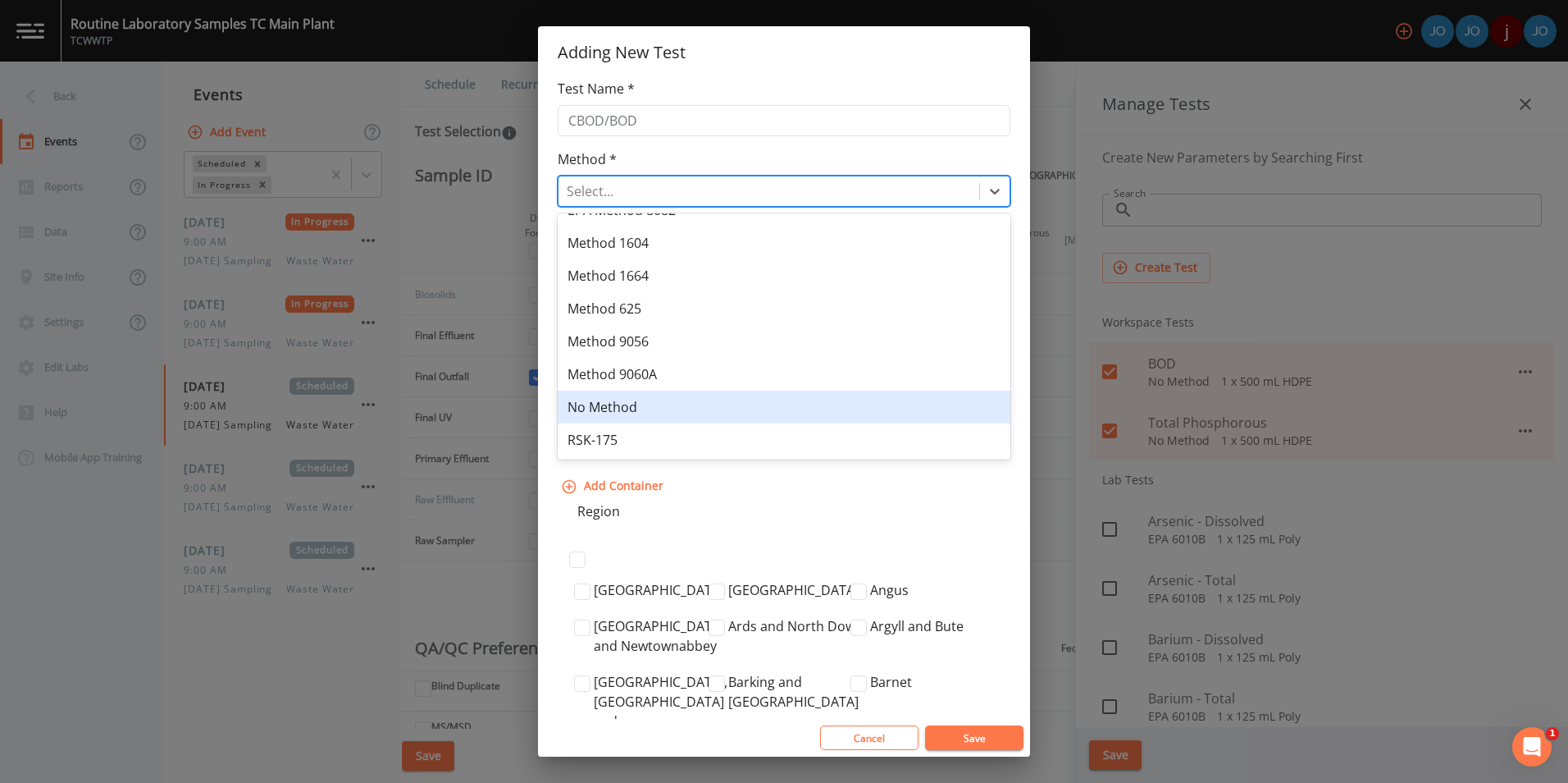
click at [685, 406] on div "No Method" at bounding box center [784, 407] width 453 height 33
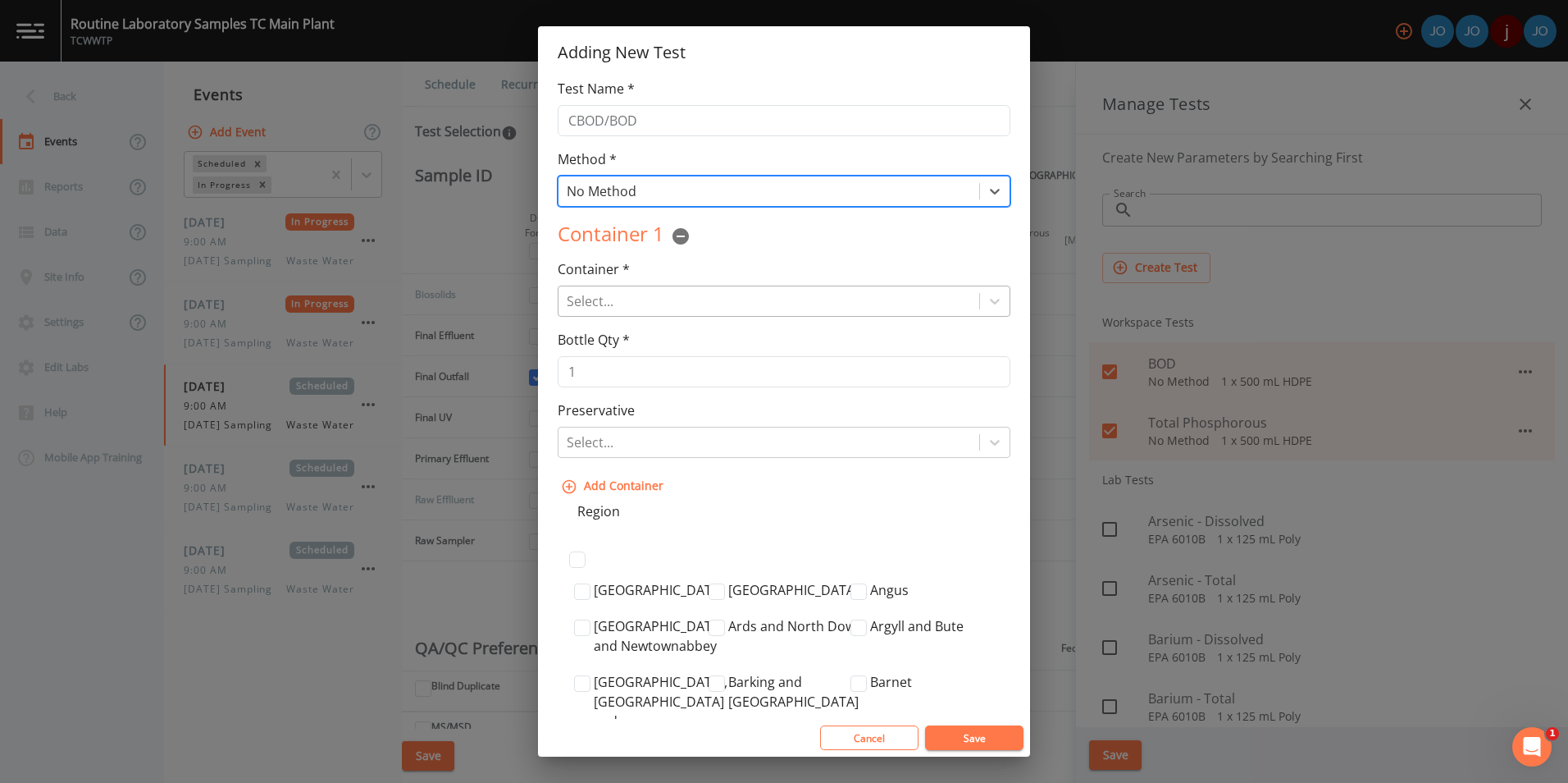
click at [659, 302] on div at bounding box center [768, 302] width 405 height 23
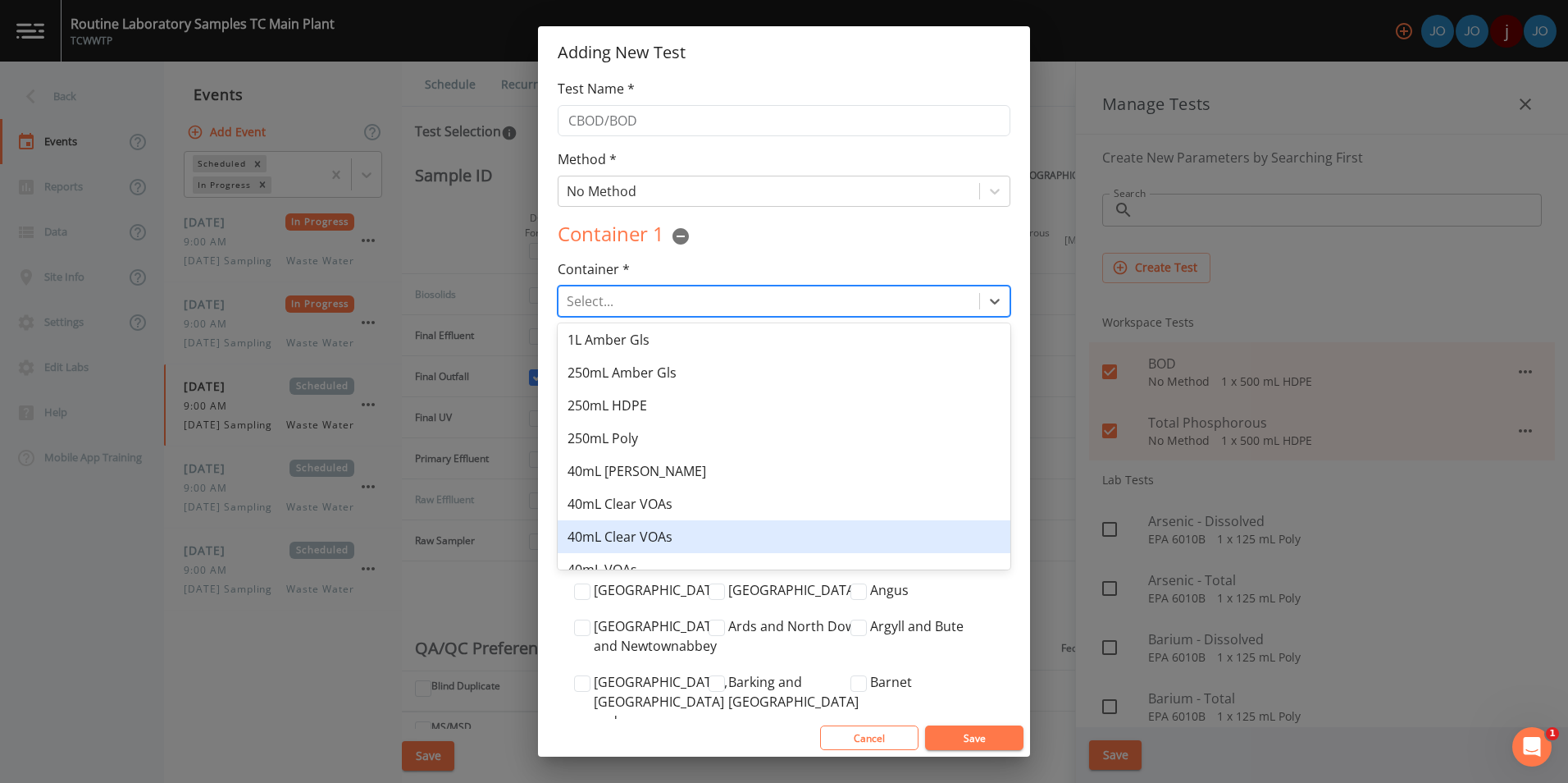
scroll to position [220, 0]
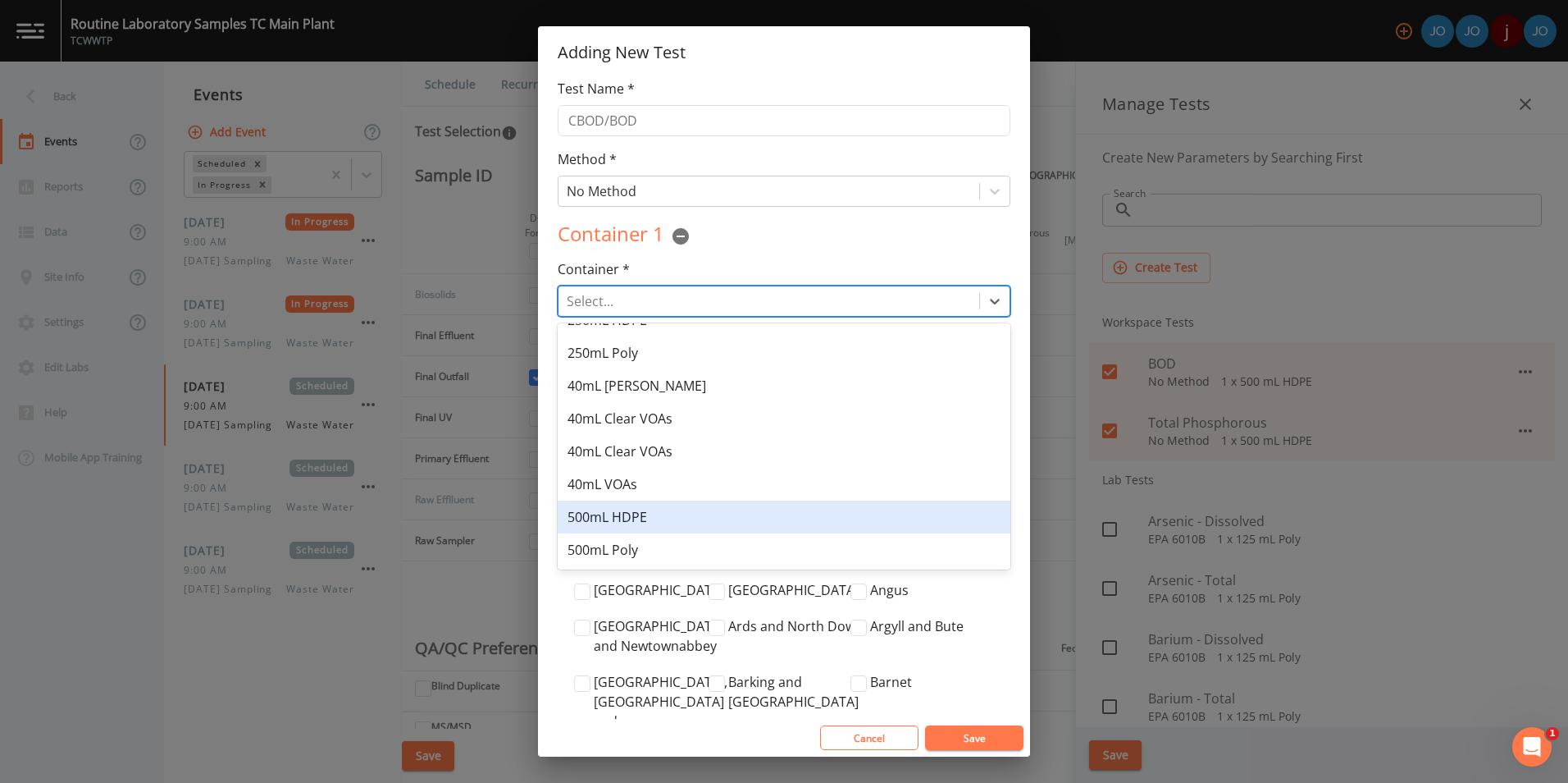
click at [632, 520] on div "500mL HDPE" at bounding box center [784, 517] width 453 height 33
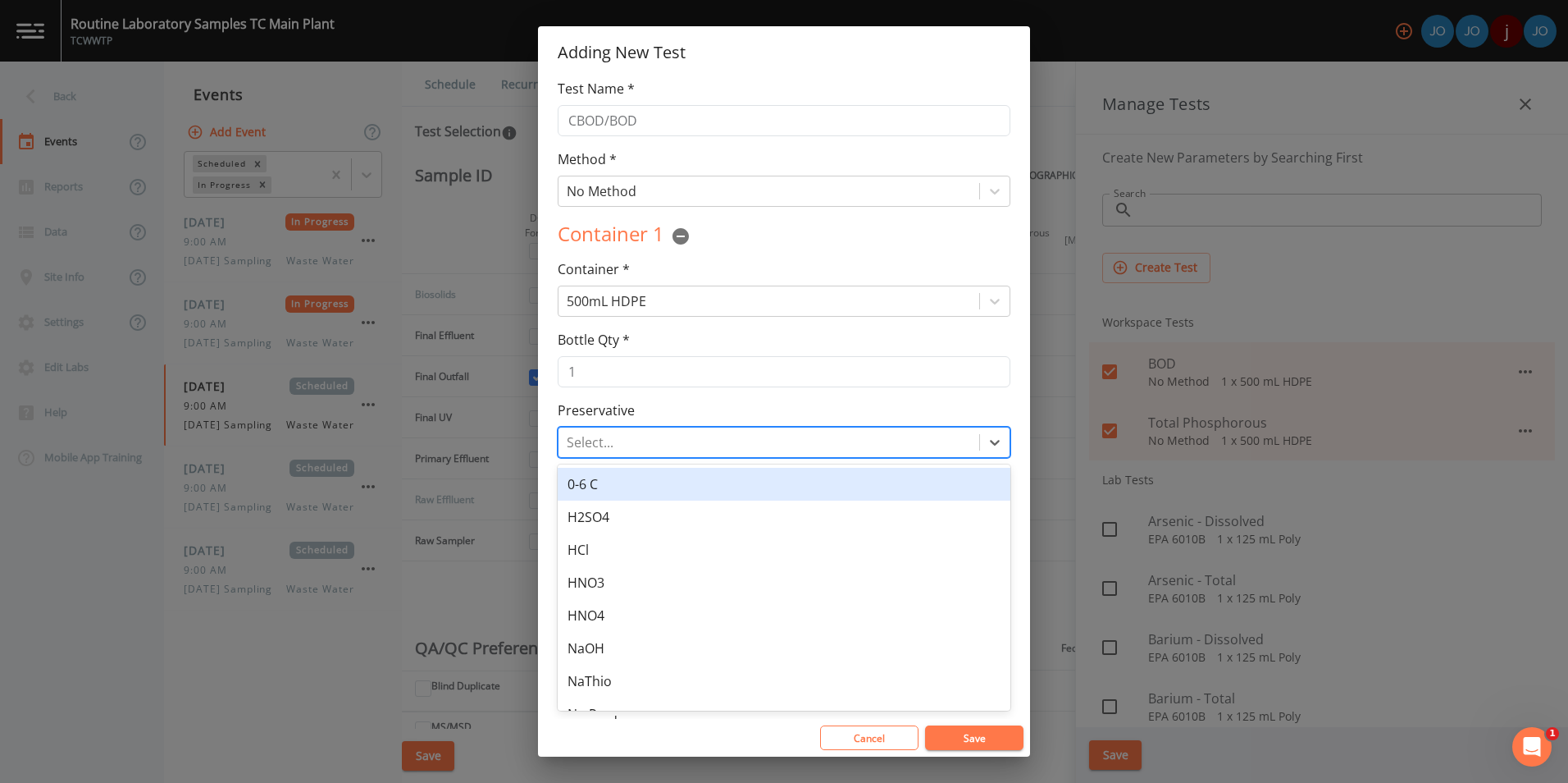
click at [702, 446] on div at bounding box center [768, 442] width 405 height 23
click at [687, 491] on div "0-6 C" at bounding box center [784, 484] width 453 height 33
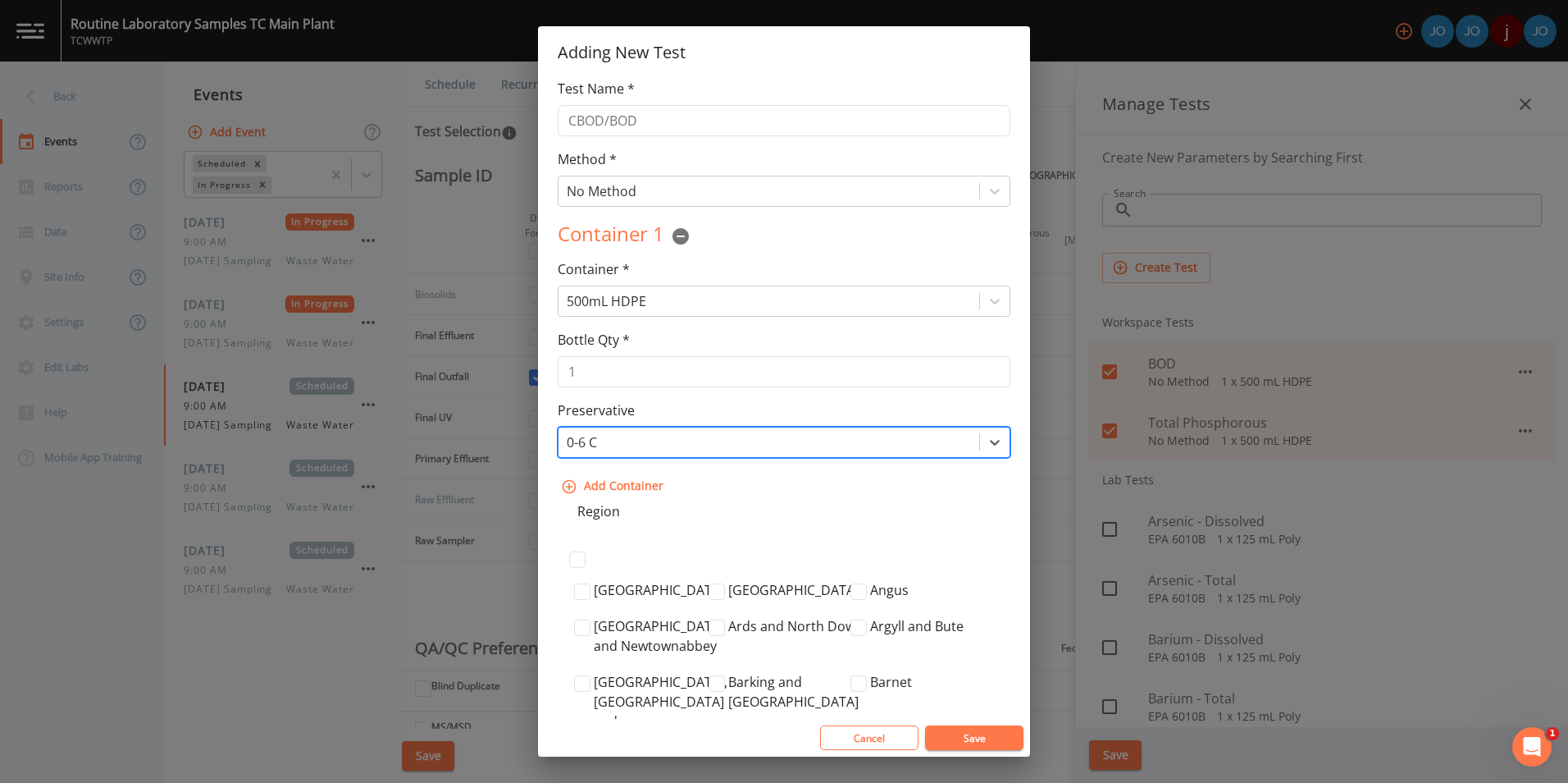
click at [949, 745] on button "Save" at bounding box center [974, 738] width 99 height 25
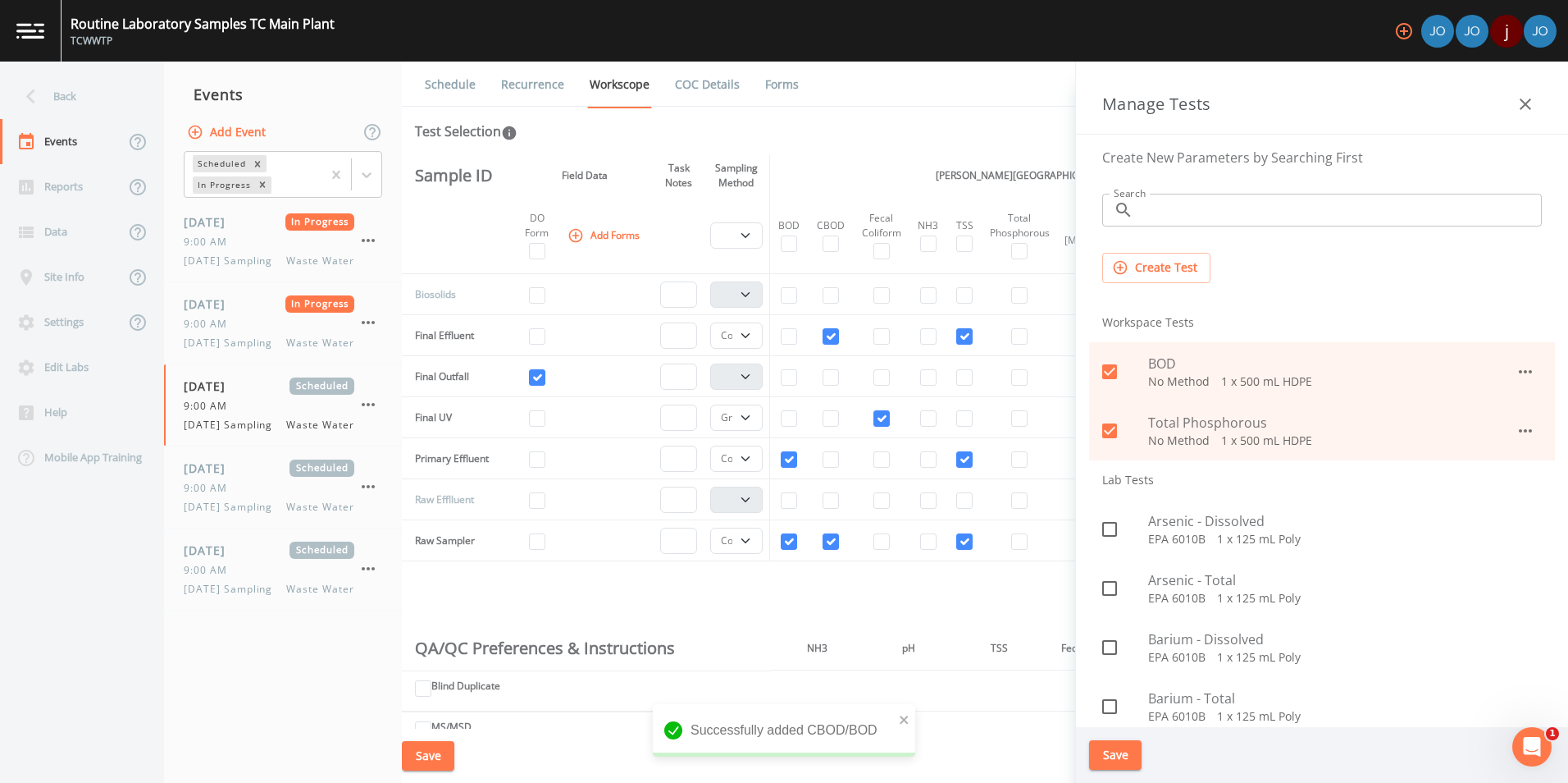
click at [1182, 205] on input "Search" at bounding box center [1341, 210] width 402 height 33
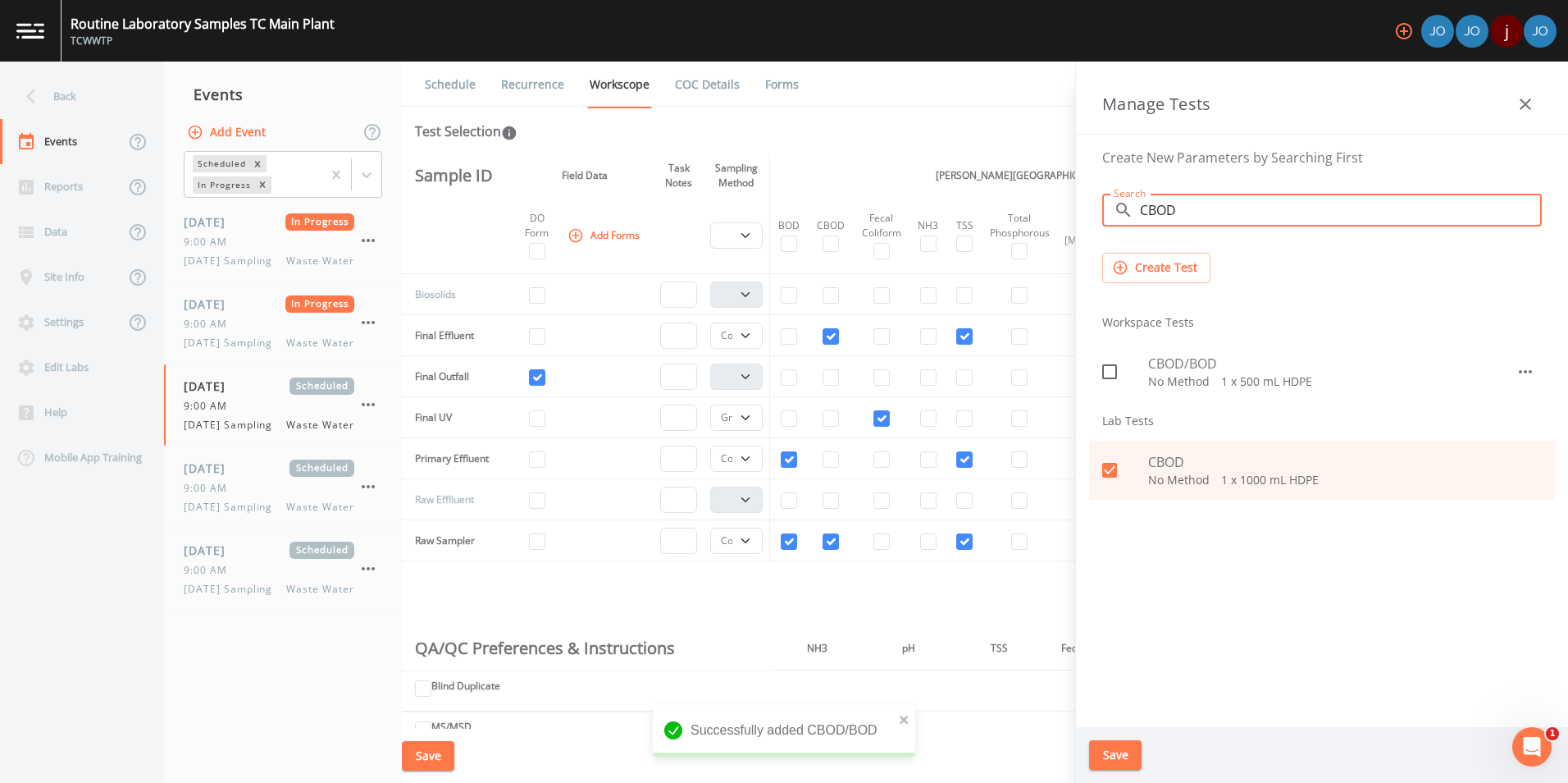
type input "CBOD"
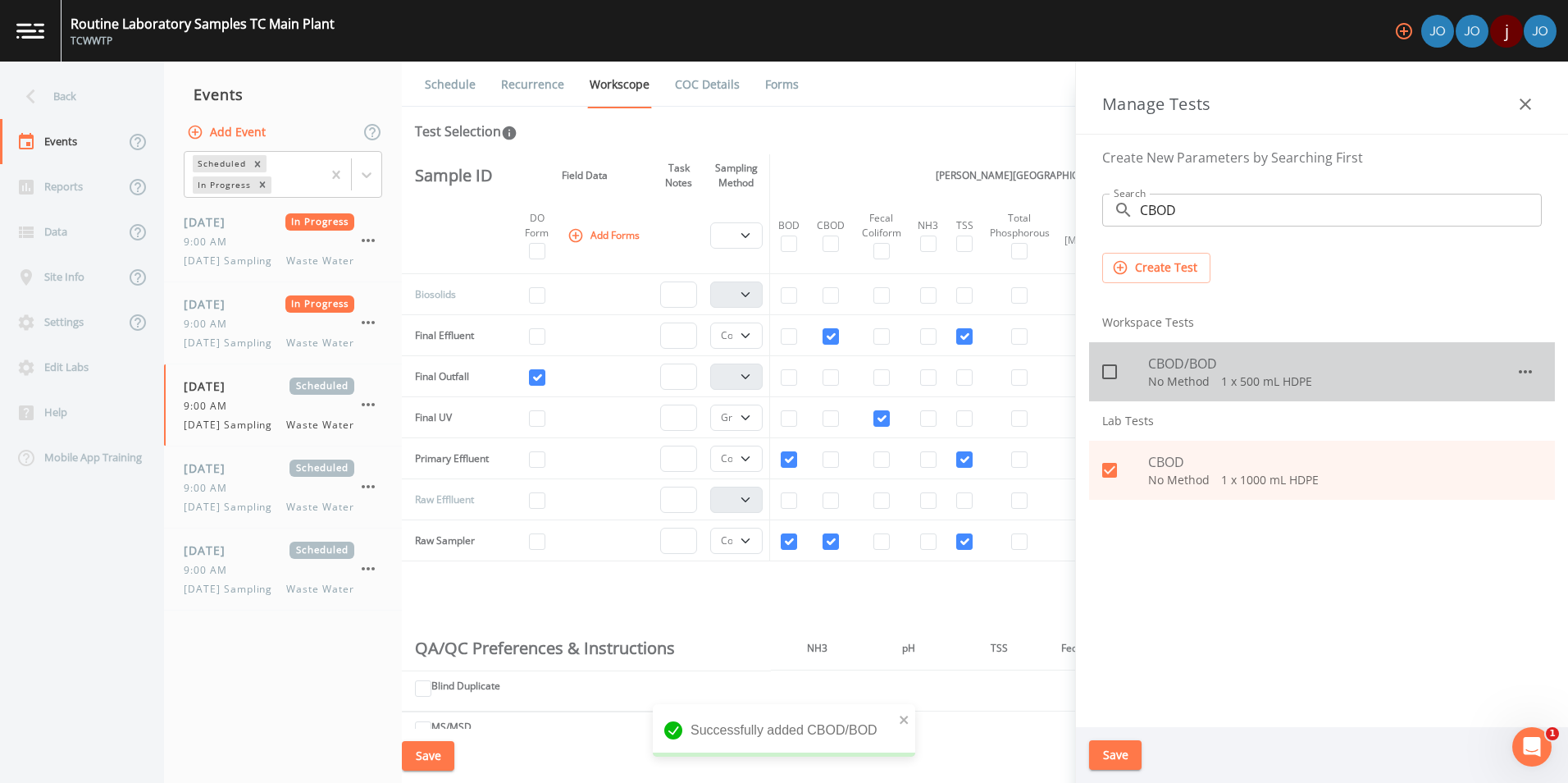
click at [1109, 368] on icon at bounding box center [1110, 371] width 20 height 20
checkbox input "true"
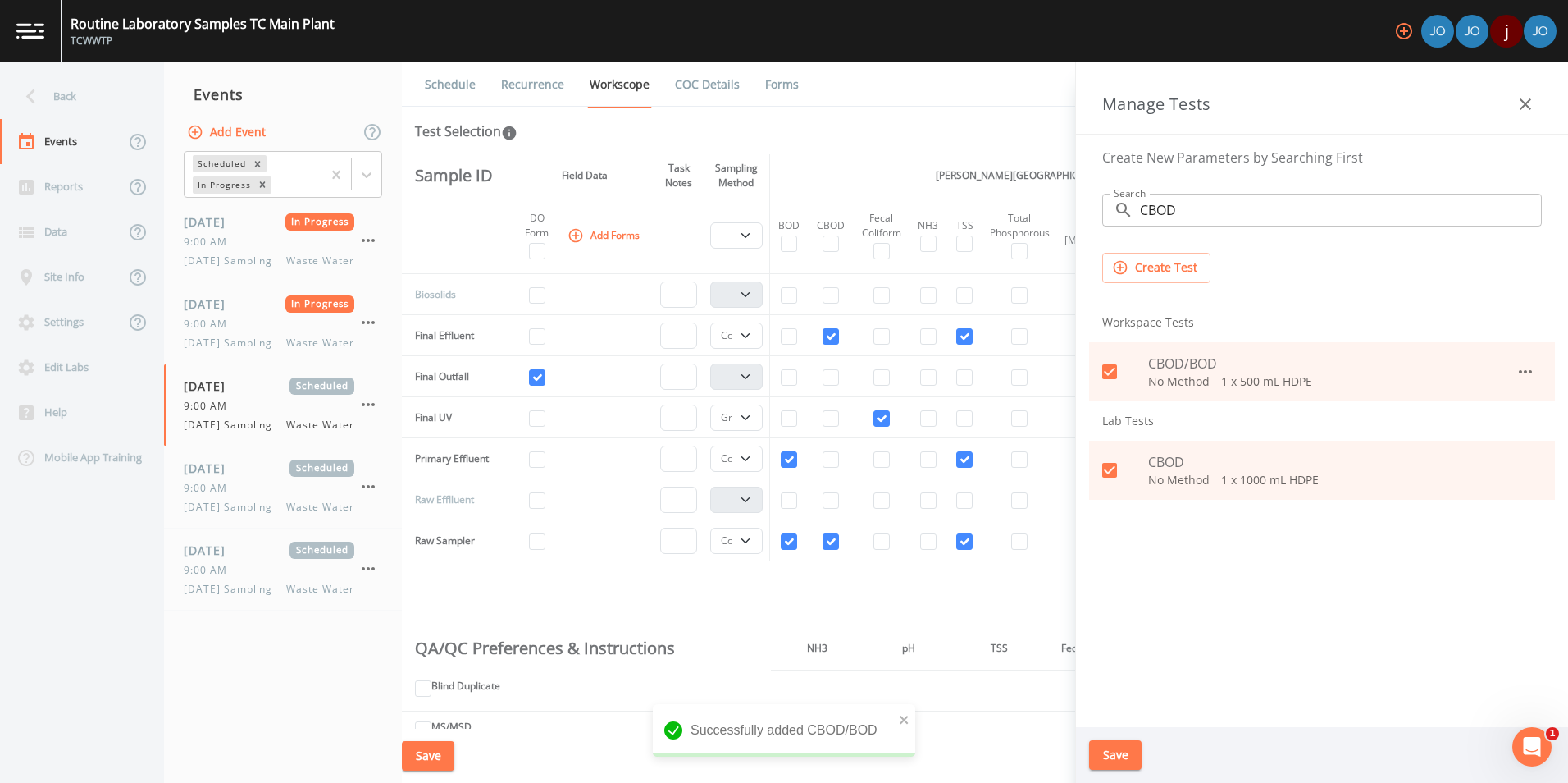
click at [1126, 765] on button "Save" at bounding box center [1115, 755] width 53 height 31
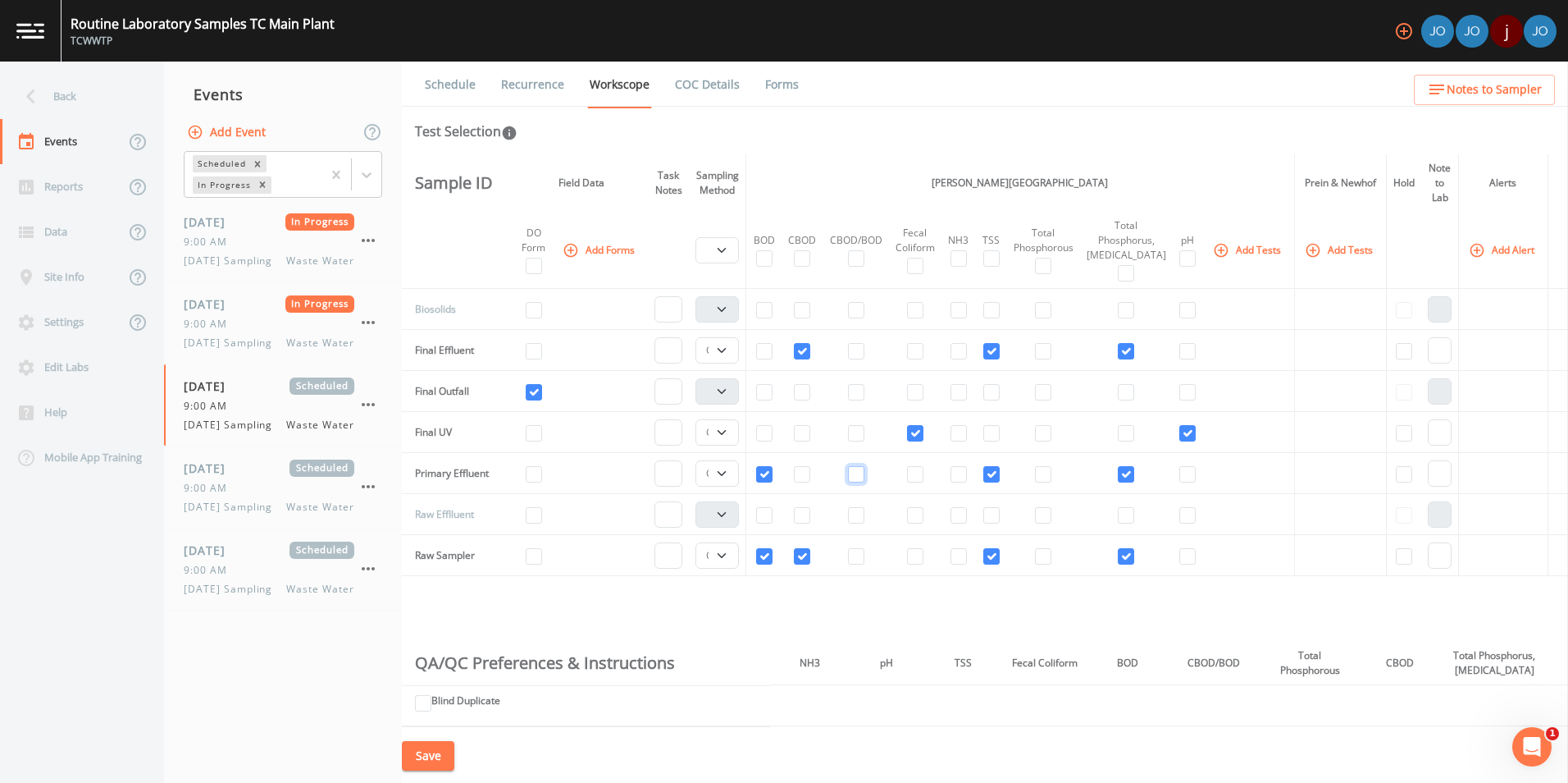
click at [860, 477] on input "checkbox" at bounding box center [856, 474] width 16 height 16
click at [860, 471] on input "checkbox" at bounding box center [856, 474] width 16 height 16
checkbox input "false"
click at [806, 561] on input "checkbox" at bounding box center [802, 556] width 16 height 16
checkbox input "false"
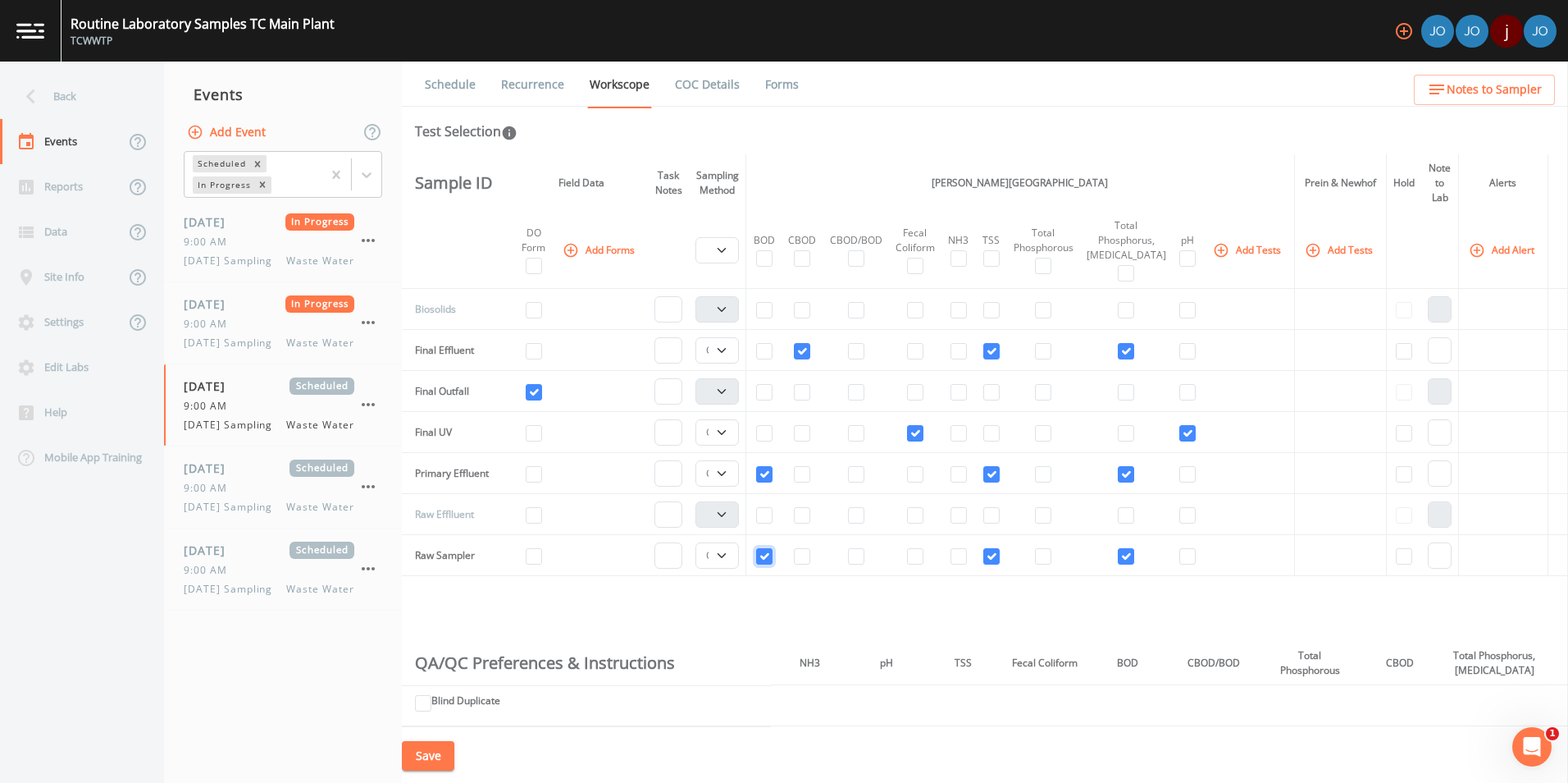
drag, startPoint x: 768, startPoint y: 557, endPoint x: 799, endPoint y: 563, distance: 31.6
click at [773, 558] on input "checkbox" at bounding box center [763, 556] width 16 height 16
checkbox input "false"
click at [865, 558] on input "checkbox" at bounding box center [856, 556] width 16 height 16
checkbox input "true"
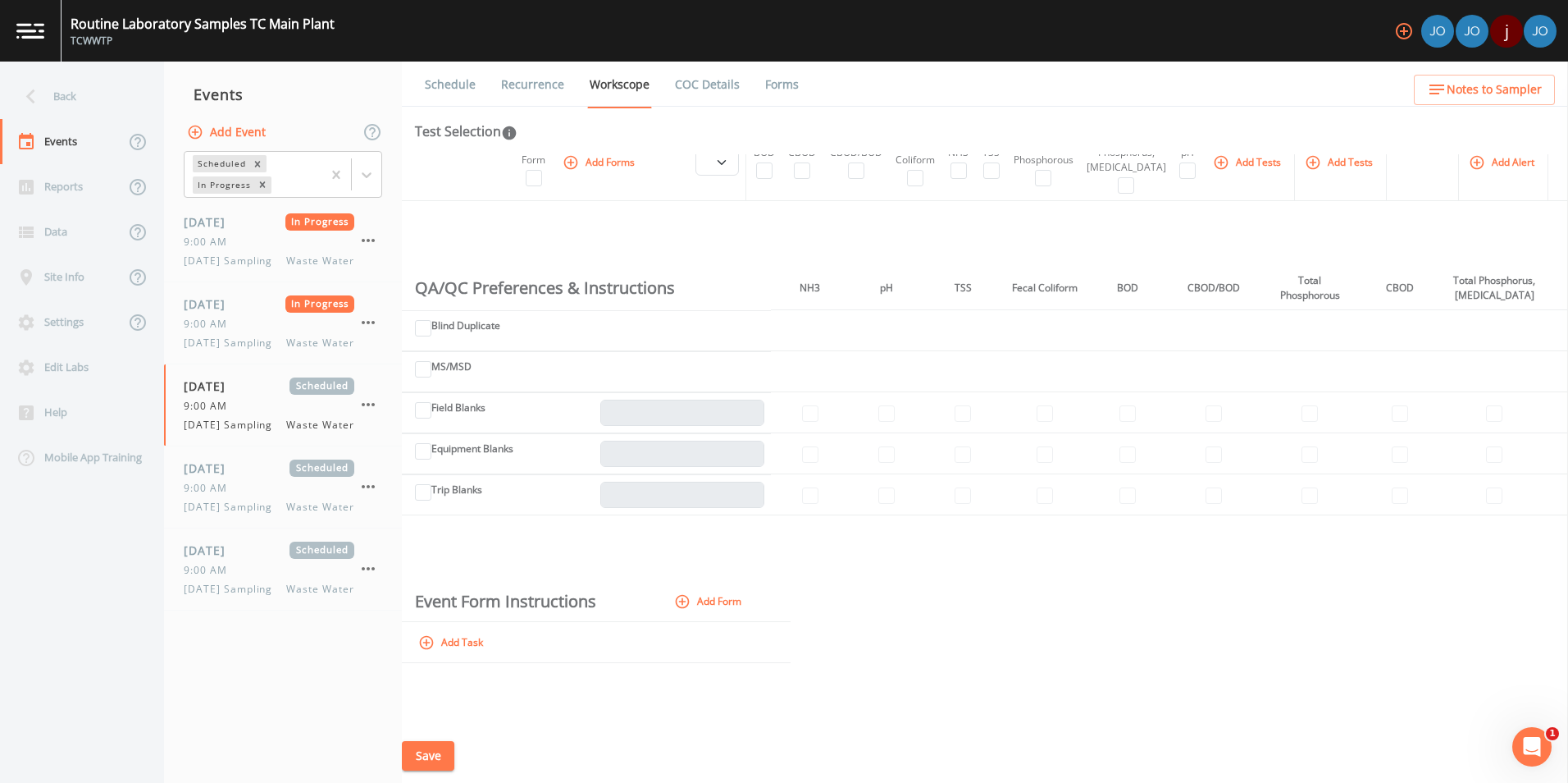
scroll to position [0, 0]
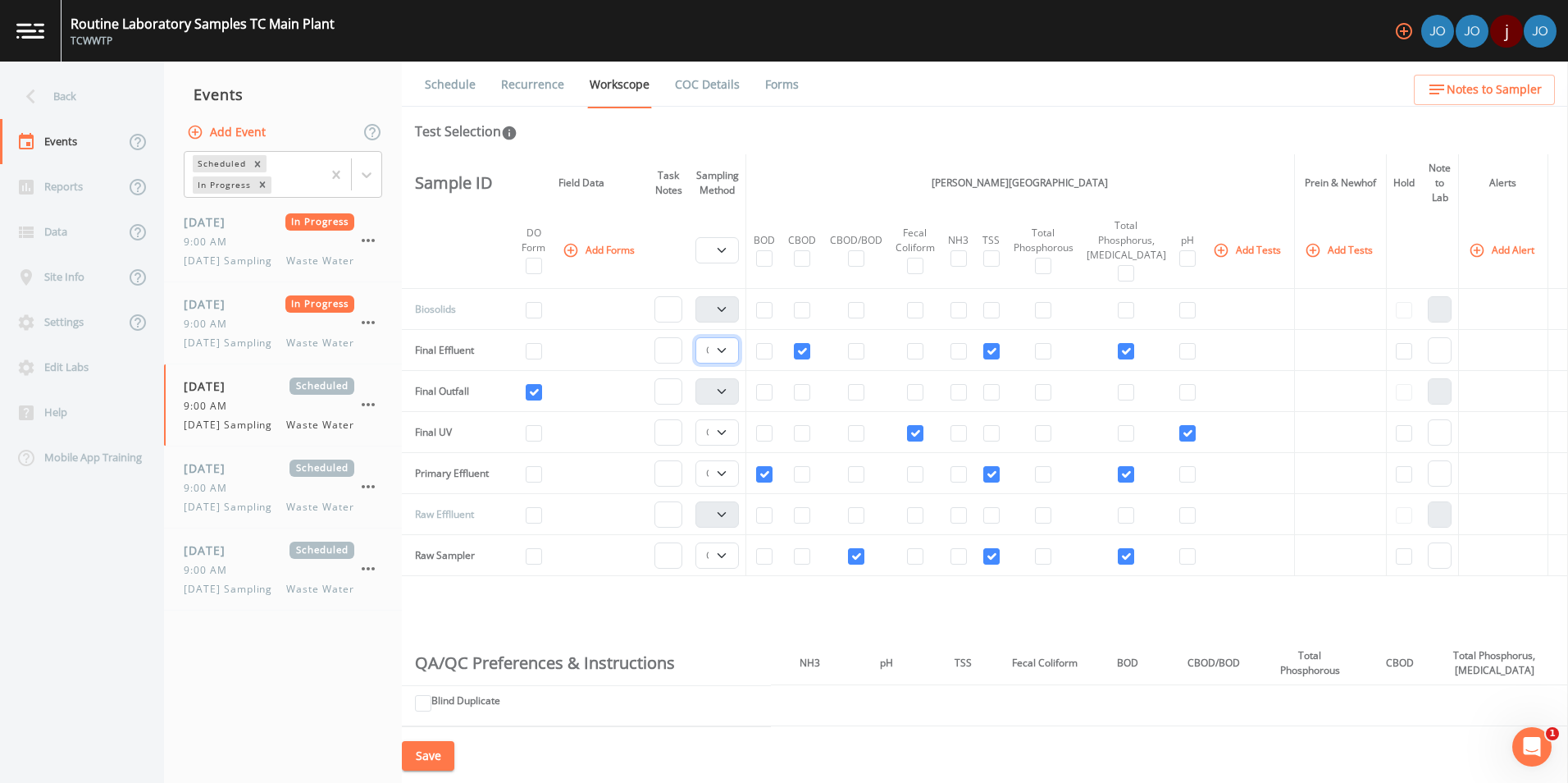
click at [721, 349] on select "Composite Grab" at bounding box center [717, 349] width 43 height 26
click at [698, 337] on select "Composite Grab" at bounding box center [717, 349] width 43 height 26
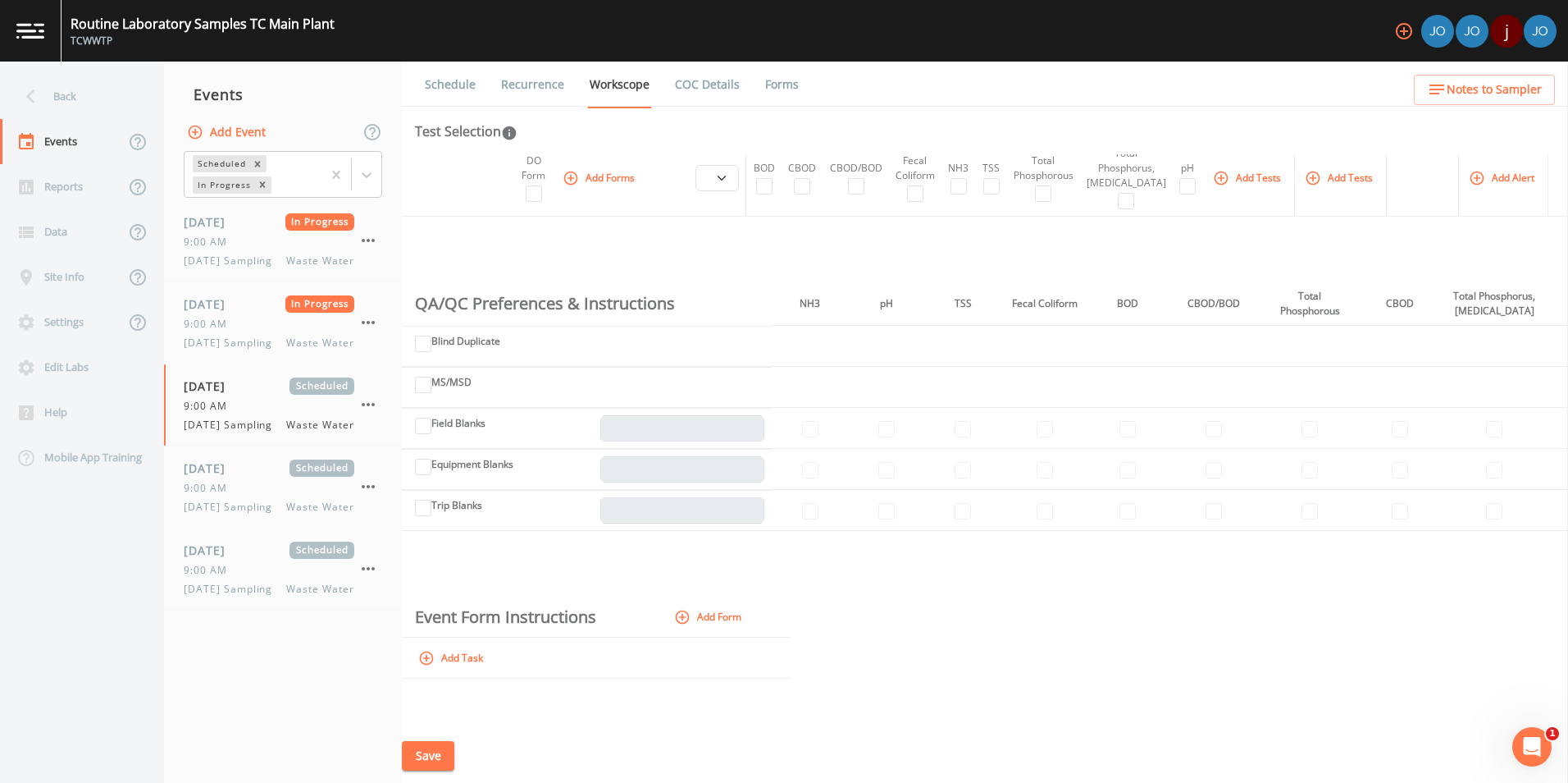
scroll to position [375, 0]
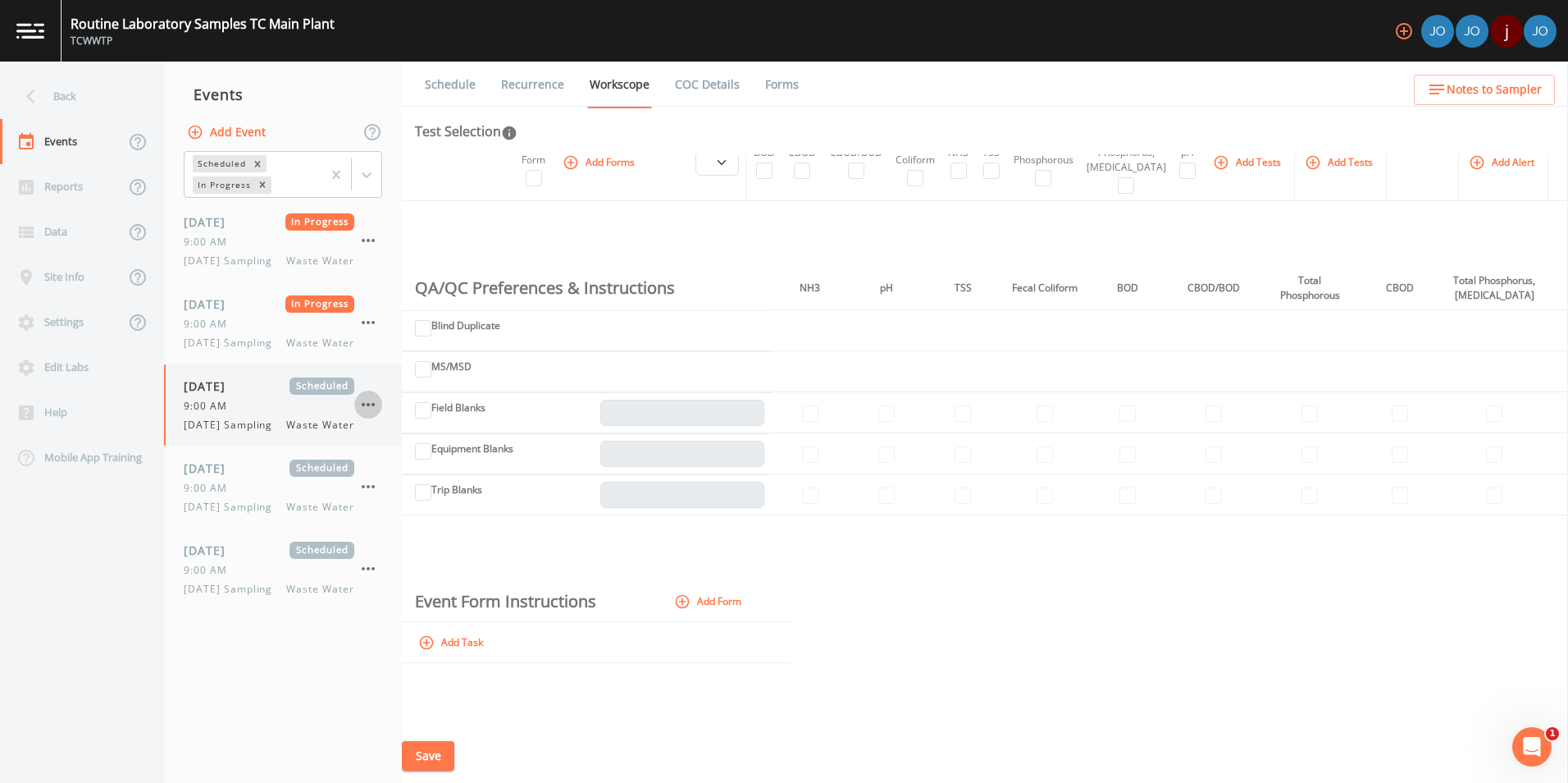
click at [365, 414] on icon "button" at bounding box center [368, 404] width 20 height 20
click at [824, 775] on div at bounding box center [784, 392] width 1568 height 783
click at [426, 767] on button "Save" at bounding box center [428, 756] width 53 height 31
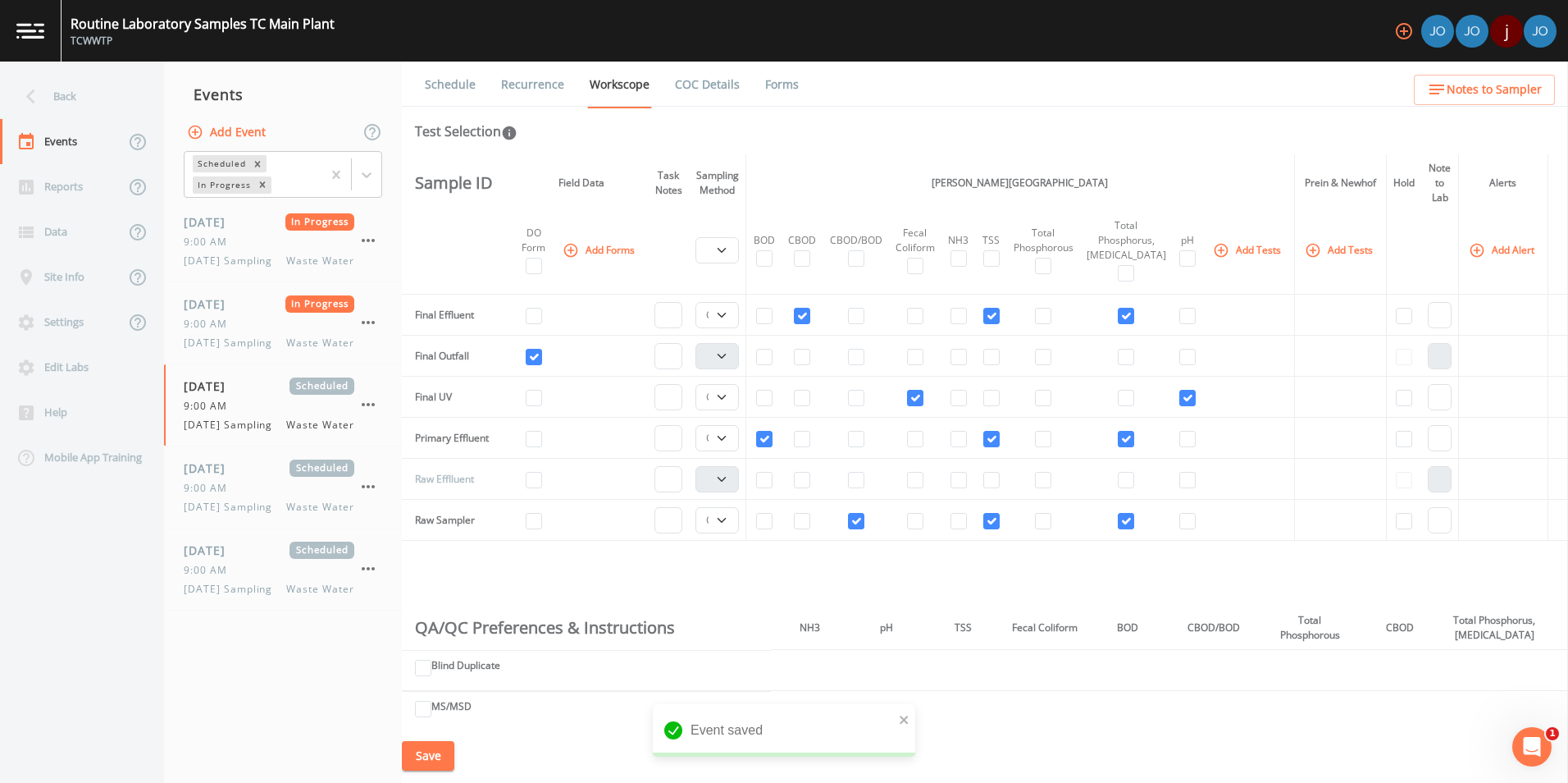
scroll to position [0, 0]
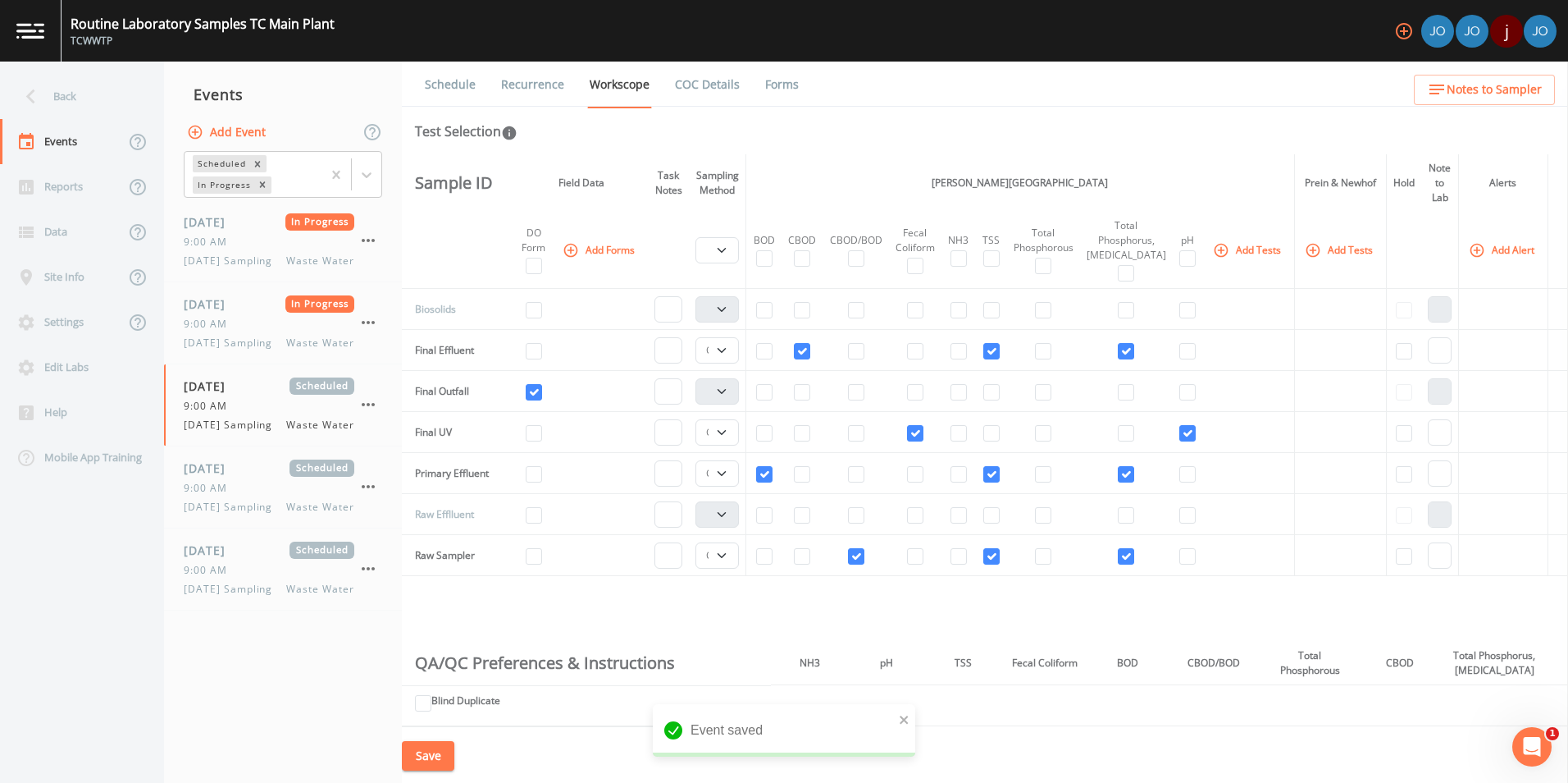
click at [769, 83] on link "Forms" at bounding box center [782, 84] width 38 height 46
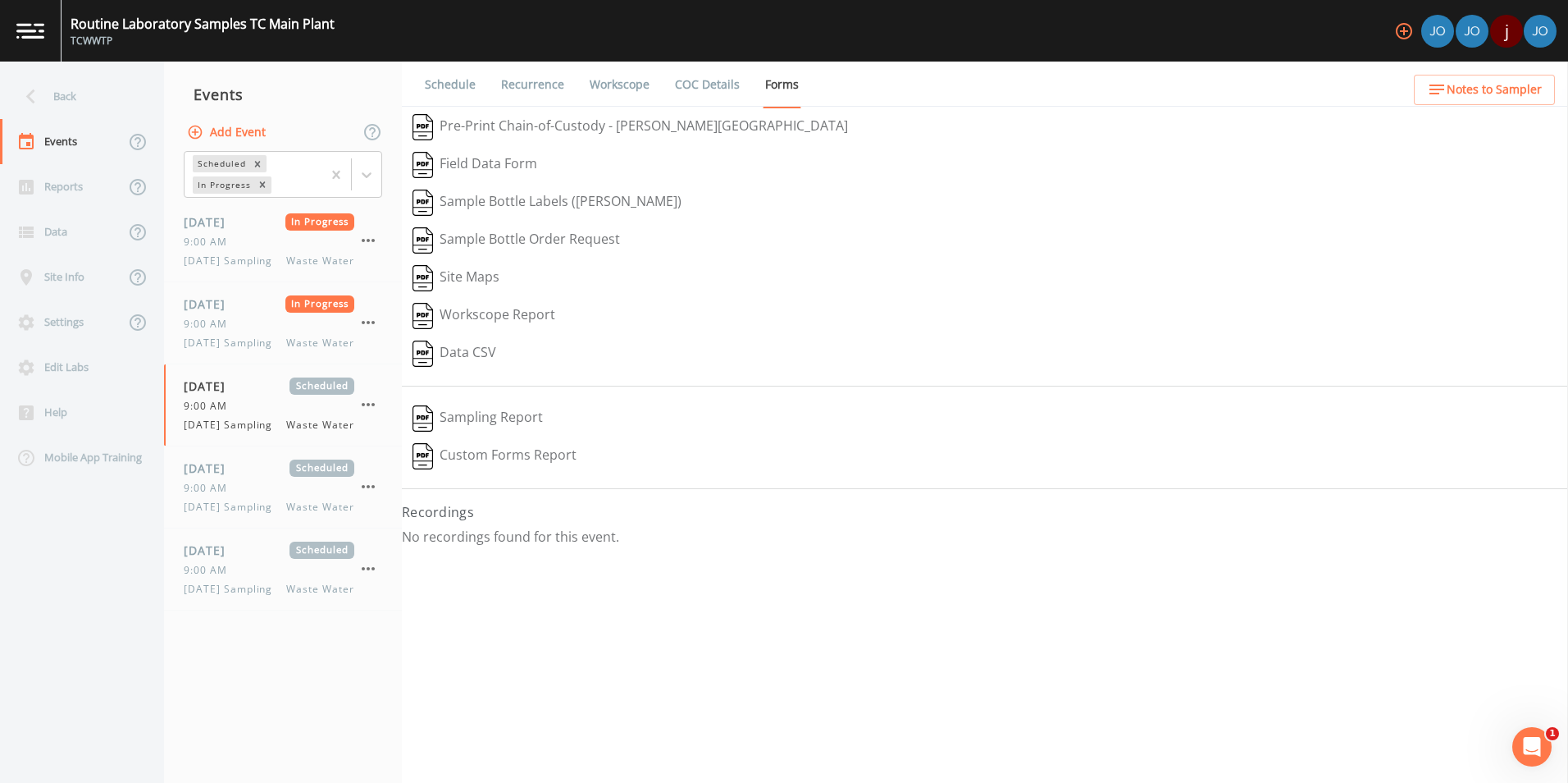
click at [500, 423] on button "Sampling Report" at bounding box center [477, 418] width 152 height 37
click at [88, 369] on div "Edit Labs" at bounding box center [74, 367] width 147 height 45
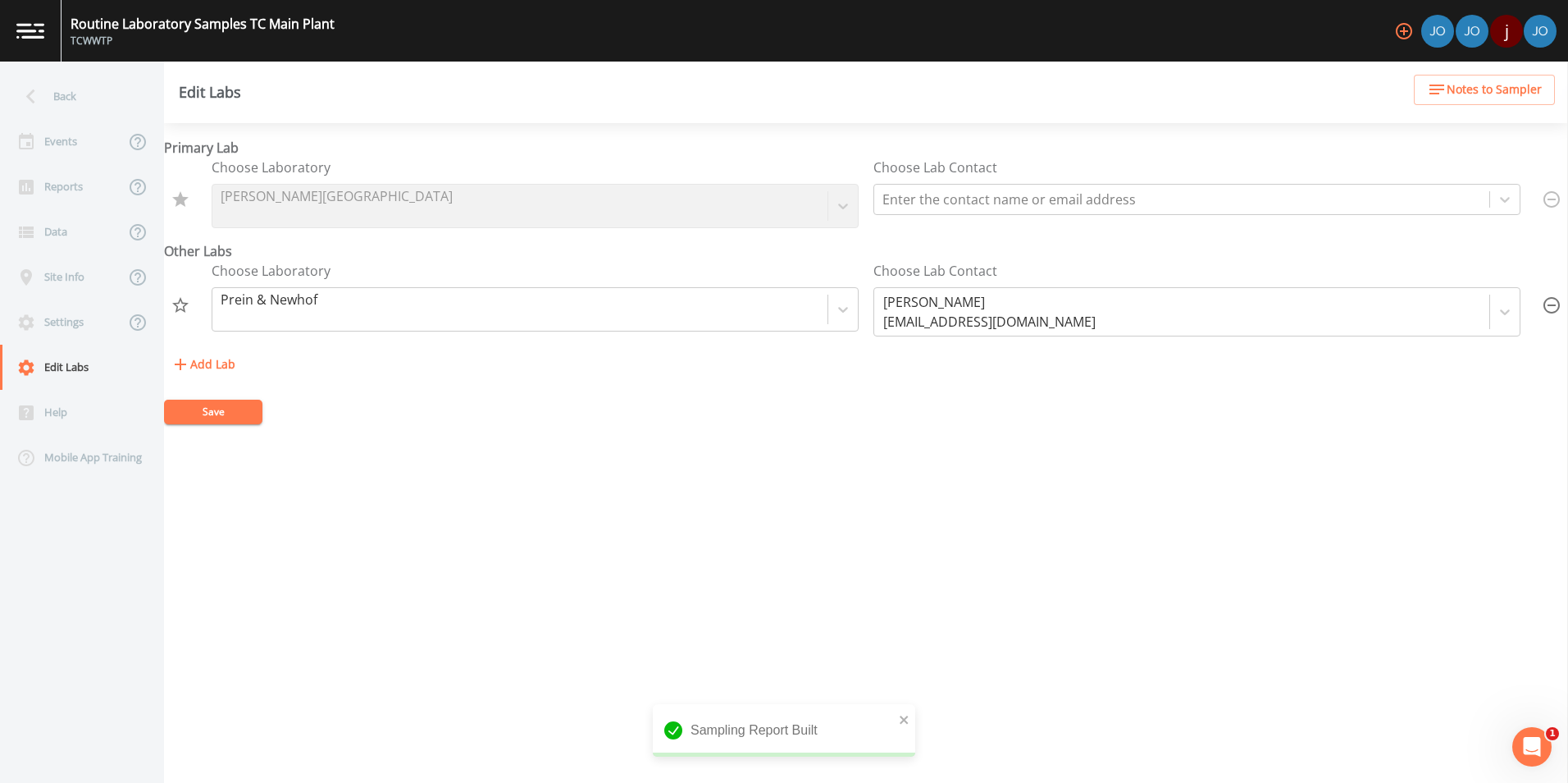
click at [510, 459] on div "Primary Lab Choose Laboratory [PERSON_NAME][GEOGRAPHIC_DATA] Choose Lab Contact…" at bounding box center [866, 453] width 1404 height 660
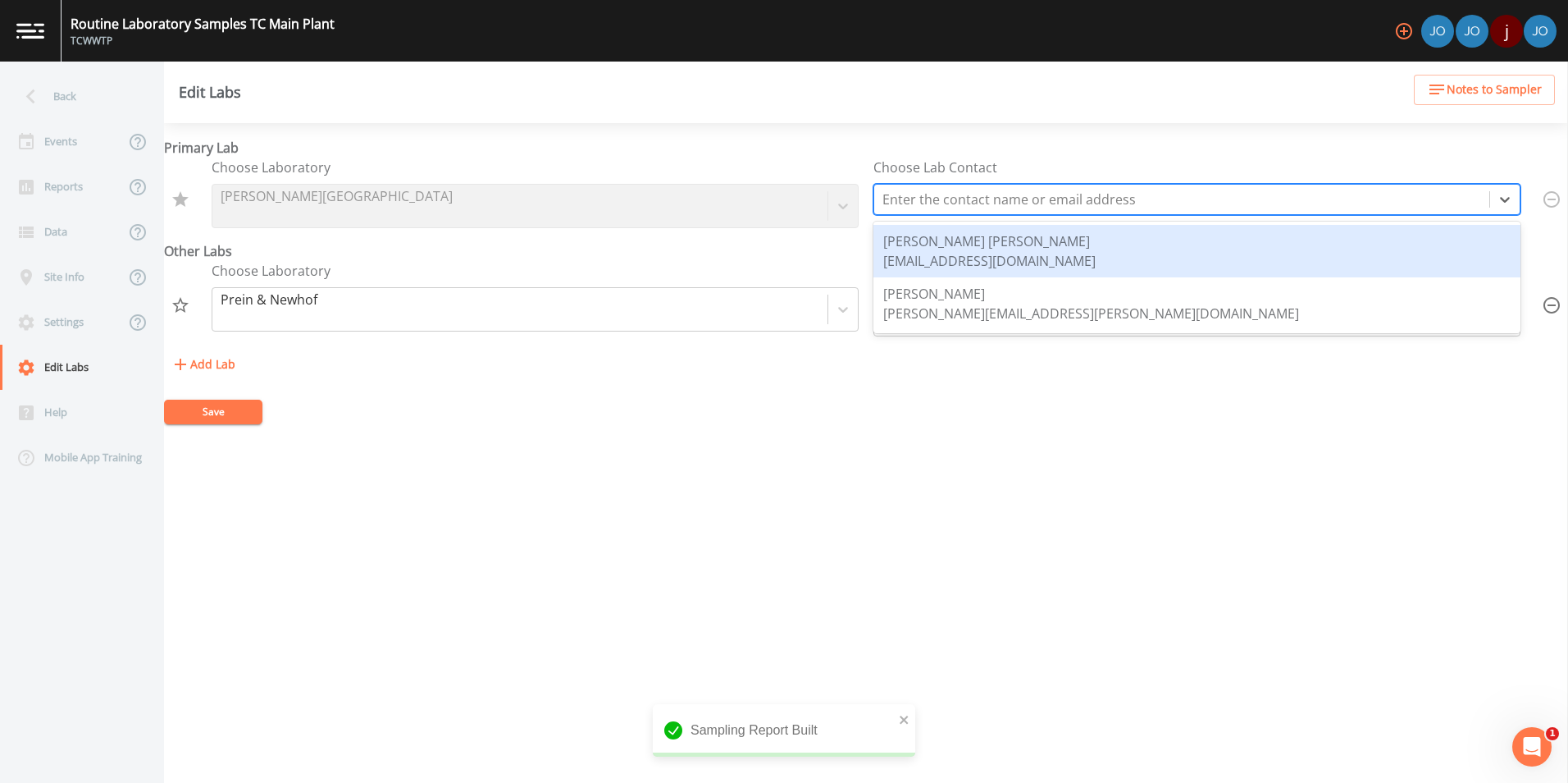
click at [1064, 195] on div at bounding box center [1182, 199] width 599 height 23
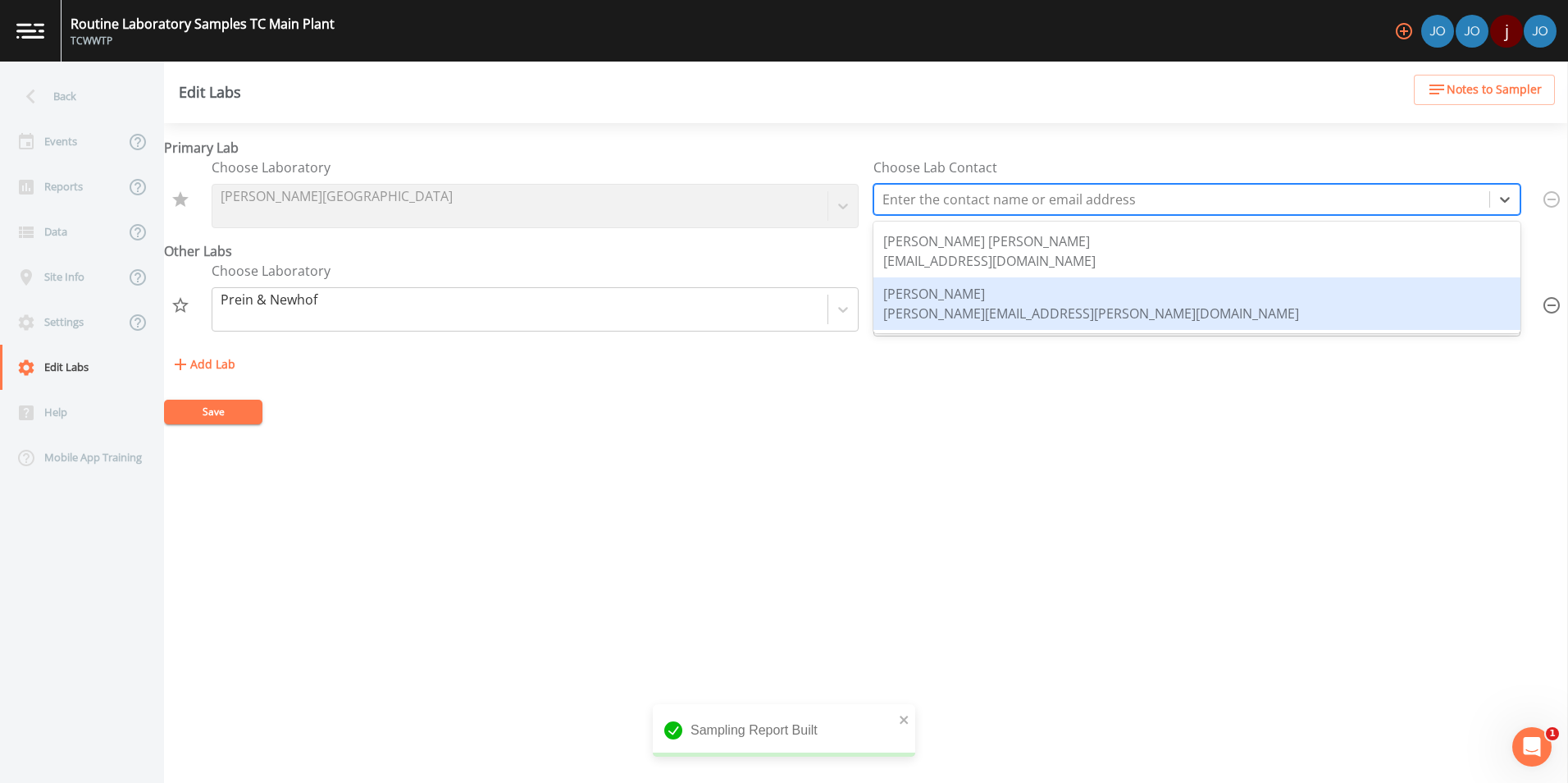
click at [1022, 308] on div "[PERSON_NAME][EMAIL_ADDRESS][PERSON_NAME][DOMAIN_NAME]" at bounding box center [1091, 313] width 416 height 20
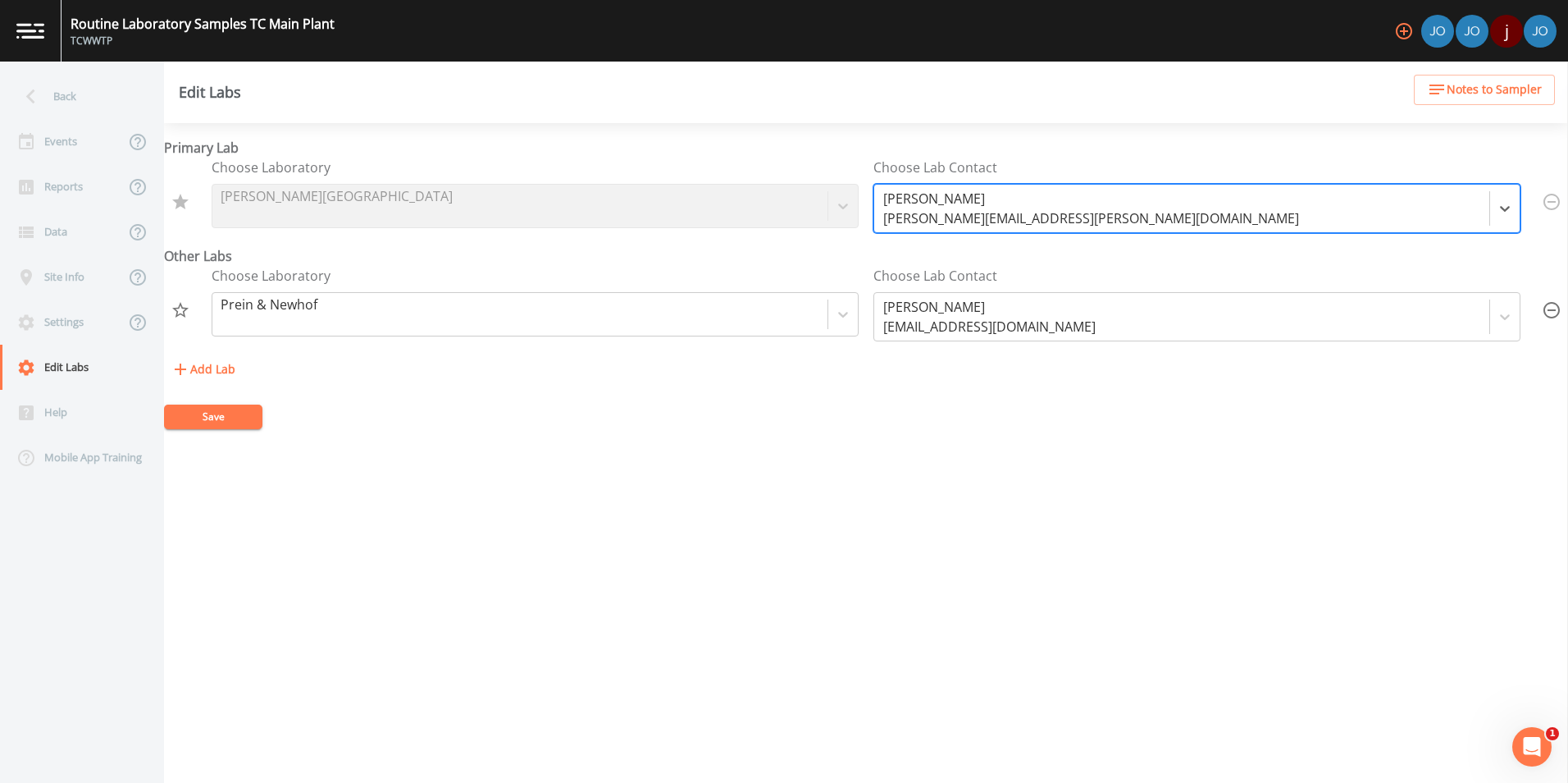
click at [946, 483] on div "Primary Lab Choose Laboratory [PERSON_NAME][GEOGRAPHIC_DATA] Choose Lab Contact…" at bounding box center [866, 453] width 1404 height 660
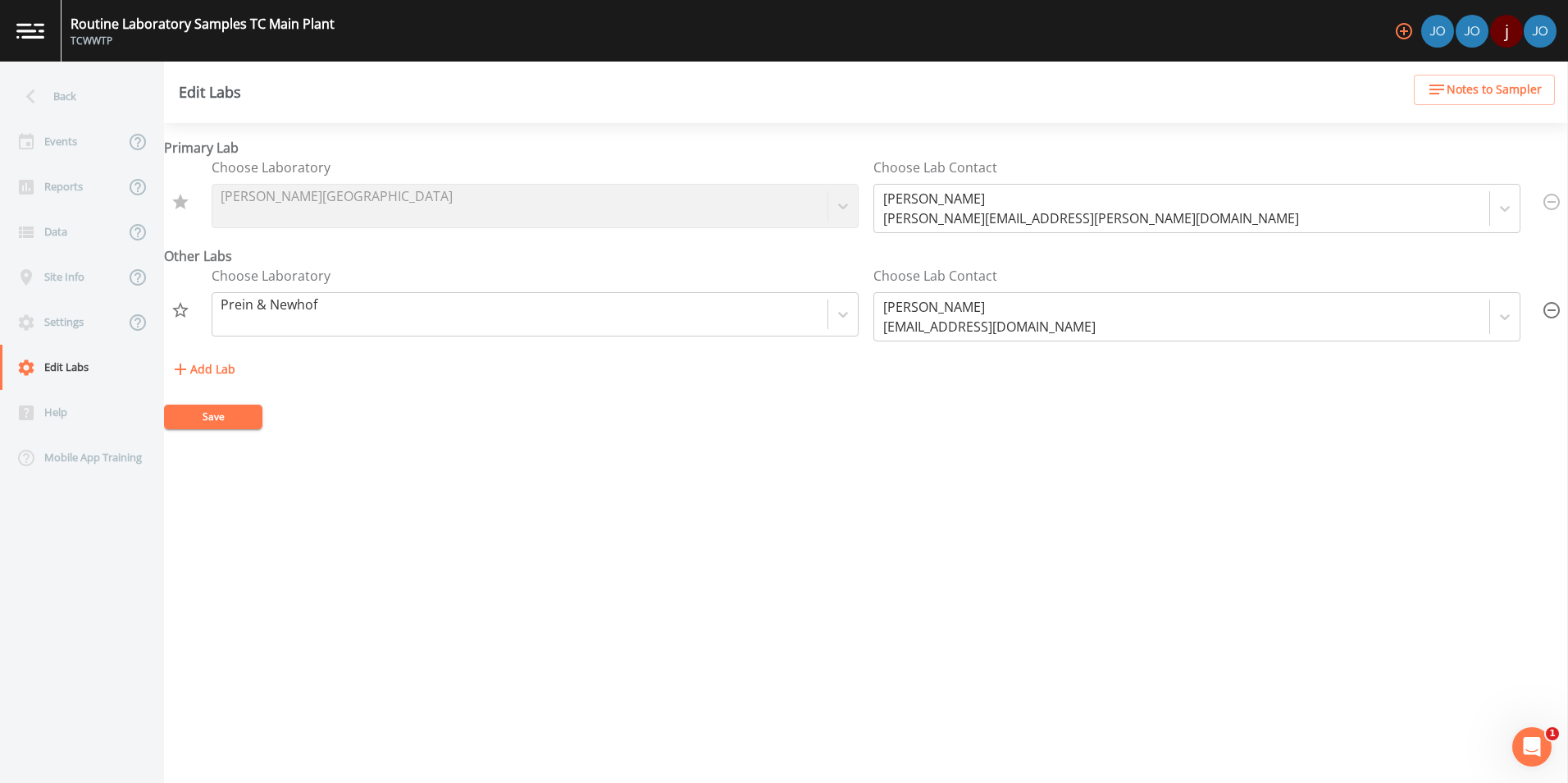
click at [233, 424] on button "Save" at bounding box center [212, 417] width 99 height 25
click at [76, 139] on div "Events" at bounding box center [62, 141] width 124 height 45
select select "b6a3c313-748b-4795-a028-792ad310bd60"
select select "092b3f94-5697-4c94-9891-da161916fdbb"
select select "b6a3c313-748b-4795-a028-792ad310bd60"
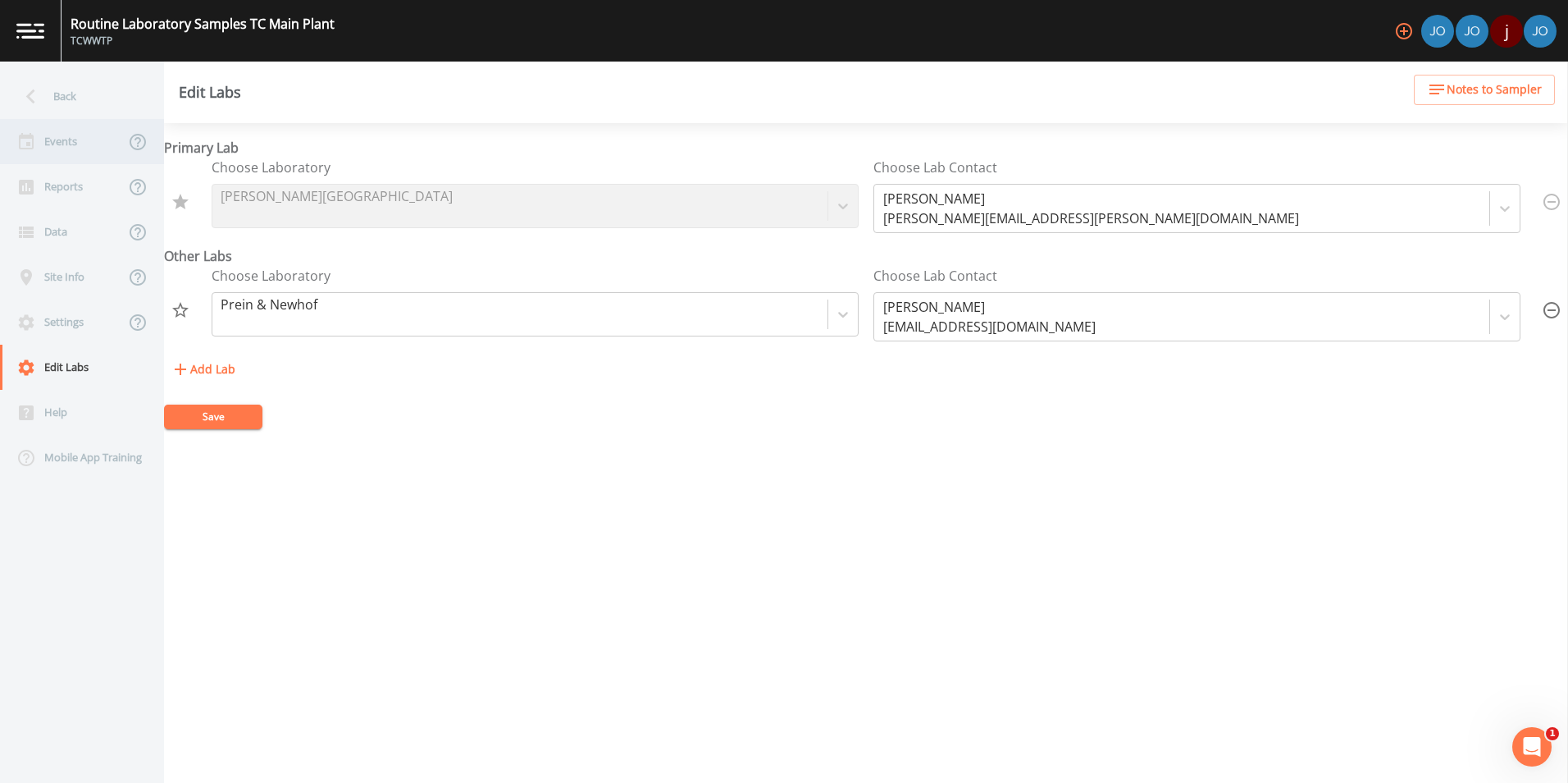
select select "b6a3c313-748b-4795-a028-792ad310bd60"
